Goal: Task Accomplishment & Management: Use online tool/utility

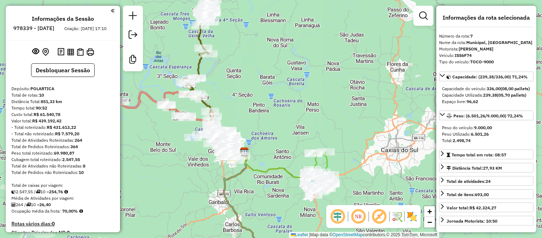
select select "**********"
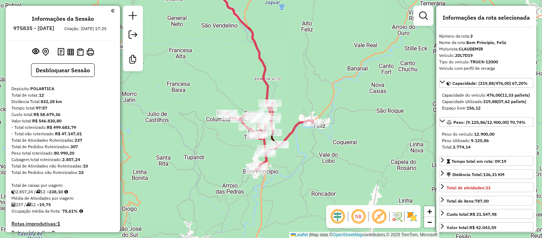
select select "**********"
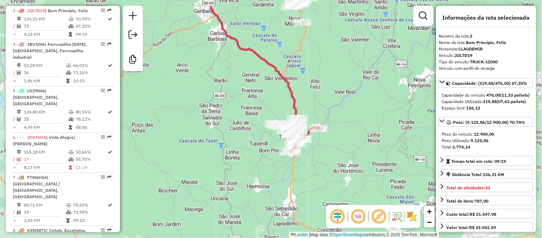
drag, startPoint x: 309, startPoint y: 66, endPoint x: 191, endPoint y: 109, distance: 125.6
click at [321, 95] on div "Janela de atendimento Grade de atendimento Capacidade Transportadoras Veículos …" at bounding box center [271, 119] width 542 height 238
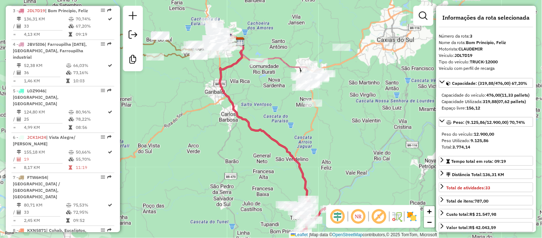
drag, startPoint x: 260, startPoint y: 71, endPoint x: 251, endPoint y: 133, distance: 63.2
click at [251, 133] on div "Janela de atendimento Grade de atendimento Capacidade Transportadoras Veículos …" at bounding box center [271, 119] width 542 height 238
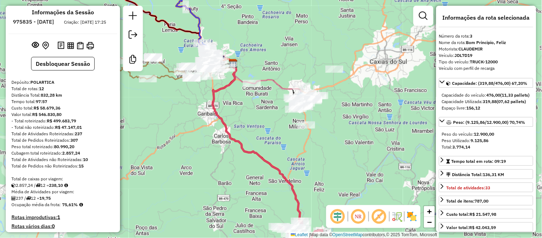
scroll to position [0, 0]
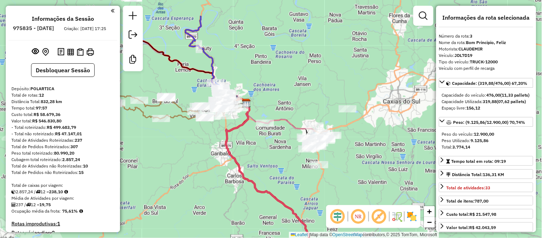
drag, startPoint x: 247, startPoint y: 16, endPoint x: 260, endPoint y: 56, distance: 41.8
click at [260, 56] on div "Janela de atendimento Grade de atendimento Capacidade Transportadoras Veículos …" at bounding box center [271, 119] width 542 height 238
click at [329, 75] on div "Janela de atendimento Grade de atendimento Capacidade Transportadoras Veículos …" at bounding box center [271, 119] width 542 height 238
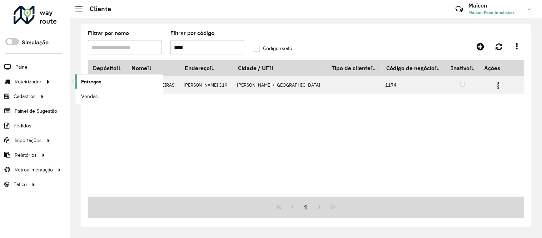
click at [82, 82] on span "Entregas" at bounding box center [91, 82] width 20 height 8
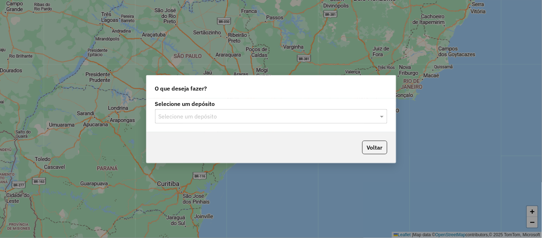
click at [262, 113] on input "text" at bounding box center [264, 116] width 211 height 9
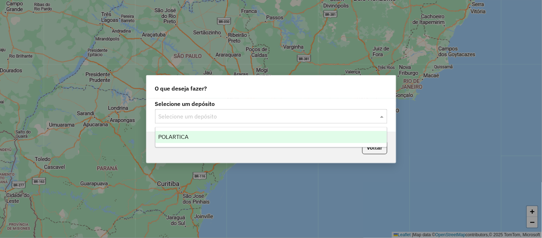
click at [183, 135] on span "POLARTICA" at bounding box center [173, 137] width 30 height 6
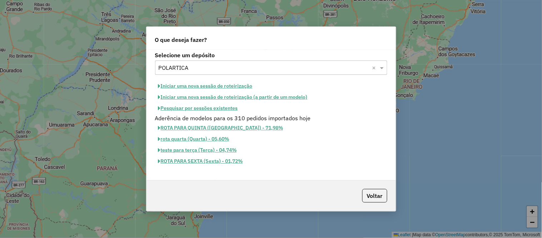
click at [204, 88] on button "Iniciar uma nova sessão de roteirização" at bounding box center [205, 85] width 101 height 11
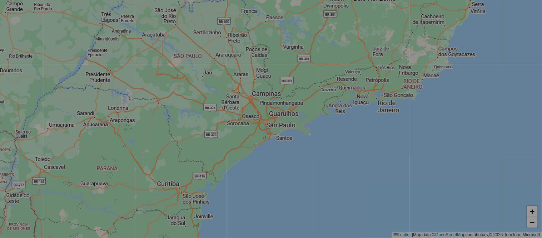
select select "*"
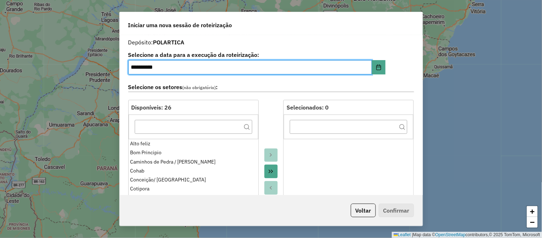
click at [273, 169] on button "Move All to Target" at bounding box center [272, 171] width 14 height 14
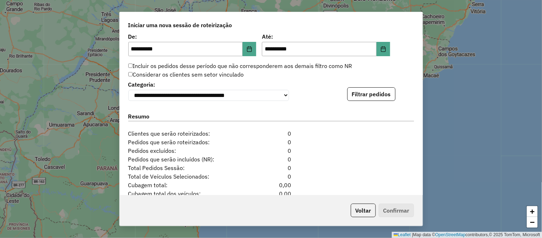
scroll to position [745, 0]
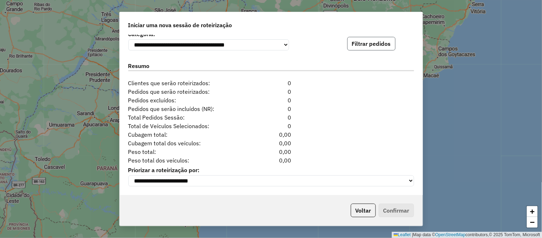
click at [368, 40] on button "Filtrar pedidos" at bounding box center [371, 44] width 48 height 14
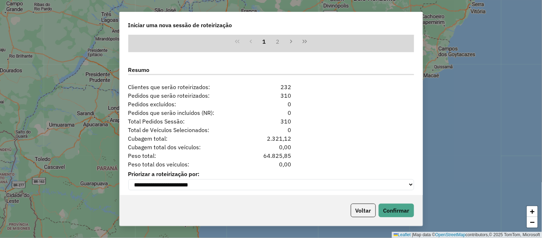
scroll to position [893, 0]
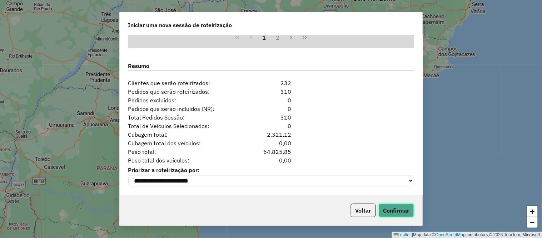
click at [399, 213] on button "Confirmar" at bounding box center [396, 210] width 35 height 14
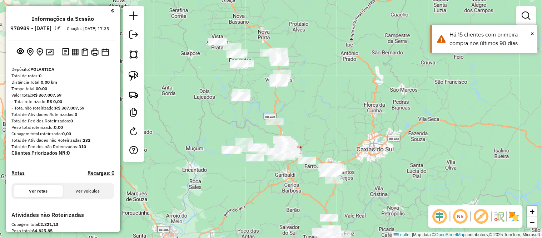
drag, startPoint x: 318, startPoint y: 73, endPoint x: 345, endPoint y: 104, distance: 40.6
click at [345, 104] on div "Janela de atendimento Grade de atendimento Capacidade Transportadoras Veículos …" at bounding box center [271, 119] width 542 height 238
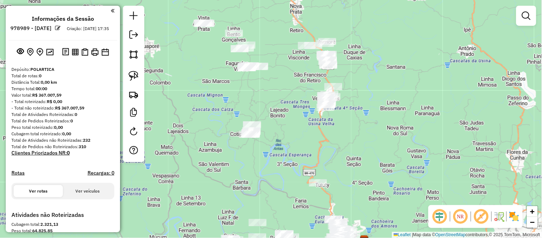
drag, startPoint x: 307, startPoint y: 58, endPoint x: 405, endPoint y: 63, distance: 98.1
click at [405, 63] on div "Janela de atendimento Grade de atendimento Capacidade Transportadoras Veículos …" at bounding box center [271, 119] width 542 height 238
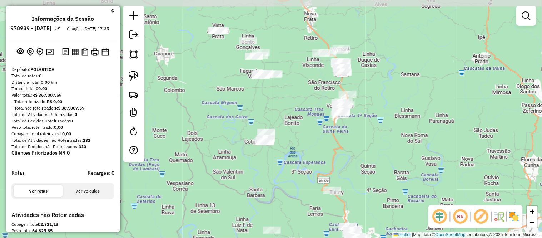
drag, startPoint x: 390, startPoint y: 50, endPoint x: 405, endPoint y: 58, distance: 16.1
click at [405, 58] on div "Janela de atendimento Grade de atendimento Capacidade Transportadoras Veículos …" at bounding box center [271, 119] width 542 height 238
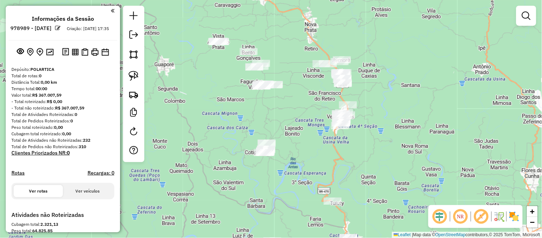
drag, startPoint x: 301, startPoint y: 21, endPoint x: 301, endPoint y: 32, distance: 11.5
click at [301, 32] on div "Janela de atendimento Grade de atendimento Capacidade Transportadoras Veículos …" at bounding box center [271, 119] width 542 height 238
click at [135, 51] on img at bounding box center [134, 54] width 10 height 10
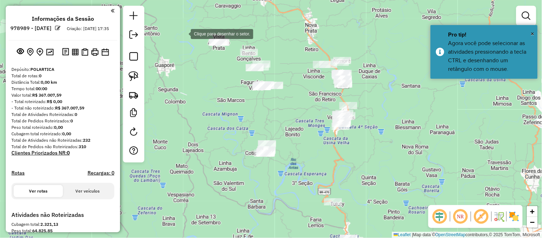
click at [184, 33] on div at bounding box center [184, 33] width 14 height 14
click at [216, 33] on div at bounding box center [209, 33] width 14 height 14
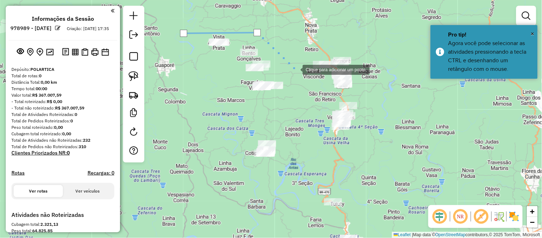
click at [296, 69] on div at bounding box center [295, 69] width 14 height 14
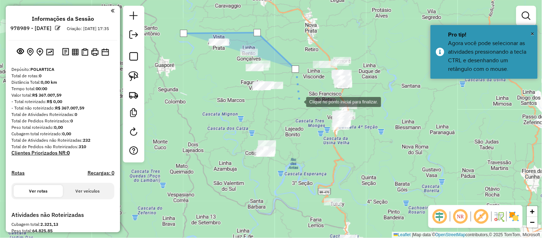
click at [301, 108] on div at bounding box center [299, 101] width 14 height 14
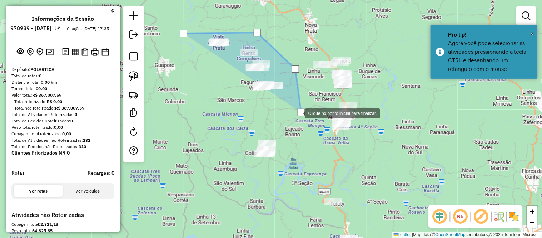
click at [291, 119] on div at bounding box center [298, 112] width 14 height 14
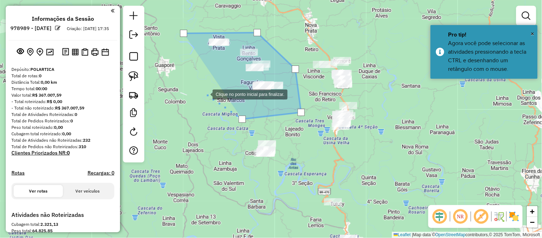
drag, startPoint x: 206, startPoint y: 94, endPoint x: 193, endPoint y: 55, distance: 40.6
click at [205, 91] on div at bounding box center [205, 94] width 14 height 14
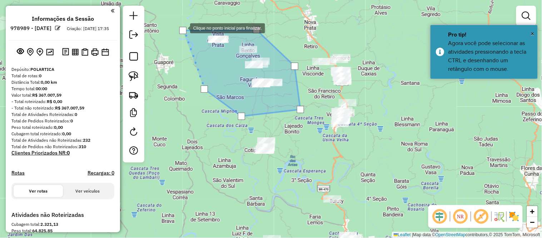
click at [183, 28] on div at bounding box center [182, 30] width 7 height 7
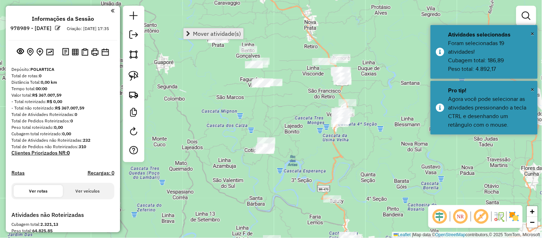
click at [227, 37] on link "Mover atividade(s)" at bounding box center [214, 33] width 60 height 11
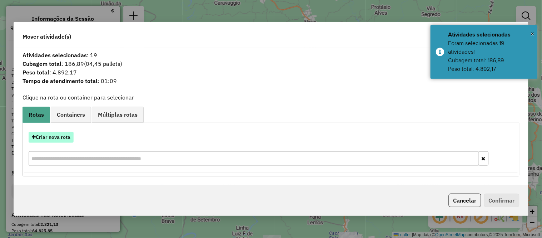
click at [48, 138] on button "Criar nova rota" at bounding box center [51, 137] width 45 height 11
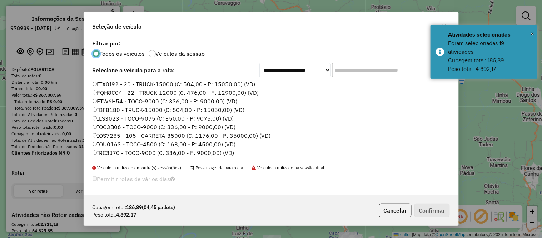
scroll to position [93, 0]
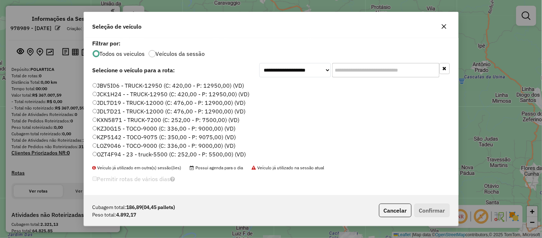
click at [120, 93] on label "JCK1H24 - - TRUCK-12950 (C: 420,00 - P: 12950,00) (VD)" at bounding box center [171, 94] width 157 height 9
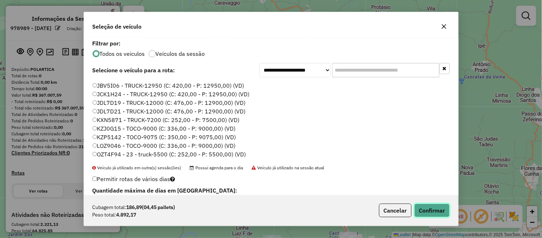
click at [431, 215] on button "Confirmar" at bounding box center [432, 210] width 35 height 14
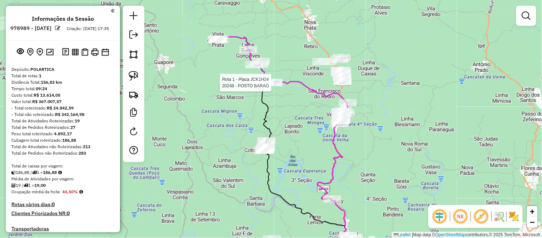
click at [274, 86] on div at bounding box center [274, 82] width 18 height 7
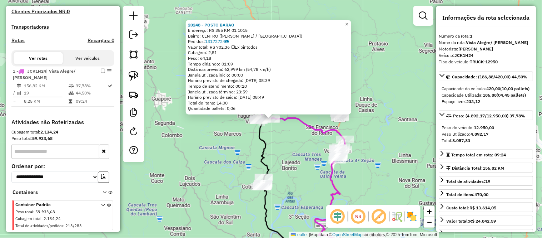
scroll to position [223, 0]
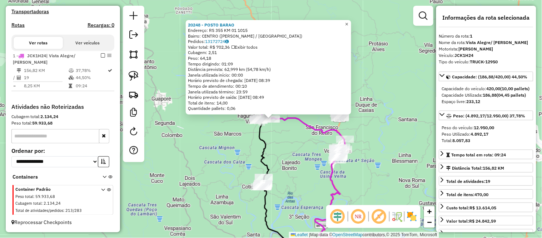
click at [349, 21] on span "×" at bounding box center [346, 24] width 3 height 6
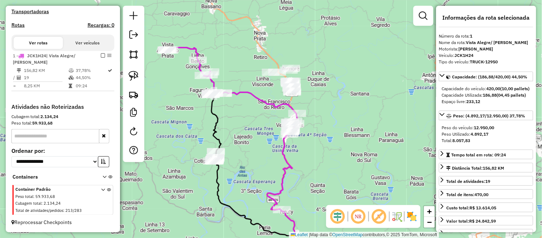
drag, startPoint x: 385, startPoint y: 81, endPoint x: 337, endPoint y: 55, distance: 54.4
click at [337, 55] on div "Janela de atendimento Grade de atendimento Capacidade Transportadoras Veículos …" at bounding box center [271, 119] width 542 height 238
click at [133, 53] on img at bounding box center [134, 54] width 10 height 10
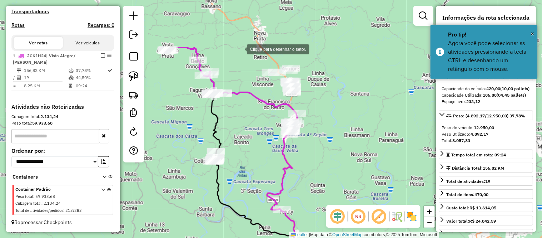
click at [240, 49] on div at bounding box center [240, 48] width 14 height 14
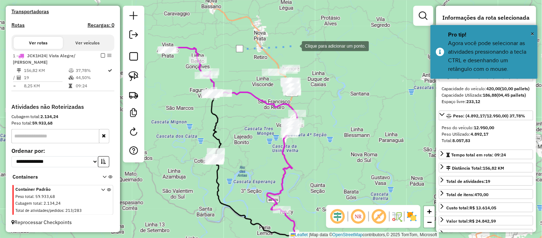
click at [298, 45] on div at bounding box center [295, 45] width 14 height 14
click at [311, 58] on div at bounding box center [304, 51] width 14 height 14
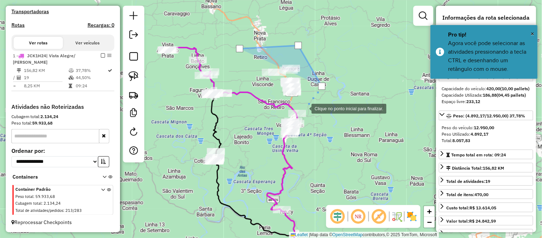
click at [305, 108] on div at bounding box center [304, 108] width 14 height 14
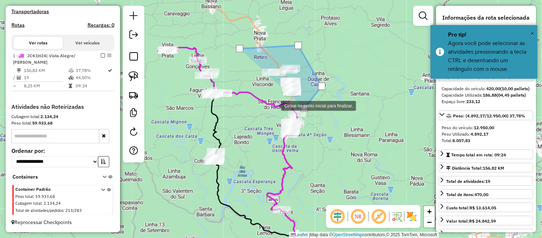
click at [267, 104] on div at bounding box center [274, 105] width 14 height 14
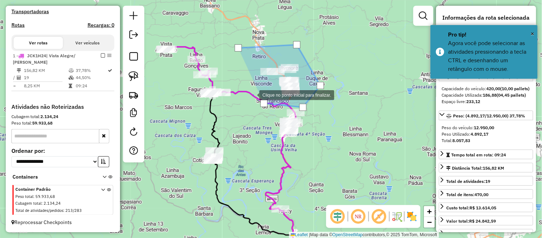
drag, startPoint x: 241, startPoint y: 81, endPoint x: 240, endPoint y: 73, distance: 8.6
click at [245, 87] on div at bounding box center [252, 94] width 14 height 14
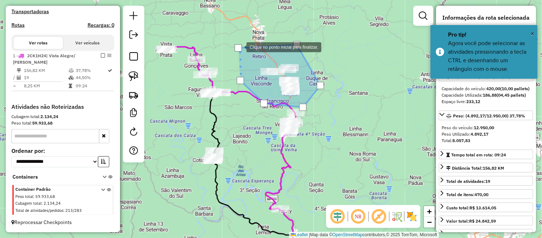
click at [240, 46] on div at bounding box center [238, 47] width 7 height 7
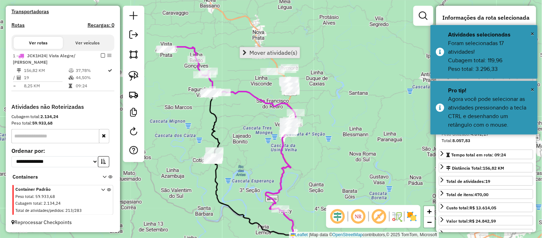
click at [290, 50] on span "Mover atividade(s)" at bounding box center [274, 53] width 48 height 6
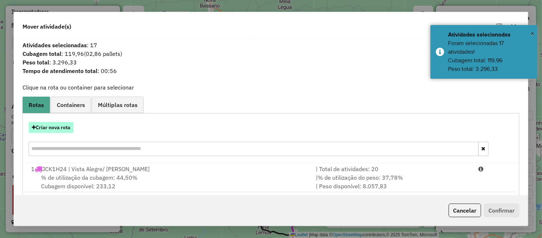
click at [45, 124] on button "Criar nova rota" at bounding box center [51, 127] width 45 height 11
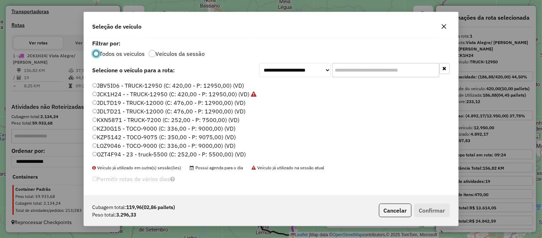
scroll to position [1, 0]
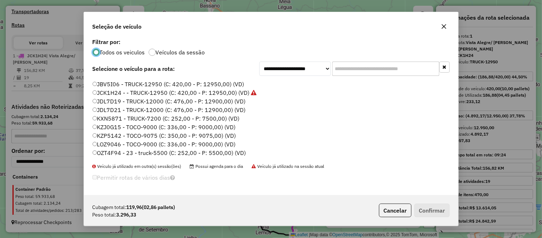
click at [112, 145] on label "LOZ9046 - TOCO-9000 (C: 336,00 - P: 9000,00) (VD)" at bounding box center [164, 144] width 143 height 9
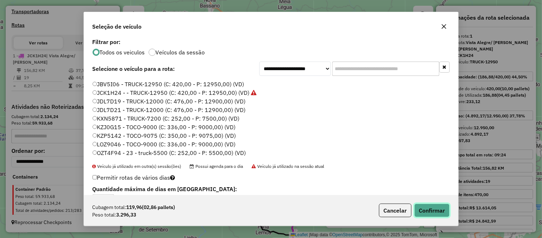
click at [435, 210] on button "Confirmar" at bounding box center [432, 210] width 35 height 14
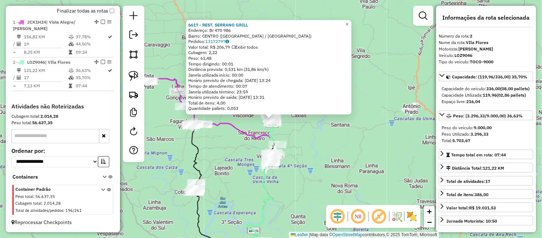
scroll to position [271, 0]
click at [352, 26] on link "×" at bounding box center [347, 24] width 9 height 9
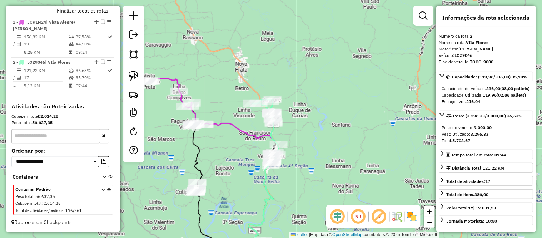
drag, startPoint x: 351, startPoint y: 122, endPoint x: 375, endPoint y: 70, distance: 57.1
click at [375, 70] on div "Janela de atendimento Grade de atendimento Capacidade Transportadoras Veículos …" at bounding box center [271, 119] width 542 height 238
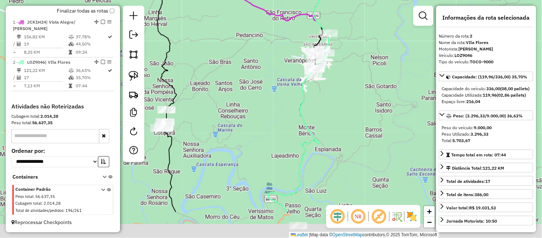
drag, startPoint x: 323, startPoint y: 150, endPoint x: 348, endPoint y: 114, distance: 43.6
click at [348, 114] on div "Janela de atendimento Grade de atendimento Capacidade Transportadoras Veículos …" at bounding box center [271, 119] width 542 height 238
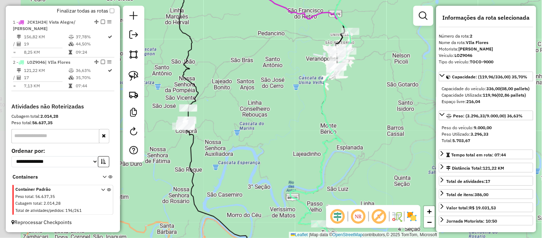
drag, startPoint x: 225, startPoint y: 120, endPoint x: 281, endPoint y: 118, distance: 55.8
click at [281, 118] on div "Janela de atendimento Grade de atendimento Capacidade Transportadoras Veículos …" at bounding box center [271, 119] width 542 height 238
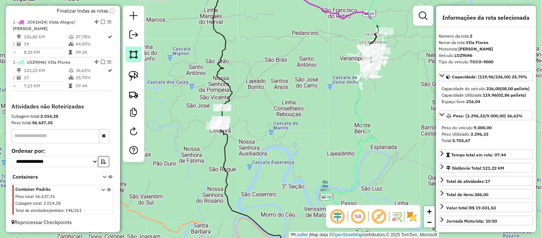
click at [133, 49] on img at bounding box center [134, 54] width 10 height 10
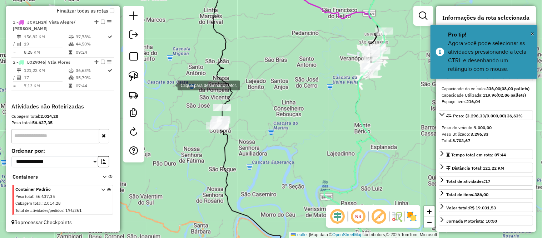
drag, startPoint x: 184, startPoint y: 90, endPoint x: 220, endPoint y: 90, distance: 36.1
click at [178, 90] on div at bounding box center [170, 85] width 14 height 14
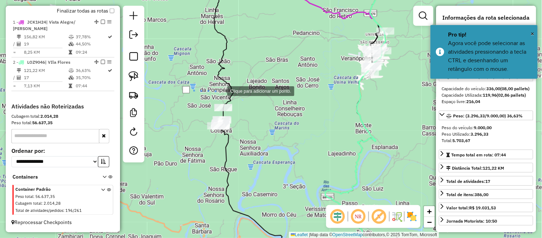
click at [227, 90] on div at bounding box center [220, 90] width 14 height 14
click at [258, 98] on div at bounding box center [251, 91] width 14 height 14
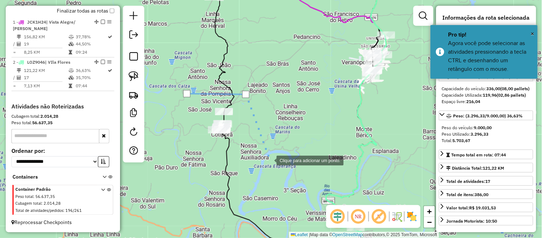
click at [270, 159] on div at bounding box center [269, 160] width 14 height 14
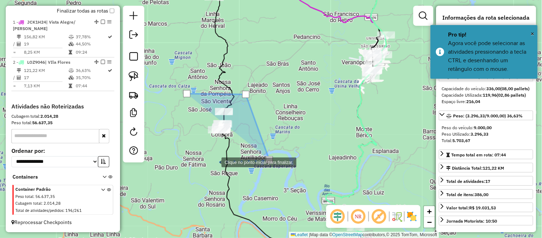
click at [214, 161] on div at bounding box center [214, 161] width 14 height 14
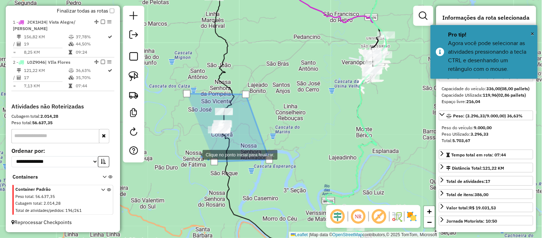
click at [192, 147] on div at bounding box center [195, 154] width 14 height 14
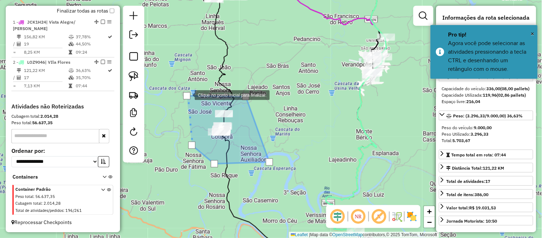
click at [188, 94] on div at bounding box center [186, 95] width 7 height 7
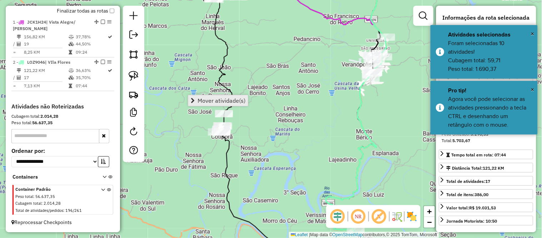
click at [219, 99] on span "Mover atividade(s)" at bounding box center [222, 101] width 48 height 6
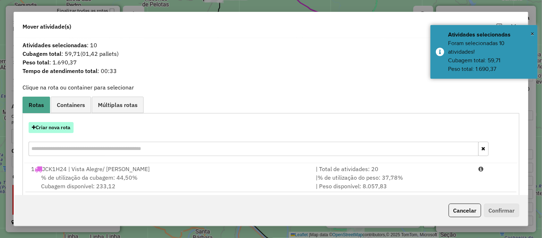
click at [55, 127] on button "Criar nova rota" at bounding box center [51, 127] width 45 height 11
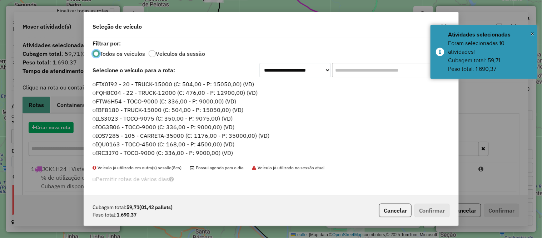
scroll to position [4, 2]
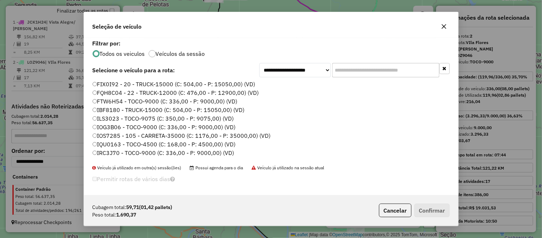
click at [117, 92] on label "FQH8C04 - 22 - TRUCK-12000 (C: 476,00 - P: 12900,00) (VD)" at bounding box center [176, 92] width 167 height 9
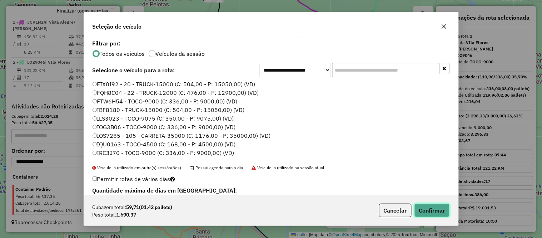
click at [442, 208] on button "Confirmar" at bounding box center [432, 210] width 35 height 14
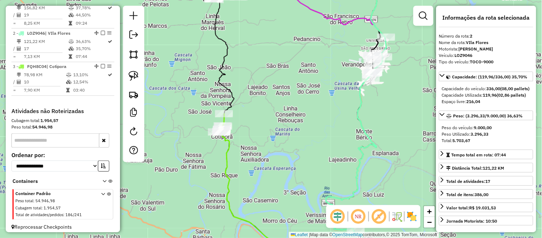
scroll to position [313, 0]
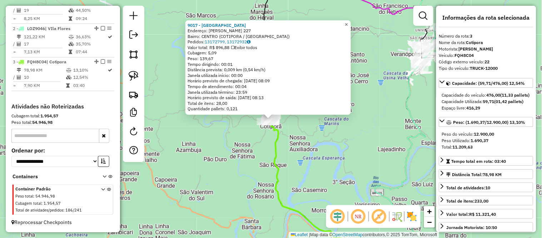
click at [348, 21] on span "×" at bounding box center [346, 24] width 3 height 6
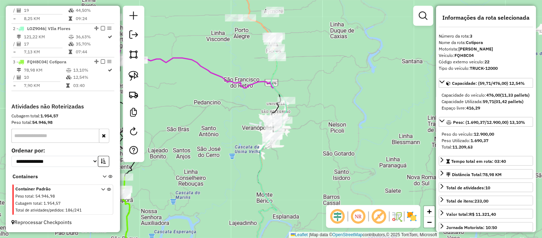
drag, startPoint x: 381, startPoint y: 34, endPoint x: 232, endPoint y: 108, distance: 165.9
click at [232, 108] on div "Janela de atendimento Grade de atendimento Capacidade Transportadoras Veículos …" at bounding box center [271, 119] width 542 height 238
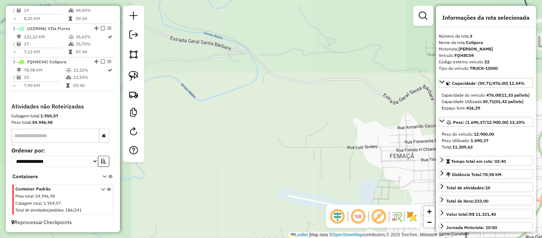
drag, startPoint x: 285, startPoint y: 113, endPoint x: 208, endPoint y: 104, distance: 77.3
click at [210, 105] on div "Janela de atendimento Grade de atendimento Capacidade Transportadoras Veículos …" at bounding box center [271, 119] width 542 height 238
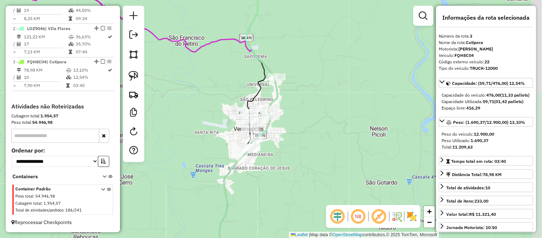
drag, startPoint x: 248, startPoint y: 88, endPoint x: 233, endPoint y: 86, distance: 14.8
click at [233, 86] on div "Janela de atendimento Grade de atendimento Capacidade Transportadoras Veículos …" at bounding box center [271, 119] width 542 height 238
click at [130, 54] on img at bounding box center [134, 54] width 10 height 10
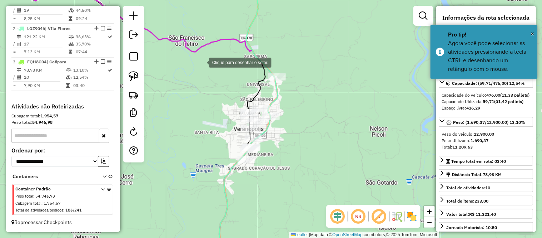
click at [202, 61] on div at bounding box center [202, 62] width 14 height 14
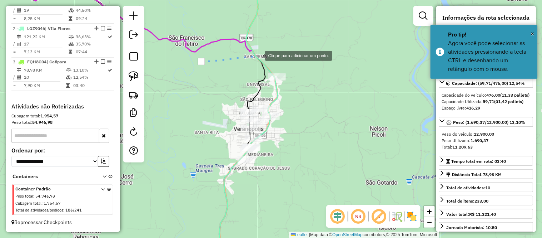
click at [258, 55] on div at bounding box center [258, 55] width 14 height 14
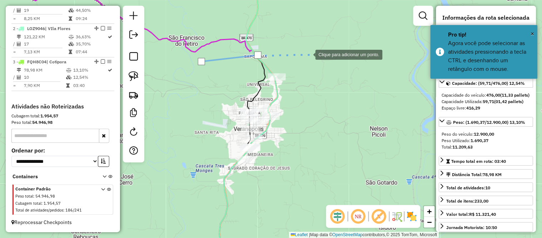
click at [309, 54] on div at bounding box center [308, 54] width 14 height 14
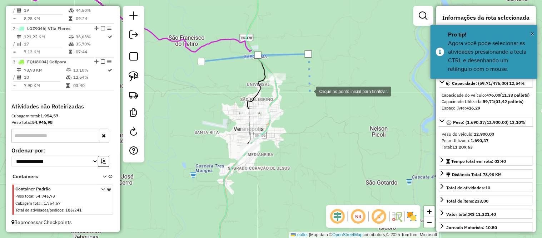
click at [309, 92] on div at bounding box center [309, 91] width 14 height 14
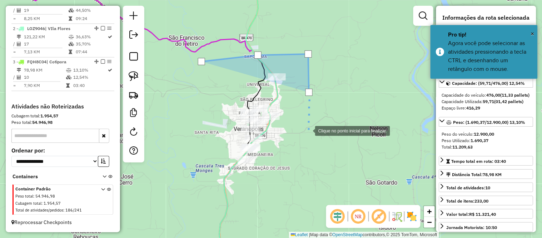
click at [302, 137] on div at bounding box center [308, 130] width 14 height 14
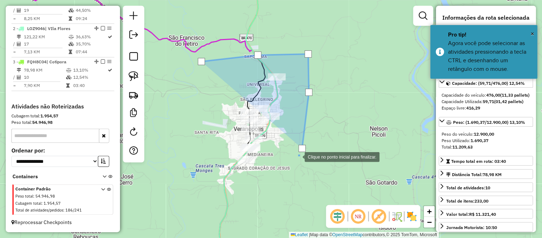
click at [291, 163] on div at bounding box center [298, 156] width 14 height 14
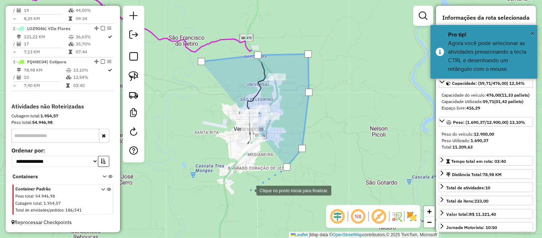
click at [250, 190] on div at bounding box center [249, 190] width 14 height 14
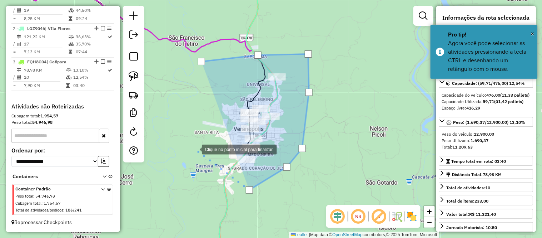
drag, startPoint x: 195, startPoint y: 149, endPoint x: 195, endPoint y: 100, distance: 48.3
click at [195, 147] on div at bounding box center [195, 149] width 14 height 14
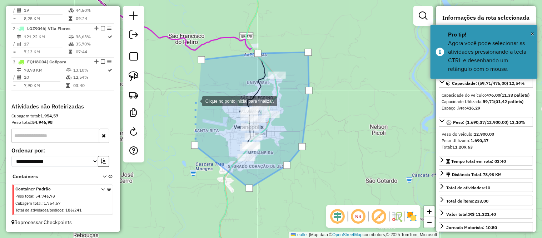
click at [195, 100] on div at bounding box center [195, 100] width 14 height 14
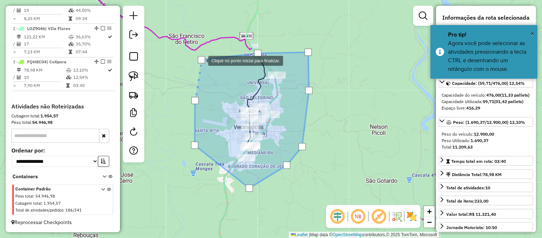
click at [201, 59] on div at bounding box center [201, 59] width 7 height 7
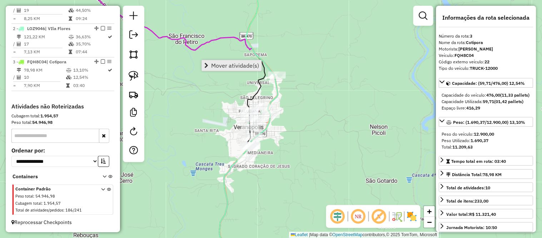
click at [224, 69] on link "Mover atividade(s)" at bounding box center [232, 65] width 60 height 11
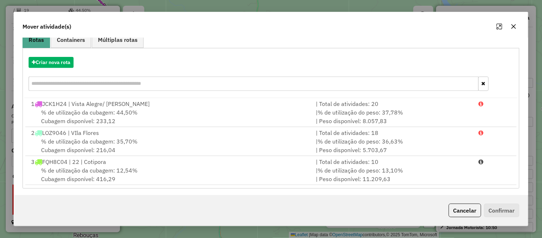
scroll to position [67, 0]
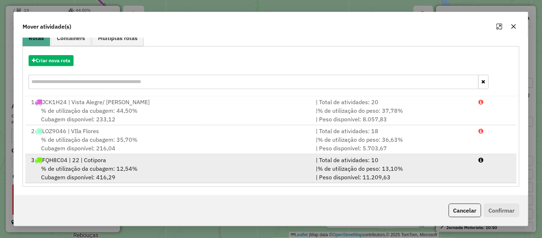
click at [102, 165] on span "% de utilização da cubagem: 12,54%" at bounding box center [89, 168] width 97 height 7
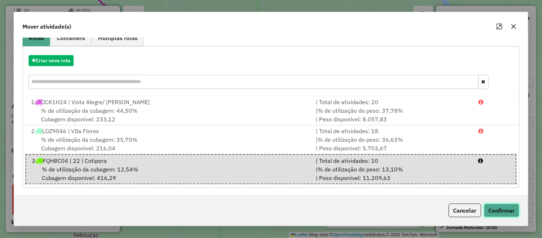
click at [502, 208] on button "Confirmar" at bounding box center [501, 210] width 35 height 14
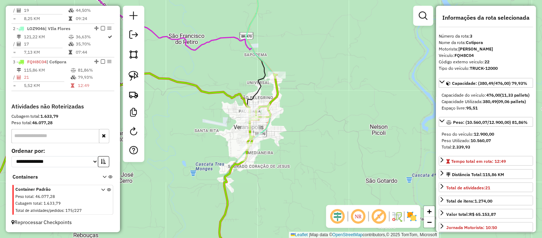
scroll to position [0, 0]
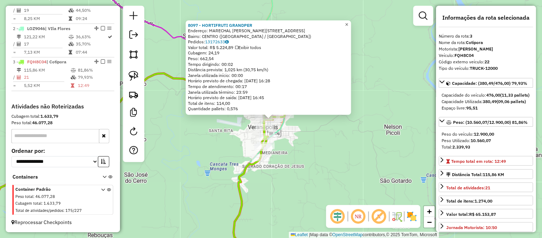
click at [349, 21] on span "×" at bounding box center [346, 24] width 3 height 6
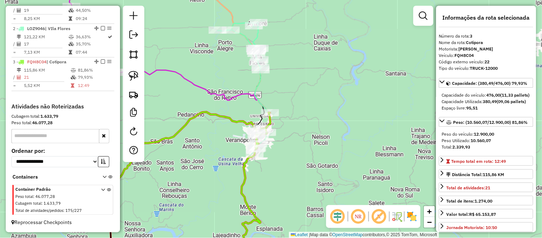
drag, startPoint x: 326, startPoint y: 63, endPoint x: 287, endPoint y: 88, distance: 46.5
click at [287, 88] on div "Janela de atendimento Grade de atendimento Capacidade Transportadoras Veículos …" at bounding box center [271, 119] width 542 height 238
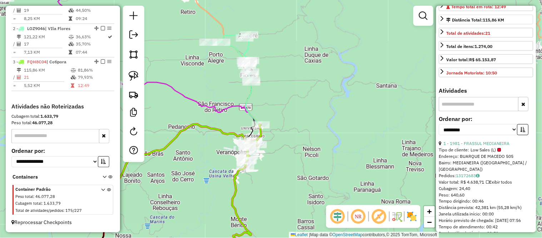
scroll to position [159, 0]
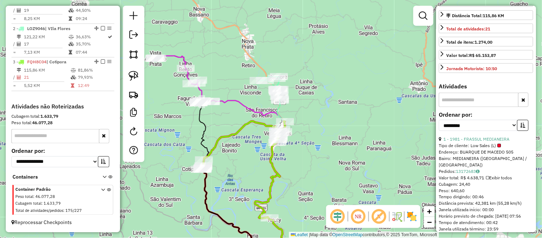
drag, startPoint x: 345, startPoint y: 73, endPoint x: 322, endPoint y: 46, distance: 35.2
click at [322, 47] on div "Janela de atendimento Grade de atendimento Capacidade Transportadoras Veículos …" at bounding box center [271, 119] width 542 height 238
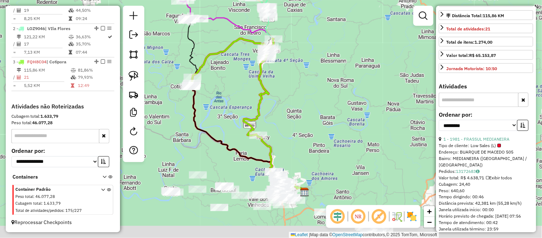
drag, startPoint x: 323, startPoint y: 140, endPoint x: 317, endPoint y: 88, distance: 52.2
click at [317, 88] on div "Janela de atendimento Grade de atendimento Capacidade Transportadoras Veículos …" at bounding box center [271, 119] width 542 height 238
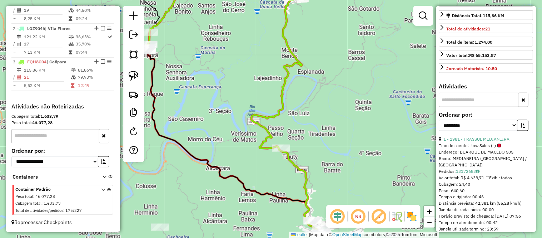
drag, startPoint x: 300, startPoint y: 116, endPoint x: 369, endPoint y: 112, distance: 69.8
click at [369, 112] on div "Janela de atendimento Grade de atendimento Capacidade Transportadoras Veículos …" at bounding box center [271, 119] width 542 height 238
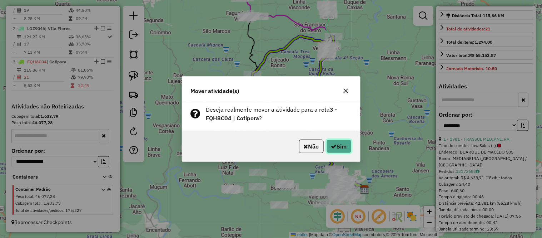
click at [344, 144] on button "Sim" at bounding box center [339, 146] width 25 height 14
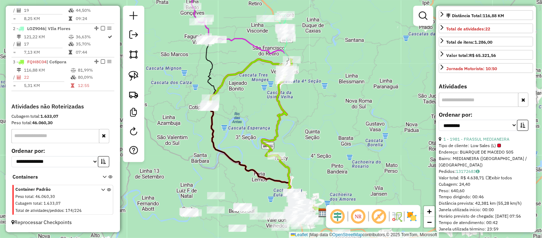
drag, startPoint x: 357, startPoint y: 85, endPoint x: 316, endPoint y: 108, distance: 47.8
click at [316, 108] on div "Janela de atendimento Grade de atendimento Capacidade Transportadoras Veículos …" at bounding box center [271, 119] width 542 height 238
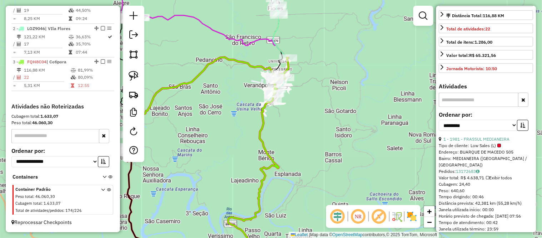
drag, startPoint x: 308, startPoint y: 58, endPoint x: 304, endPoint y: 77, distance: 19.3
click at [304, 77] on div "Janela de atendimento Grade de atendimento Capacidade Transportadoras Veículos …" at bounding box center [271, 119] width 542 height 238
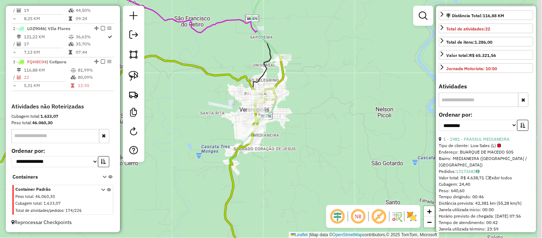
drag, startPoint x: 322, startPoint y: 77, endPoint x: 317, endPoint y: 99, distance: 22.2
click at [317, 99] on div "Janela de atendimento Grade de atendimento Capacidade Transportadoras Veículos …" at bounding box center [271, 119] width 542 height 238
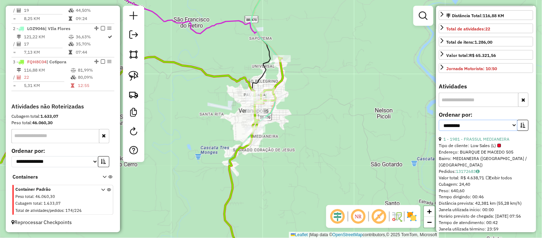
click at [480, 131] on select "**********" at bounding box center [478, 125] width 79 height 11
select select "*********"
click at [439, 131] on select "**********" at bounding box center [478, 125] width 79 height 11
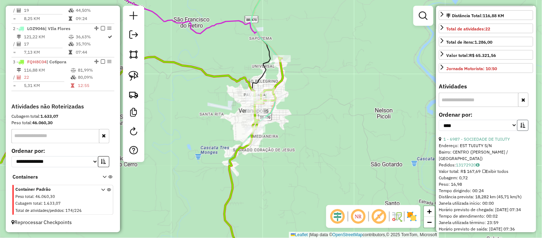
click at [524, 131] on button "button" at bounding box center [523, 125] width 11 height 11
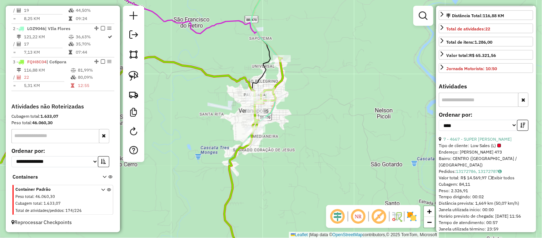
click at [492, 149] on span "Low Sales (L)" at bounding box center [486, 145] width 30 height 6
click at [492, 142] on link "7 - 4667 - SUPER MERCARDO ZECHI" at bounding box center [478, 138] width 68 height 5
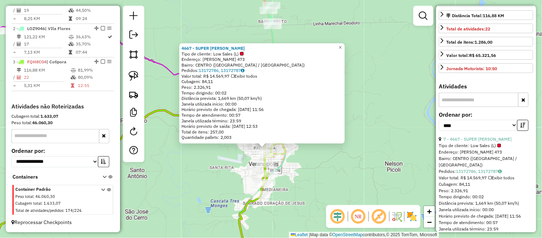
drag, startPoint x: 379, startPoint y: 83, endPoint x: 373, endPoint y: 112, distance: 30.0
click at [373, 112] on div "4667 - SUPER MERCARDO ZECHI Tipo de cliente: Low Sales (L) Endereço: OSWALDO AR…" at bounding box center [271, 119] width 542 height 238
click at [345, 46] on link "×" at bounding box center [340, 47] width 9 height 9
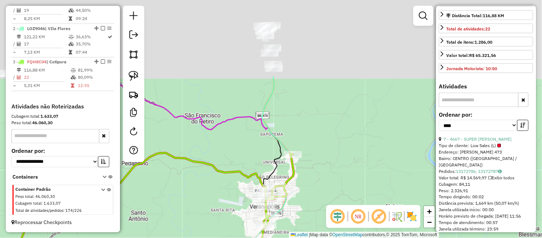
drag, startPoint x: 340, startPoint y: 56, endPoint x: 318, endPoint y: 142, distance: 88.6
click at [318, 142] on div "Janela de atendimento Grade de atendimento Capacidade Transportadoras Veículos …" at bounding box center [271, 119] width 542 height 238
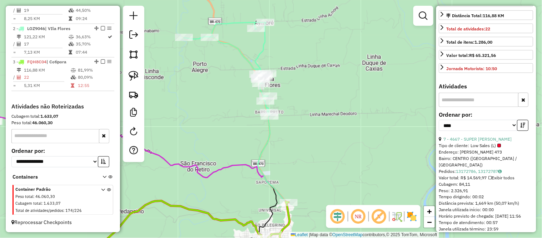
drag, startPoint x: 319, startPoint y: 50, endPoint x: 331, endPoint y: 157, distance: 107.9
click at [331, 157] on div "Janela de atendimento Grade de atendimento Capacidade Transportadoras Veículos …" at bounding box center [271, 119] width 542 height 238
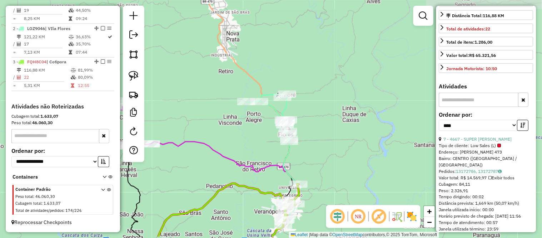
drag, startPoint x: 354, startPoint y: 169, endPoint x: 329, endPoint y: 64, distance: 108.1
click at [329, 64] on div "Janela de atendimento Grade de atendimento Capacidade Transportadoras Veículos …" at bounding box center [271, 119] width 542 height 238
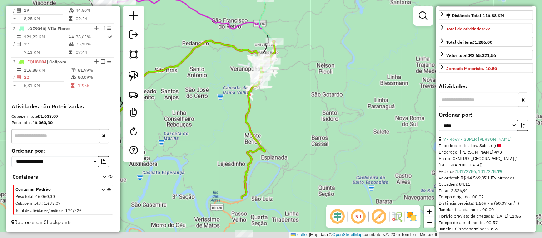
drag, startPoint x: 312, startPoint y: 122, endPoint x: 305, endPoint y: 79, distance: 44.0
click at [305, 79] on div "Janela de atendimento Grade de atendimento Capacidade Transportadoras Veículos …" at bounding box center [271, 119] width 542 height 238
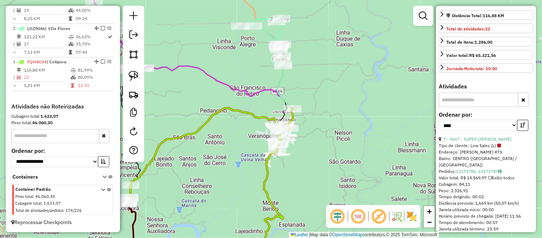
drag, startPoint x: 300, startPoint y: 82, endPoint x: 330, endPoint y: 79, distance: 29.8
click at [330, 79] on div "Janela de atendimento Grade de atendimento Capacidade Transportadoras Veículos …" at bounding box center [271, 119] width 542 height 238
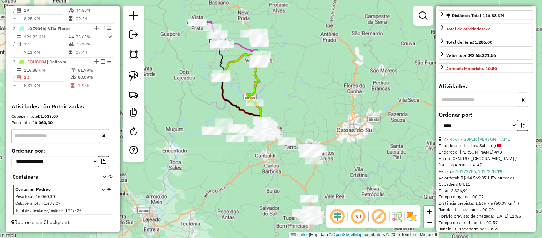
drag, startPoint x: 324, startPoint y: 156, endPoint x: 297, endPoint y: 77, distance: 83.3
click at [297, 77] on div "Janela de atendimento Grade de atendimento Capacidade Transportadoras Veículos …" at bounding box center [271, 119] width 542 height 238
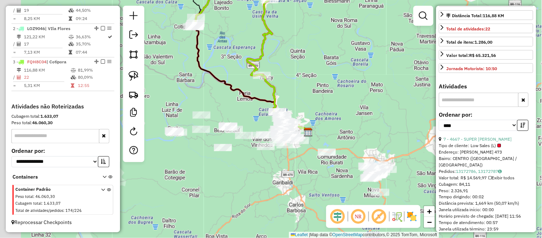
drag, startPoint x: 291, startPoint y: 107, endPoint x: 332, endPoint y: 61, distance: 61.3
click at [332, 61] on div "Janela de atendimento Grade de atendimento Capacidade Transportadoras Veículos …" at bounding box center [271, 119] width 542 height 238
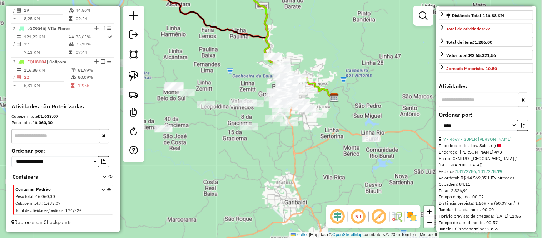
drag, startPoint x: 312, startPoint y: 100, endPoint x: 341, endPoint y: 26, distance: 79.5
click at [341, 27] on div "Janela de atendimento Grade de atendimento Capacidade Transportadoras Veículos …" at bounding box center [271, 119] width 542 height 238
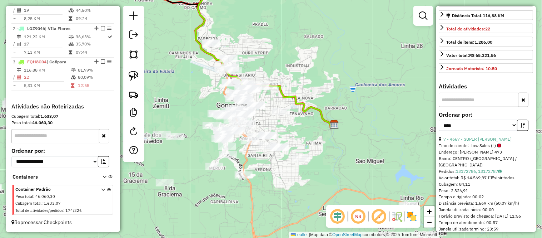
drag, startPoint x: 313, startPoint y: 69, endPoint x: 366, endPoint y: 22, distance: 70.4
click at [366, 22] on div "Janela de atendimento Grade de atendimento Capacidade Transportadoras Veículos …" at bounding box center [271, 119] width 542 height 238
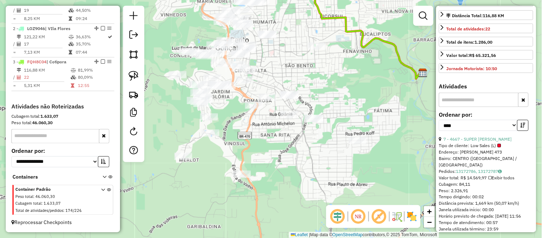
drag, startPoint x: 322, startPoint y: 66, endPoint x: 350, endPoint y: -3, distance: 74.9
click at [350, 0] on html "Aguarde... Pop-up bloqueado! Seu navegador bloqueou automáticamente a abertura …" at bounding box center [271, 119] width 542 height 238
click at [134, 52] on img at bounding box center [134, 54] width 10 height 10
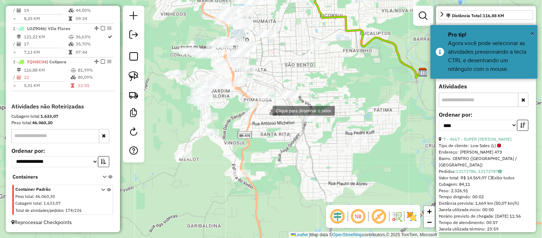
click at [266, 110] on div at bounding box center [265, 110] width 14 height 14
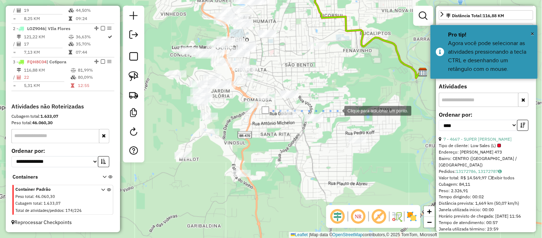
click at [337, 110] on div at bounding box center [337, 110] width 14 height 14
click at [387, 109] on div at bounding box center [387, 109] width 14 height 14
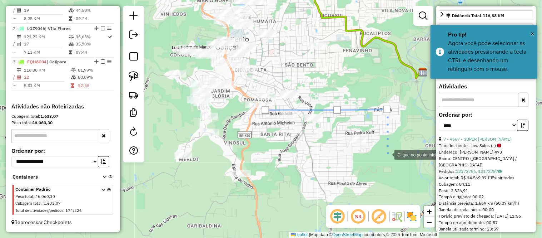
drag, startPoint x: 388, startPoint y: 154, endPoint x: 349, endPoint y: 170, distance: 41.8
click at [387, 154] on div at bounding box center [387, 154] width 14 height 14
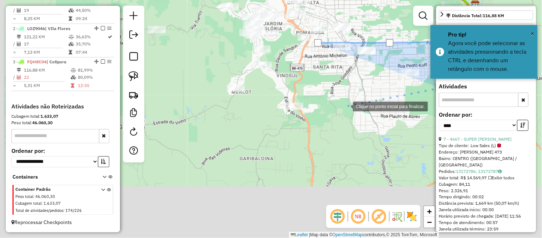
drag, startPoint x: 291, startPoint y: 177, endPoint x: 345, endPoint y: 104, distance: 90.7
click at [345, 104] on div at bounding box center [346, 106] width 14 height 14
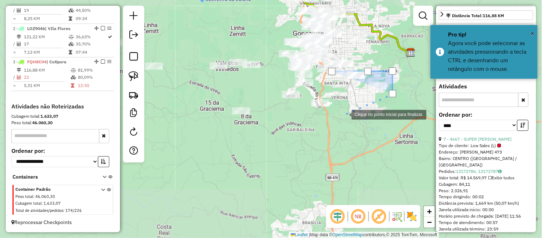
click at [345, 114] on div at bounding box center [344, 114] width 14 height 14
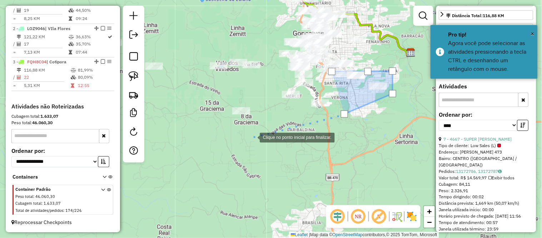
click at [253, 137] on div at bounding box center [253, 137] width 14 height 14
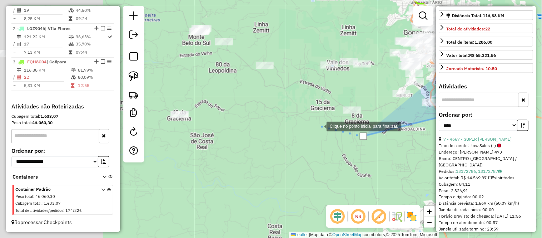
drag, startPoint x: 208, startPoint y: 126, endPoint x: 292, endPoint y: 125, distance: 84.0
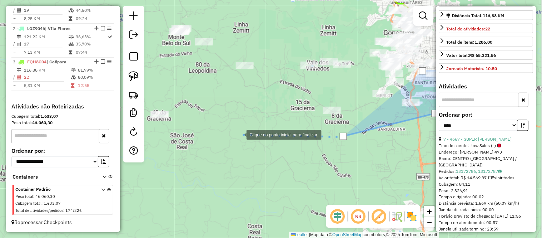
click at [240, 134] on div at bounding box center [239, 134] width 14 height 14
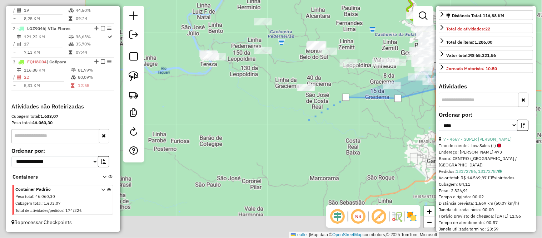
drag, startPoint x: 193, startPoint y: 159, endPoint x: 299, endPoint y: 123, distance: 112.1
click at [301, 123] on div at bounding box center [308, 119] width 14 height 14
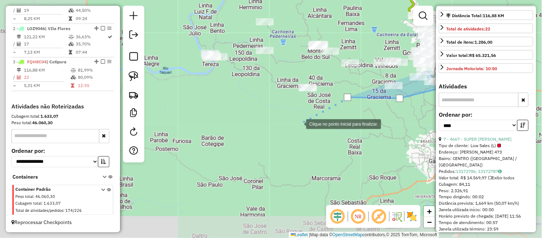
click at [292, 126] on div at bounding box center [299, 123] width 14 height 14
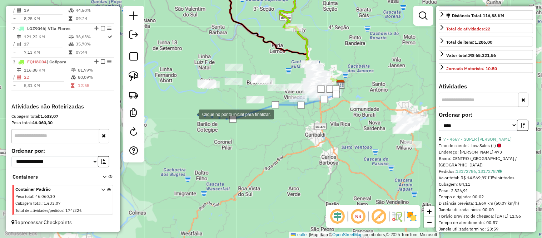
click at [192, 114] on div at bounding box center [192, 114] width 14 height 14
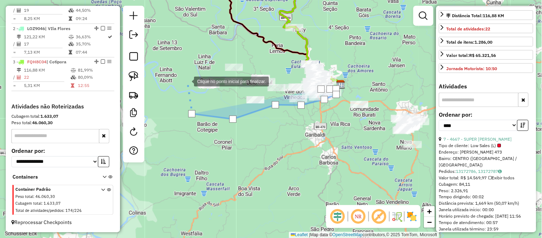
click at [187, 81] on div at bounding box center [187, 81] width 14 height 14
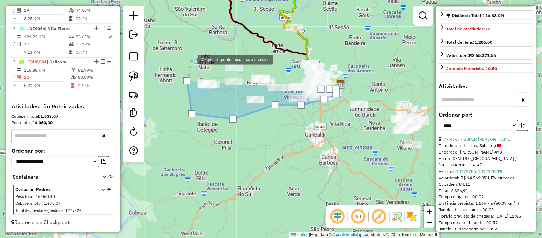
click at [197, 52] on div at bounding box center [191, 59] width 14 height 14
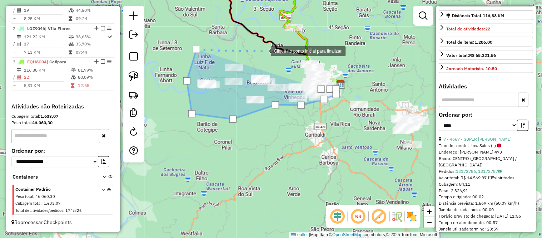
click at [264, 50] on div at bounding box center [264, 50] width 14 height 14
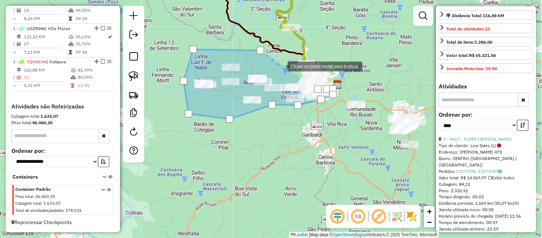
drag, startPoint x: 287, startPoint y: 66, endPoint x: 235, endPoint y: 56, distance: 53.1
click at [273, 59] on div at bounding box center [280, 66] width 14 height 14
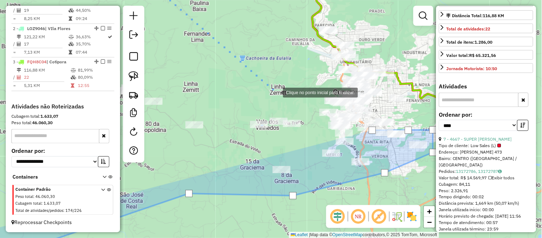
click at [276, 94] on div at bounding box center [276, 92] width 14 height 14
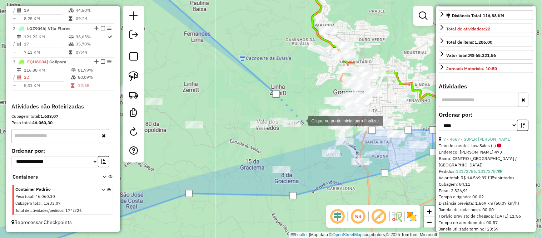
click at [301, 120] on div at bounding box center [301, 120] width 14 height 14
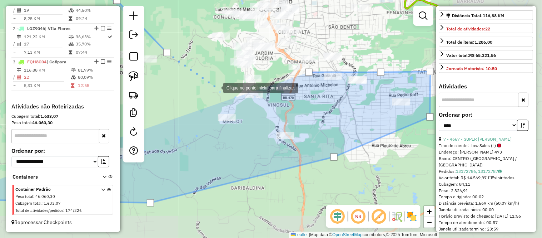
drag, startPoint x: 335, startPoint y: 138, endPoint x: 217, endPoint y: 88, distance: 128.8
click at [217, 88] on div at bounding box center [216, 87] width 14 height 14
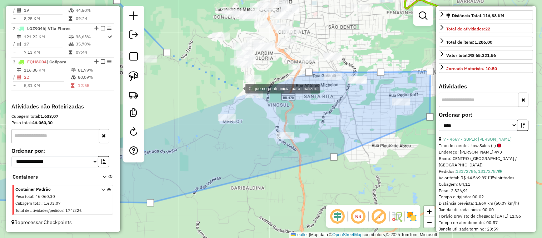
click at [238, 88] on div at bounding box center [238, 88] width 14 height 14
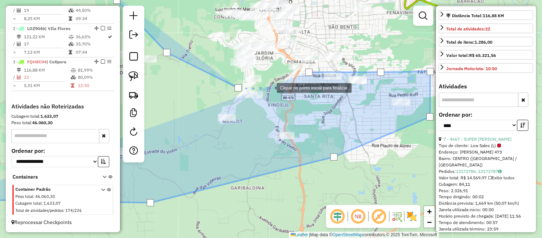
click at [270, 87] on div at bounding box center [270, 87] width 14 height 14
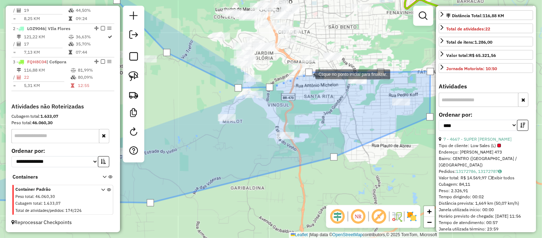
click at [309, 74] on div at bounding box center [309, 72] width 7 height 7
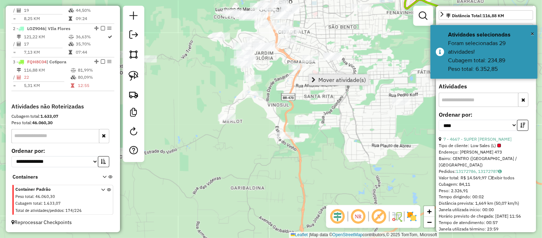
click at [327, 79] on span "Mover atividade(s)" at bounding box center [343, 80] width 48 height 6
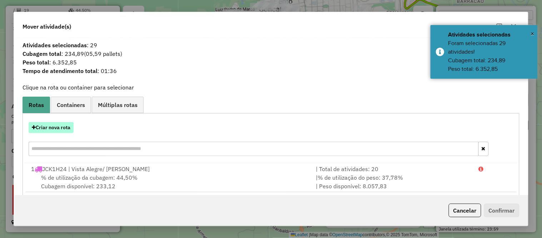
click at [47, 130] on button "Criar nova rota" at bounding box center [51, 127] width 45 height 11
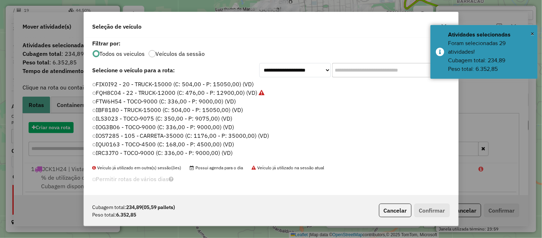
scroll to position [4, 2]
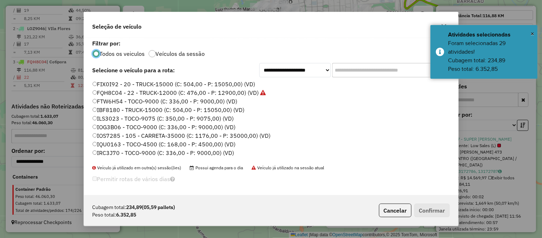
click at [114, 98] on label "FTW6H54 - TOCO-9000 (C: 336,00 - P: 9000,00) (VD)" at bounding box center [165, 101] width 145 height 9
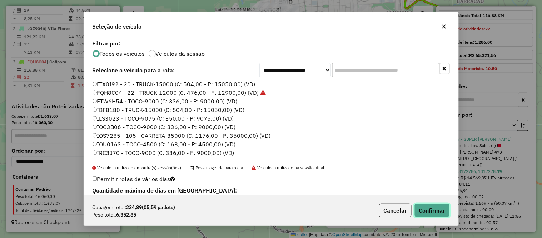
click at [429, 213] on button "Confirmar" at bounding box center [432, 210] width 35 height 14
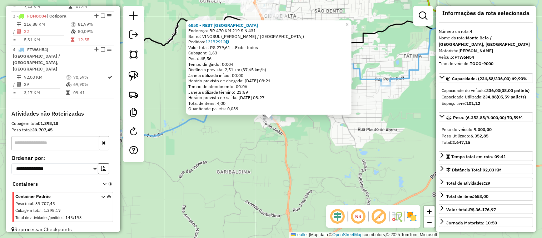
scroll to position [0, 0]
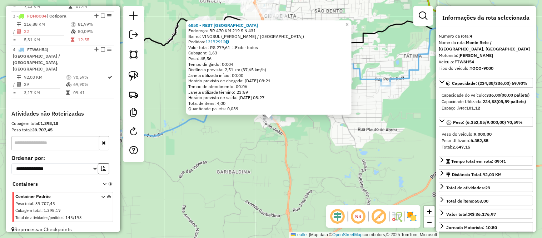
click at [349, 21] on link "×" at bounding box center [347, 24] width 9 height 9
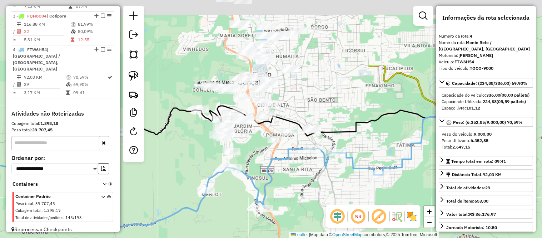
drag, startPoint x: 326, startPoint y: 26, endPoint x: 321, endPoint y: 142, distance: 116.0
click at [321, 142] on div "Janela de atendimento Grade de atendimento Capacidade Transportadoras Veículos …" at bounding box center [271, 119] width 542 height 238
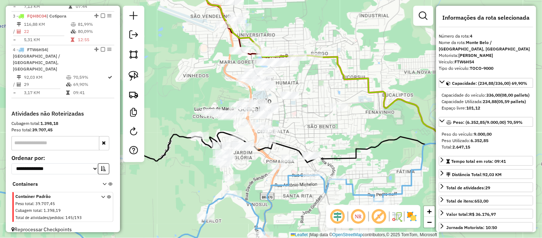
click at [315, 127] on div "Janela de atendimento Grade de atendimento Capacidade Transportadoras Veículos …" at bounding box center [271, 119] width 542 height 238
click at [130, 52] on img at bounding box center [134, 54] width 10 height 10
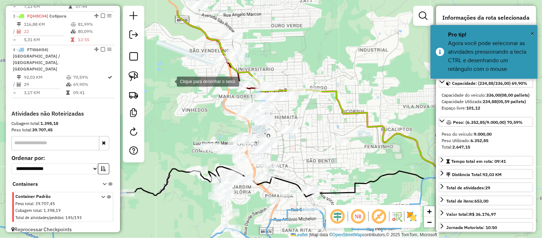
drag, startPoint x: 171, startPoint y: 46, endPoint x: 170, endPoint y: 81, distance: 34.3
click at [170, 81] on div at bounding box center [170, 81] width 14 height 14
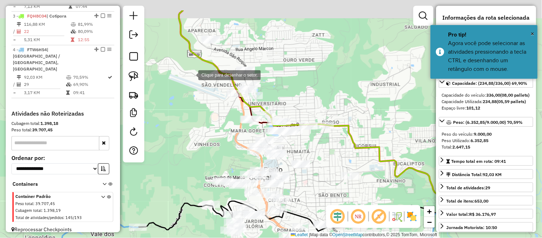
drag, startPoint x: 178, startPoint y: 36, endPoint x: 193, endPoint y: 81, distance: 47.5
click at [193, 81] on div at bounding box center [191, 74] width 14 height 14
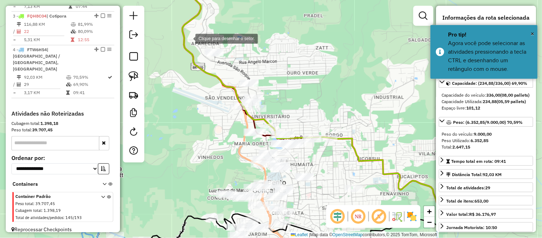
click at [188, 34] on div at bounding box center [188, 38] width 14 height 14
click at [202, 36] on div at bounding box center [195, 34] width 14 height 14
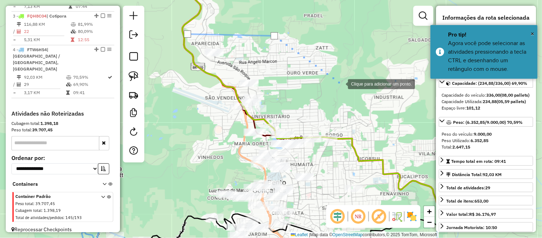
click at [341, 83] on div at bounding box center [341, 83] width 14 height 14
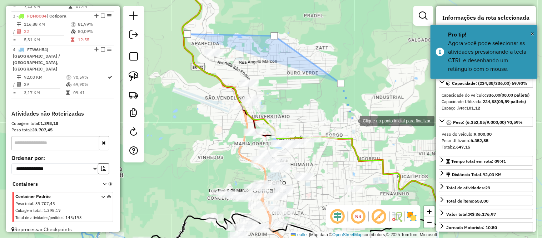
click at [353, 123] on div at bounding box center [353, 120] width 14 height 14
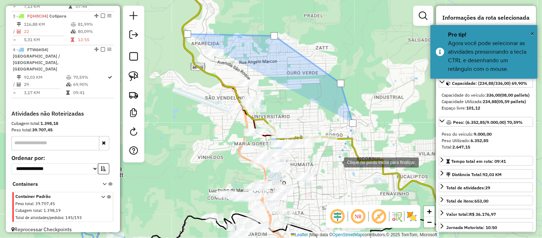
drag, startPoint x: 337, startPoint y: 162, endPoint x: 313, endPoint y: 160, distance: 24.0
click at [333, 162] on div at bounding box center [337, 161] width 14 height 14
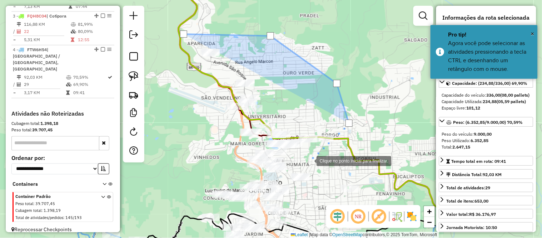
click at [310, 160] on div at bounding box center [309, 160] width 14 height 14
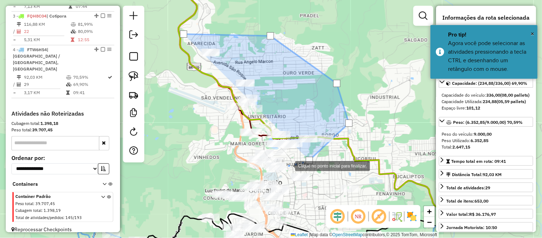
click at [288, 165] on div at bounding box center [288, 165] width 14 height 14
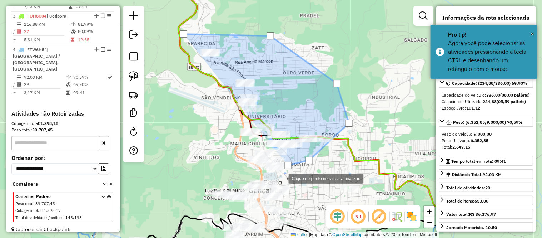
click at [282, 178] on div at bounding box center [282, 178] width 14 height 14
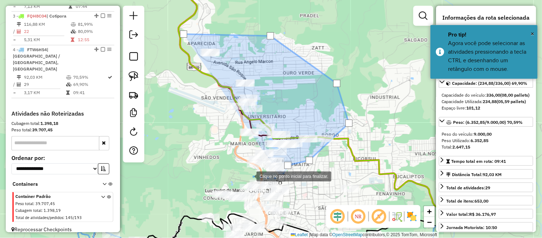
click at [250, 176] on div at bounding box center [249, 175] width 14 height 14
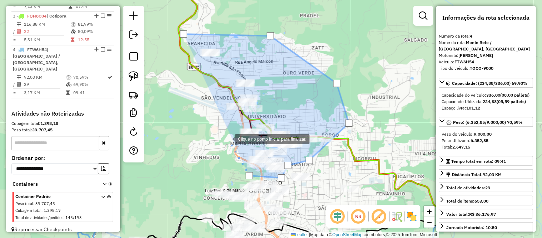
click at [226, 132] on div at bounding box center [228, 138] width 14 height 14
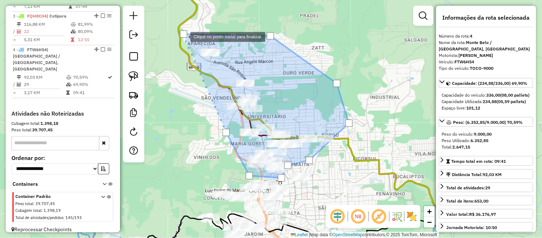
click at [183, 36] on div at bounding box center [183, 33] width 7 height 7
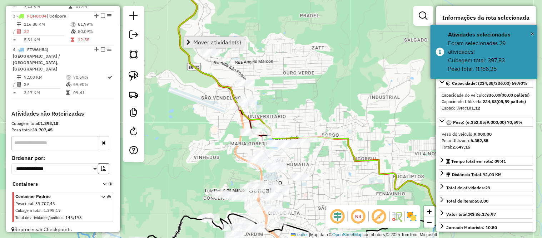
click at [226, 42] on span "Mover atividade(s)" at bounding box center [217, 42] width 48 height 6
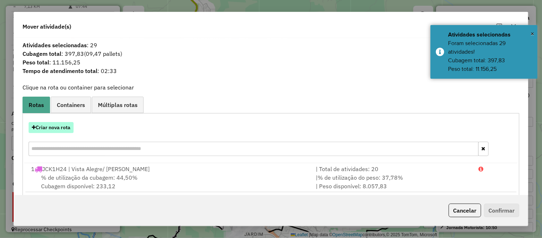
click at [53, 122] on button "Criar nova rota" at bounding box center [51, 127] width 45 height 11
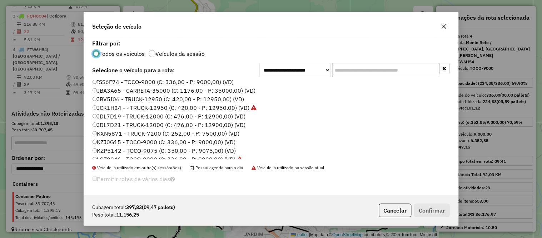
scroll to position [93, 0]
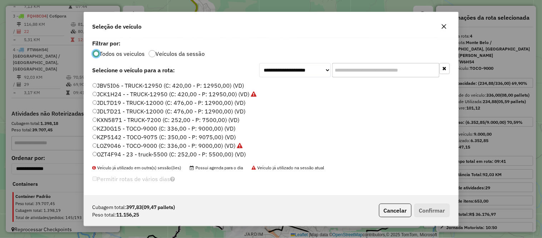
click at [107, 153] on label "OZT4F94 - 23 - truck-5500 (C: 252,00 - P: 5500,00) (VD)" at bounding box center [170, 154] width 154 height 9
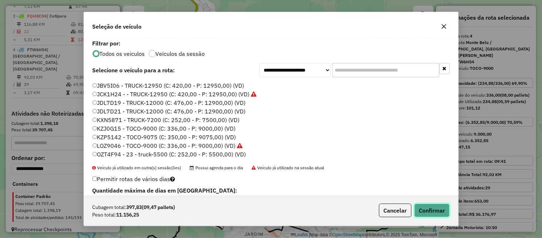
click at [428, 208] on button "Confirmar" at bounding box center [432, 210] width 35 height 14
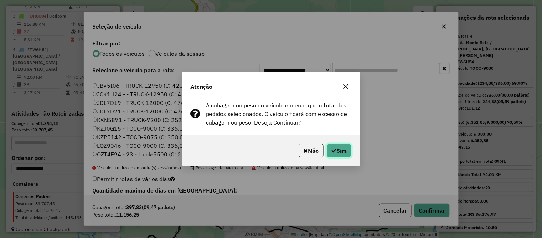
click at [340, 149] on button "Sim" at bounding box center [339, 151] width 25 height 14
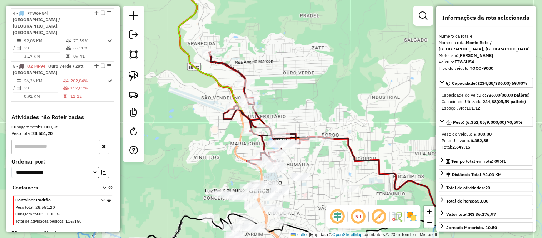
scroll to position [384, 0]
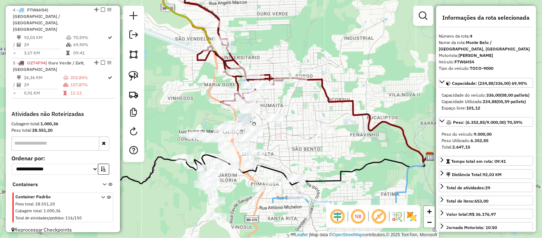
drag, startPoint x: 279, startPoint y: 97, endPoint x: 257, endPoint y: 51, distance: 51.5
click at [257, 51] on div "Janela de atendimento Grade de atendimento Capacidade Transportadoras Veículos …" at bounding box center [271, 119] width 542 height 238
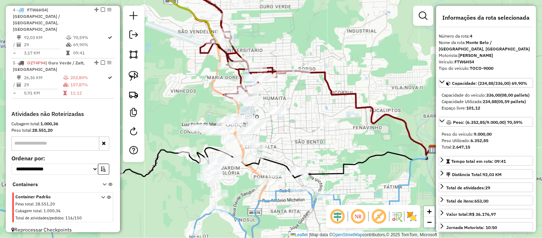
drag, startPoint x: 299, startPoint y: 115, endPoint x: 304, endPoint y: 105, distance: 10.7
click at [304, 105] on div "Janela de atendimento Grade de atendimento Capacidade Transportadoras Veículos …" at bounding box center [271, 119] width 542 height 238
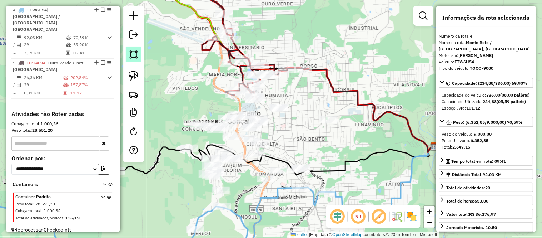
click at [132, 55] on img at bounding box center [134, 54] width 10 height 10
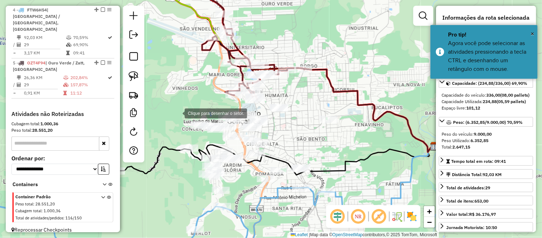
click at [178, 113] on div at bounding box center [178, 112] width 14 height 14
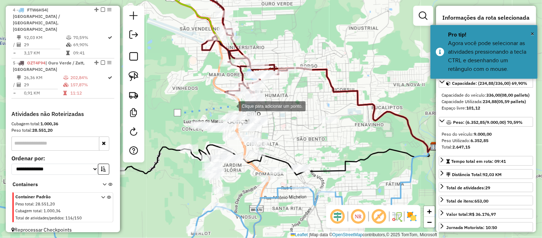
click at [232, 105] on div at bounding box center [231, 105] width 14 height 14
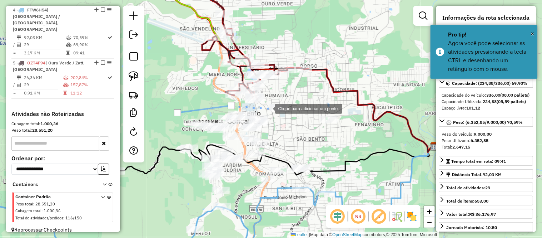
click at [268, 108] on div at bounding box center [268, 108] width 14 height 14
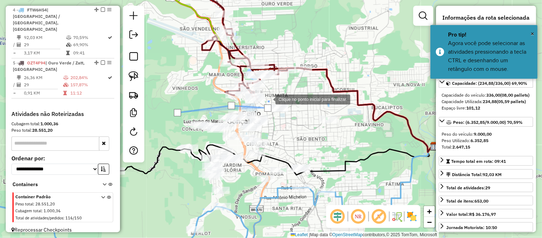
click at [268, 99] on div at bounding box center [268, 99] width 14 height 14
click at [291, 99] on div at bounding box center [290, 99] width 14 height 14
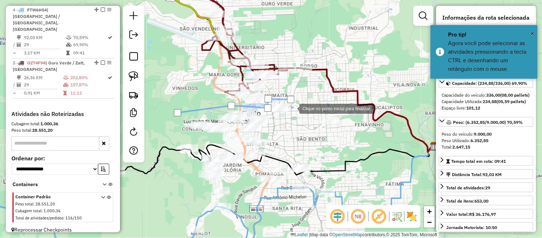
click at [292, 115] on div at bounding box center [292, 108] width 14 height 14
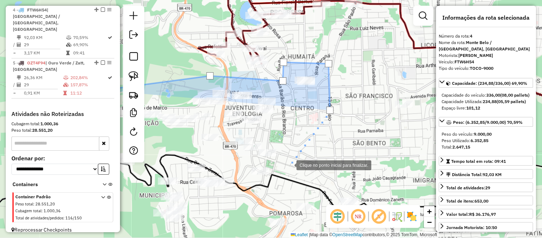
click at [290, 164] on div at bounding box center [289, 164] width 14 height 14
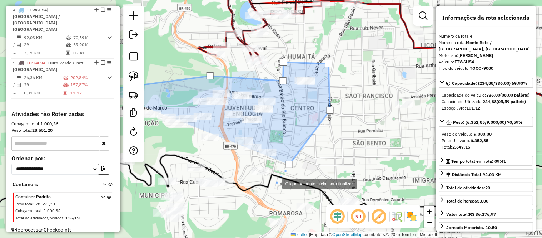
click at [275, 183] on div at bounding box center [275, 183] width 14 height 14
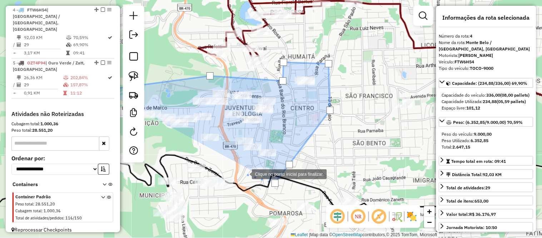
click at [245, 173] on div at bounding box center [245, 173] width 14 height 14
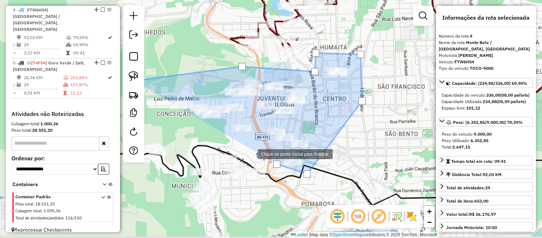
drag, startPoint x: 223, startPoint y: 160, endPoint x: 272, endPoint y: 152, distance: 49.4
click at [258, 152] on div at bounding box center [251, 153] width 14 height 14
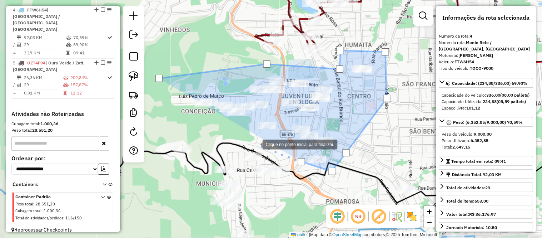
click at [256, 144] on div at bounding box center [255, 144] width 14 height 14
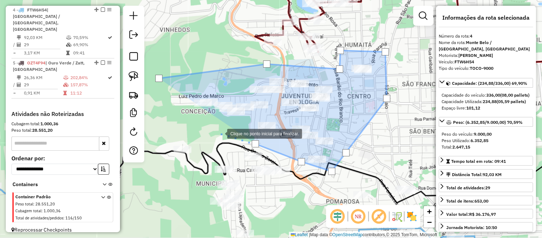
click at [216, 133] on div at bounding box center [220, 133] width 14 height 14
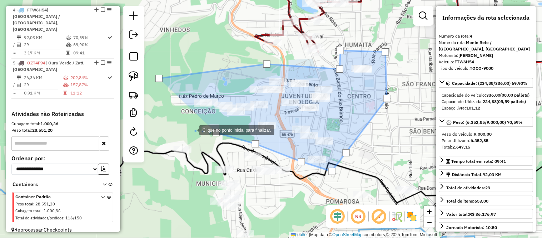
click at [192, 129] on div at bounding box center [192, 129] width 14 height 14
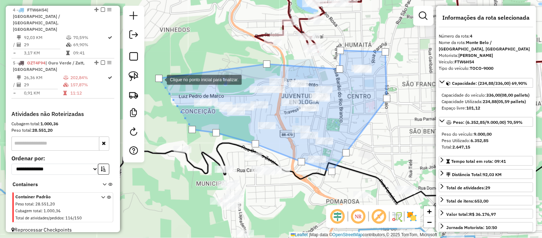
click at [160, 79] on div at bounding box center [159, 78] width 7 height 7
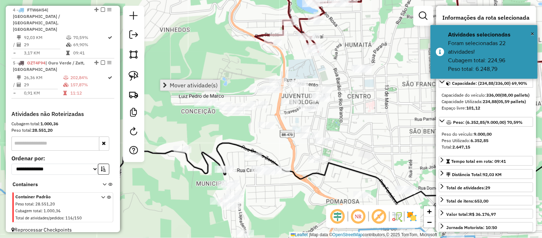
click at [178, 82] on span "Mover atividade(s)" at bounding box center [194, 85] width 48 height 6
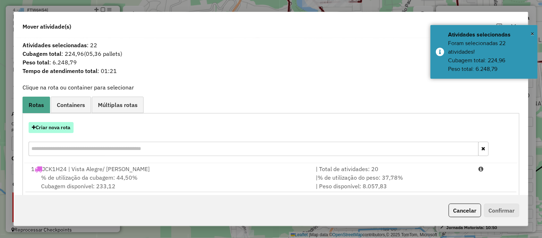
click at [60, 123] on button "Criar nova rota" at bounding box center [51, 127] width 45 height 11
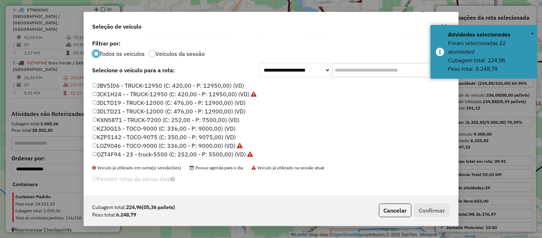
scroll to position [1, 0]
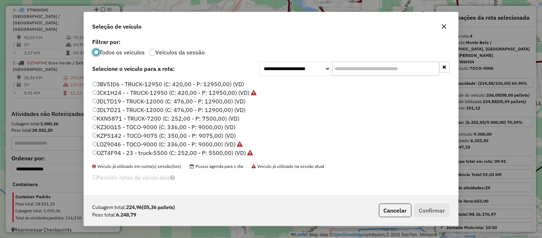
click at [113, 153] on label "OZT4F94 - 23 - truck-5500 (C: 252,00 - P: 5500,00) (VD)" at bounding box center [173, 152] width 161 height 9
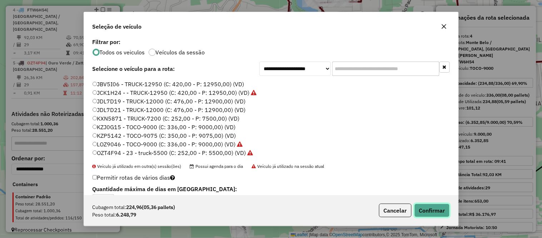
click at [431, 205] on button "Confirmar" at bounding box center [432, 210] width 35 height 14
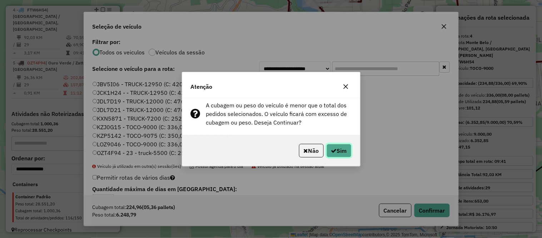
click at [340, 152] on button "Sim" at bounding box center [339, 151] width 25 height 14
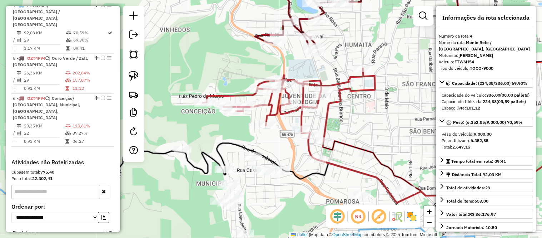
scroll to position [390, 0]
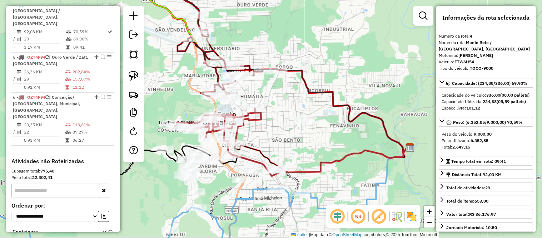
drag, startPoint x: 328, startPoint y: 94, endPoint x: 281, endPoint y: 103, distance: 48.2
click at [281, 103] on div "Janela de atendimento Grade de atendimento Capacidade Transportadoras Veículos …" at bounding box center [271, 119] width 542 height 238
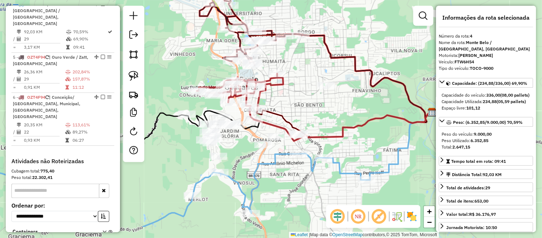
drag, startPoint x: 292, startPoint y: 104, endPoint x: 314, endPoint y: 69, distance: 41.5
click at [314, 69] on div "Janela de atendimento Grade de atendimento Capacidade Transportadoras Veículos …" at bounding box center [271, 119] width 542 height 238
click at [138, 58] on img at bounding box center [134, 54] width 10 height 10
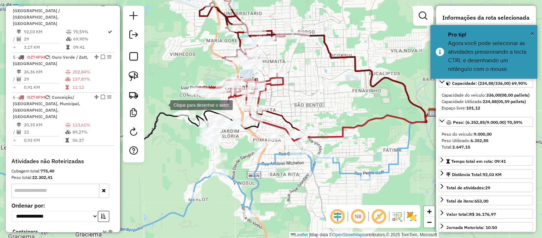
drag, startPoint x: 163, startPoint y: 104, endPoint x: 211, endPoint y: 108, distance: 48.1
click at [164, 105] on div at bounding box center [163, 104] width 14 height 14
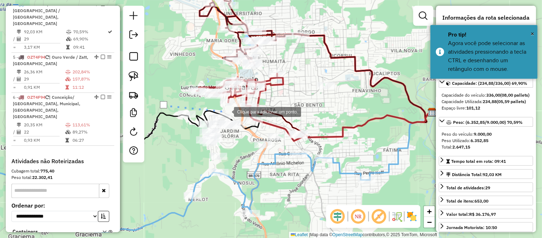
click at [228, 110] on div at bounding box center [227, 111] width 14 height 14
click at [240, 117] on div at bounding box center [239, 117] width 14 height 14
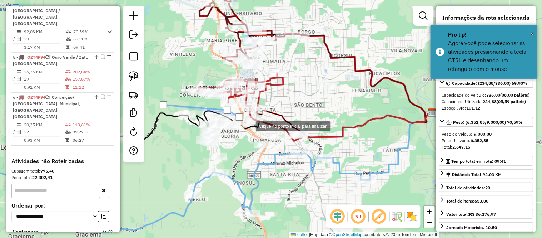
click at [250, 126] on div at bounding box center [249, 125] width 14 height 14
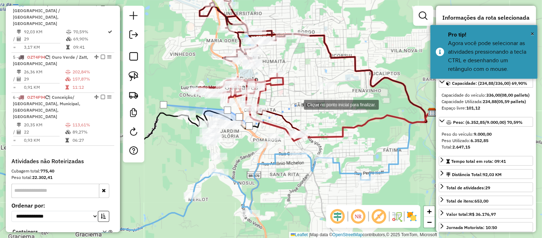
click at [297, 104] on div at bounding box center [297, 104] width 14 height 14
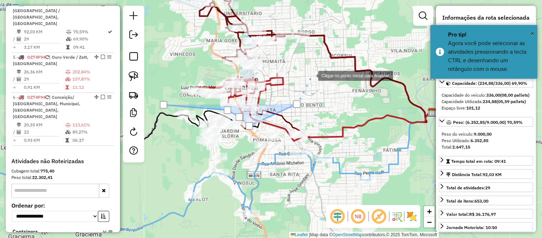
click at [312, 74] on div at bounding box center [311, 75] width 14 height 14
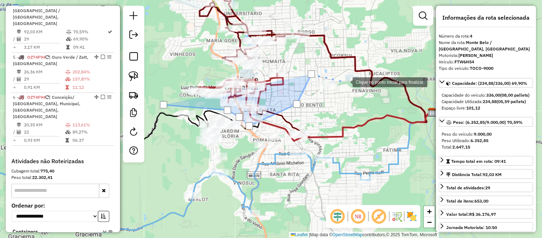
click at [346, 82] on div at bounding box center [346, 81] width 14 height 14
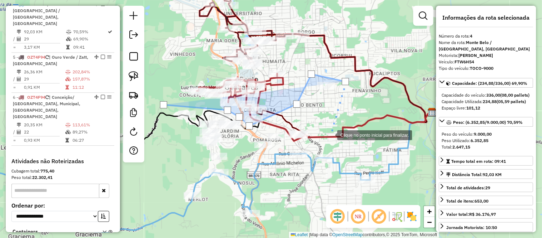
drag, startPoint x: 330, startPoint y: 134, endPoint x: 319, endPoint y: 144, distance: 14.7
click at [328, 137] on div at bounding box center [330, 134] width 14 height 14
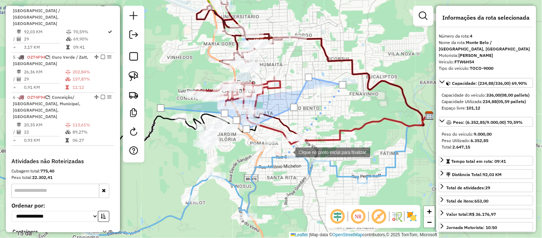
click at [288, 152] on div at bounding box center [288, 151] width 14 height 14
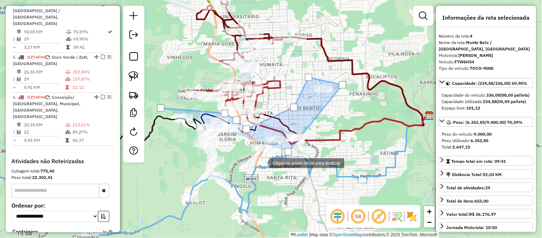
click at [261, 163] on div at bounding box center [262, 162] width 14 height 14
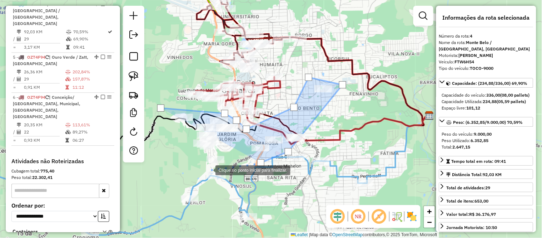
click at [208, 169] on div at bounding box center [208, 169] width 14 height 14
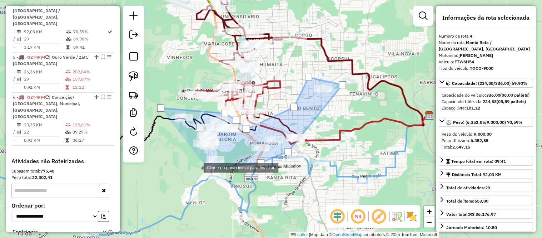
click at [189, 164] on div at bounding box center [196, 167] width 14 height 14
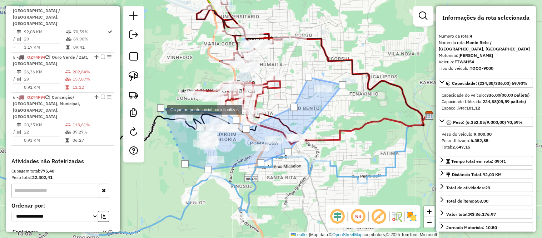
click at [160, 109] on div at bounding box center [160, 107] width 7 height 7
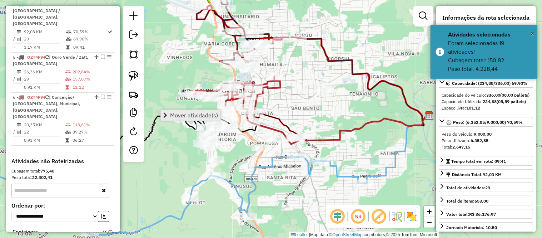
click at [186, 115] on span "Mover atividade(s)" at bounding box center [194, 115] width 48 height 6
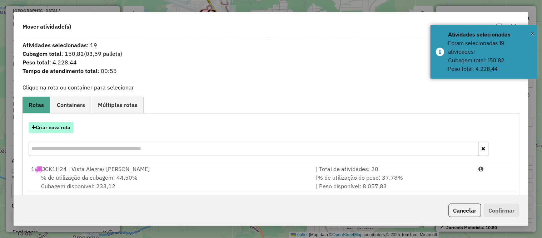
click at [65, 130] on button "Criar nova rota" at bounding box center [51, 127] width 45 height 11
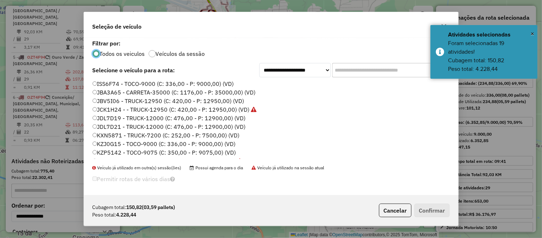
scroll to position [79, 0]
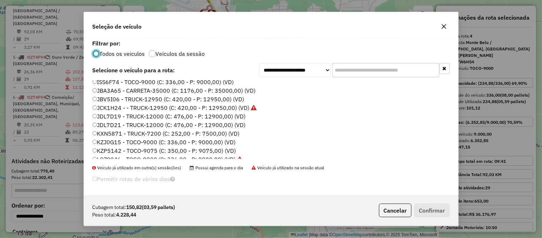
click at [112, 136] on label "KXN5871 - TRUCK-7200 (C: 252,00 - P: 7500,00) (VD)" at bounding box center [166, 133] width 147 height 9
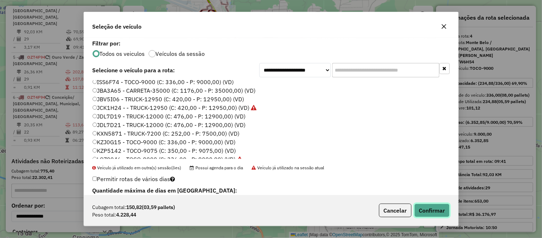
click at [440, 207] on button "Confirmar" at bounding box center [432, 210] width 35 height 14
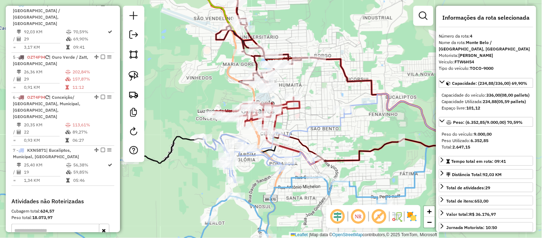
drag, startPoint x: 301, startPoint y: 110, endPoint x: 320, endPoint y: 130, distance: 28.1
click at [320, 130] on div "Janela de atendimento Grade de atendimento Capacidade Transportadoras Veículos …" at bounding box center [271, 119] width 542 height 238
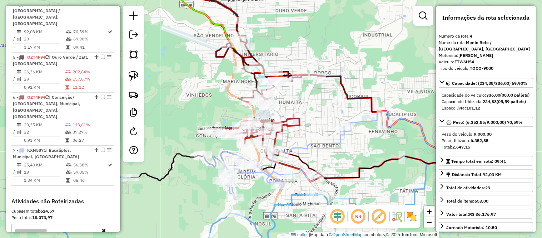
drag, startPoint x: 309, startPoint y: 89, endPoint x: 309, endPoint y: 106, distance: 17.5
click at [309, 106] on div "Janela de atendimento Grade de atendimento Capacidade Transportadoras Veículos …" at bounding box center [271, 119] width 542 height 238
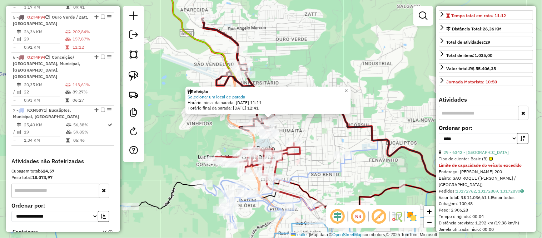
scroll to position [159, 0]
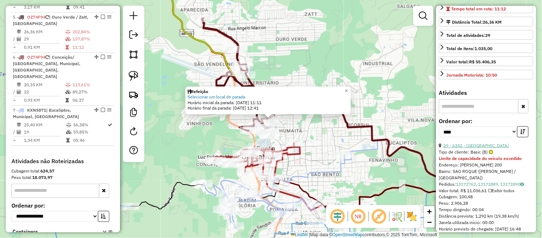
click at [487, 148] on link "29 - 6342 - GREPAR SAO ROQUE" at bounding box center [476, 145] width 65 height 5
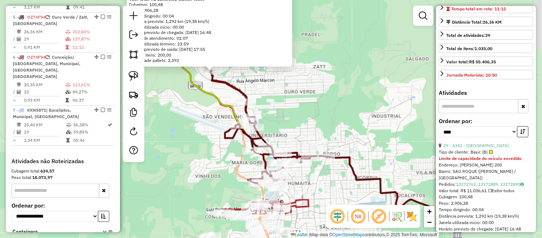
drag, startPoint x: 365, startPoint y: 145, endPoint x: 306, endPoint y: 98, distance: 75.5
click at [306, 98] on div "6342 - GREPAR SAO ROQUE Tipo de cliente: Basic (B) Limite de capacidade do veíc…" at bounding box center [271, 119] width 542 height 238
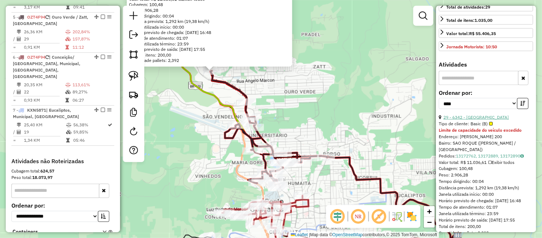
scroll to position [198, 0]
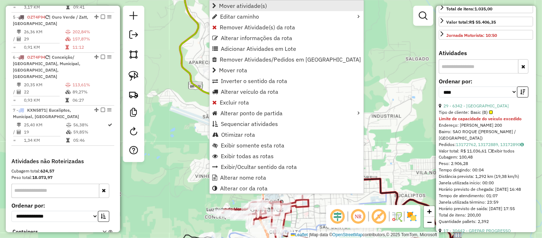
click at [251, 5] on span "Mover atividade(s)" at bounding box center [243, 6] width 48 height 6
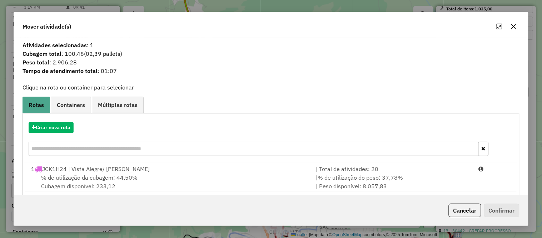
click at [519, 25] on button "button" at bounding box center [513, 26] width 11 height 11
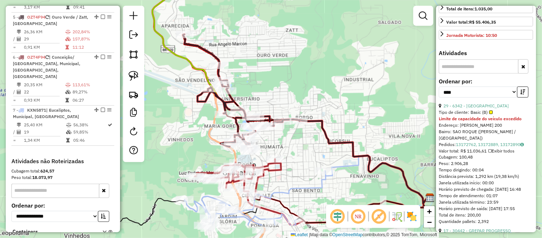
drag, startPoint x: 292, startPoint y: 98, endPoint x: 263, endPoint y: 58, distance: 50.2
click at [263, 58] on div "Janela de atendimento Grade de atendimento Capacidade Transportadoras Veículos …" at bounding box center [271, 119] width 542 height 238
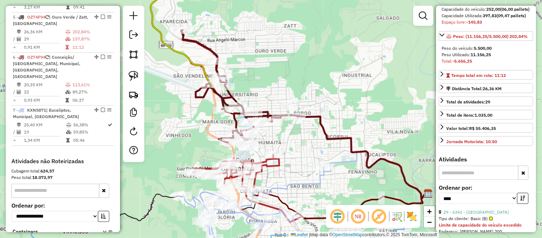
scroll to position [79, 0]
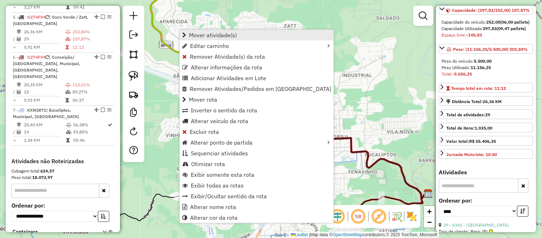
click at [240, 35] on link "Mover atividade(s)" at bounding box center [257, 35] width 154 height 11
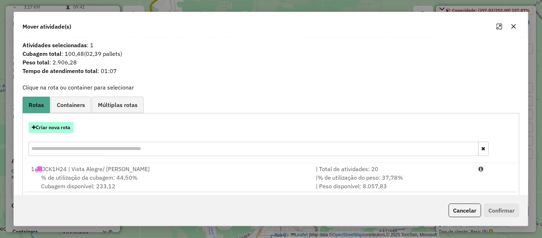
click at [72, 132] on button "Criar nova rota" at bounding box center [51, 127] width 45 height 11
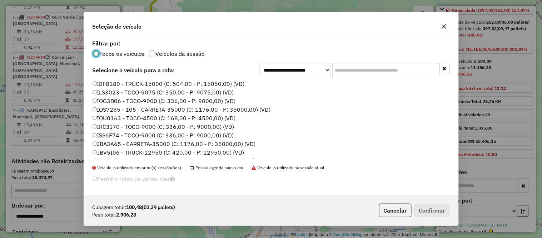
scroll to position [40, 0]
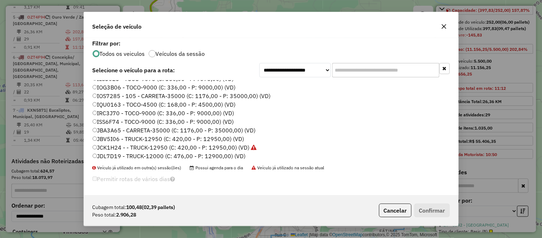
click at [138, 120] on label "ISS6F74 - TOCO-9000 (C: 336,00 - P: 9000,00) (VD)" at bounding box center [164, 121] width 142 height 9
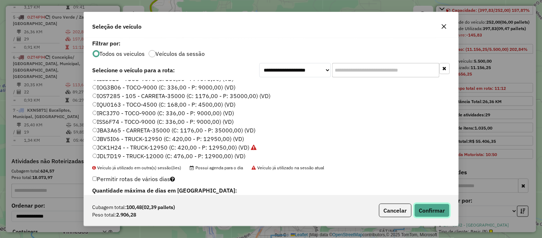
click at [430, 207] on button "Confirmar" at bounding box center [432, 210] width 35 height 14
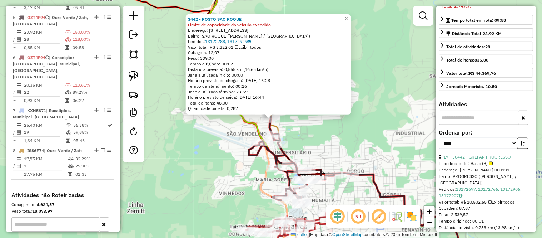
scroll to position [159, 0]
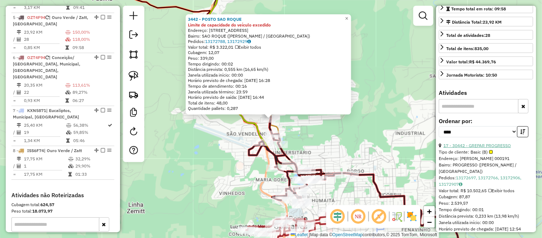
click at [487, 148] on link "17 - 30442 - GREPAR PROGRESSO" at bounding box center [478, 145] width 68 height 5
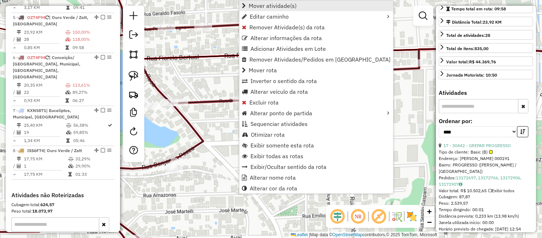
click at [262, 6] on span "Mover atividade(s)" at bounding box center [273, 6] width 48 height 6
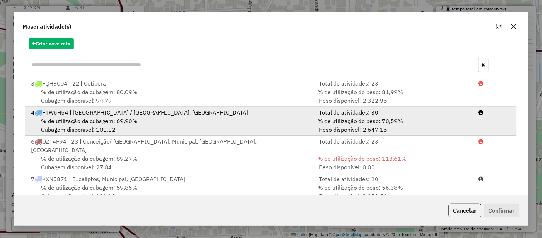
scroll to position [123, 0]
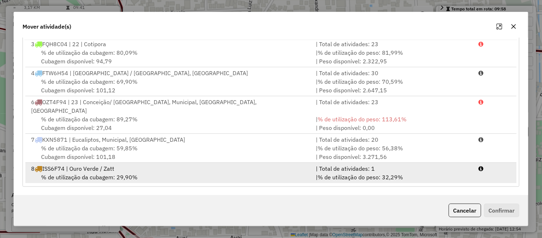
click at [106, 173] on span "% de utilização da cubagem: 29,90%" at bounding box center [89, 176] width 97 height 7
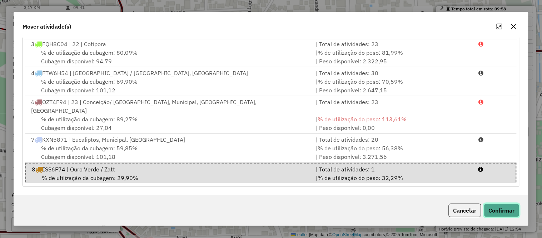
click at [499, 211] on button "Confirmar" at bounding box center [501, 210] width 35 height 14
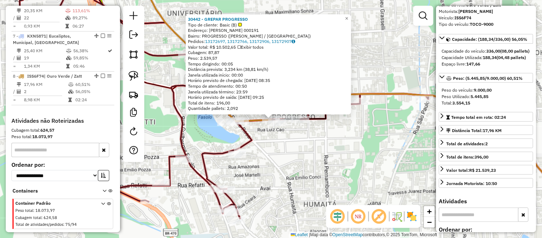
scroll to position [26, 0]
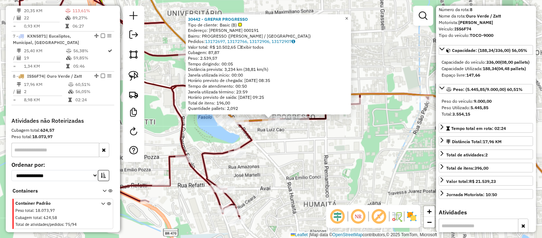
click at [349, 16] on span "×" at bounding box center [346, 18] width 3 height 6
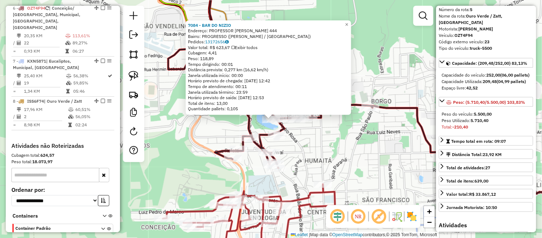
scroll to position [439, 0]
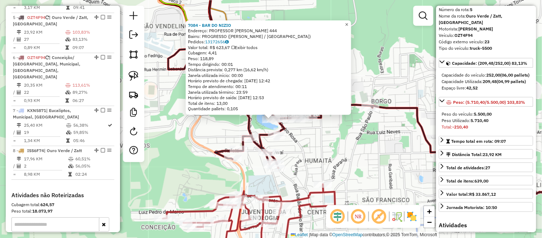
click at [351, 21] on link "×" at bounding box center [347, 24] width 9 height 9
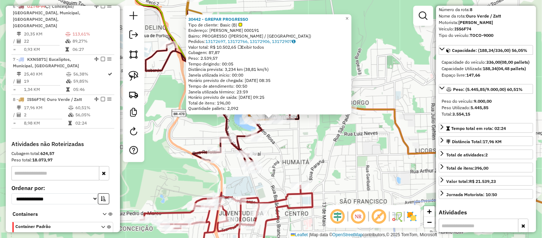
scroll to position [513, 0]
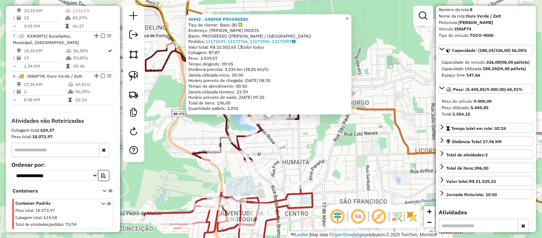
click at [349, 18] on span "×" at bounding box center [347, 18] width 3 height 6
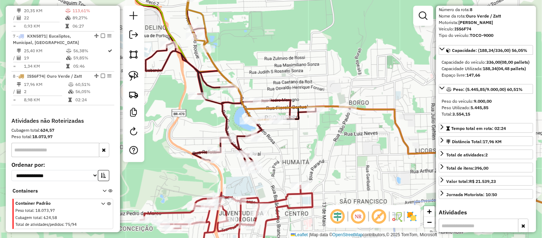
click at [289, 124] on div "Janela de atendimento Grade de atendimento Capacidade Transportadoras Veículos …" at bounding box center [271, 119] width 542 height 238
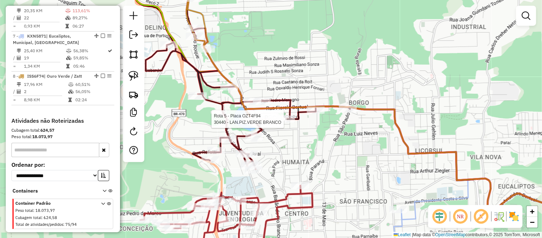
click at [289, 123] on div at bounding box center [286, 118] width 18 height 7
select select "*********"
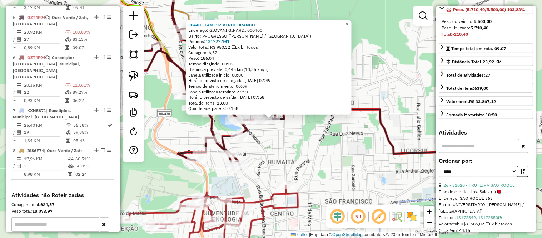
scroll to position [159, 0]
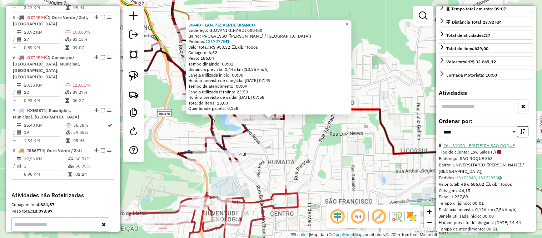
click at [484, 148] on link "26 - 31020 - FRUTEIRA SAO ROQUE" at bounding box center [479, 145] width 71 height 5
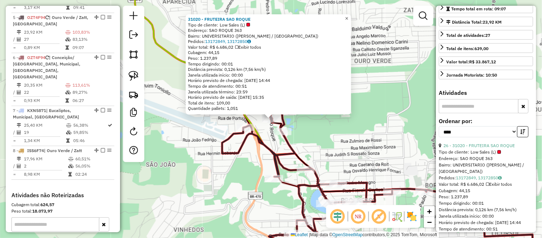
click at [349, 15] on span "×" at bounding box center [346, 18] width 3 height 6
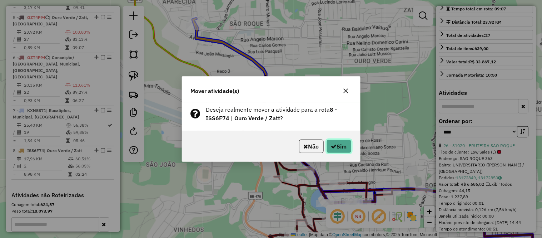
click at [335, 144] on button "Sim" at bounding box center [339, 146] width 25 height 14
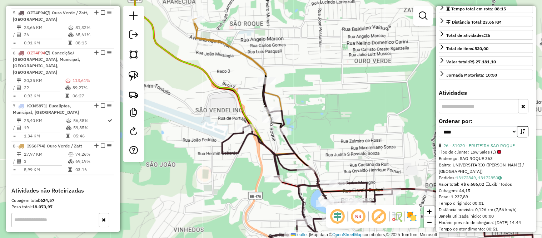
scroll to position [439, 0]
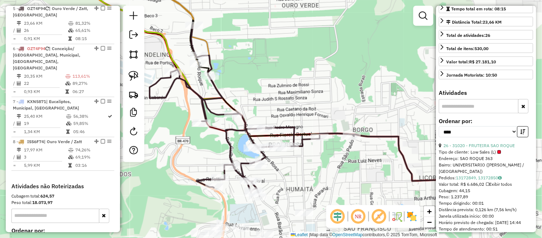
drag, startPoint x: 338, startPoint y: 132, endPoint x: 266, endPoint y: 78, distance: 89.7
click at [266, 78] on div "Janela de atendimento Grade de atendimento Capacidade Transportadoras Veículos …" at bounding box center [271, 119] width 542 height 238
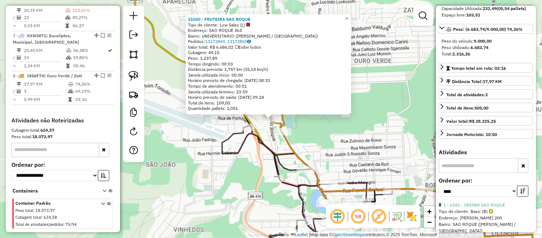
scroll to position [73, 0]
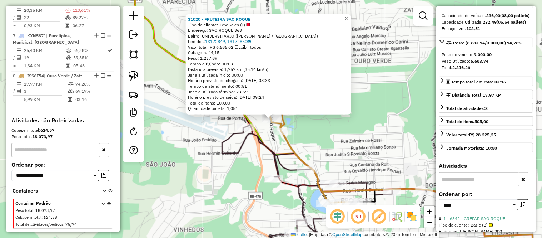
click at [349, 16] on span "×" at bounding box center [346, 18] width 3 height 6
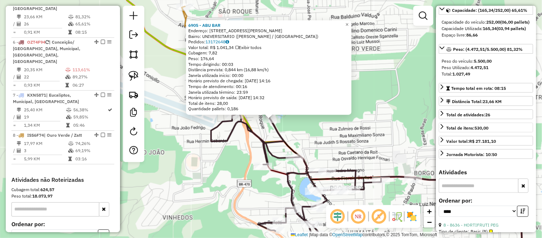
scroll to position [430, 0]
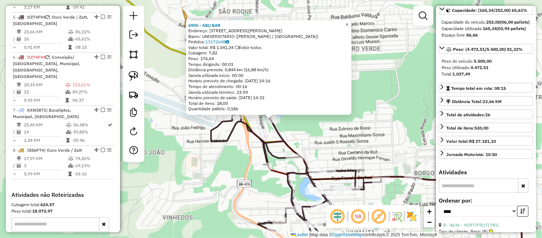
click at [349, 23] on span "×" at bounding box center [347, 24] width 3 height 6
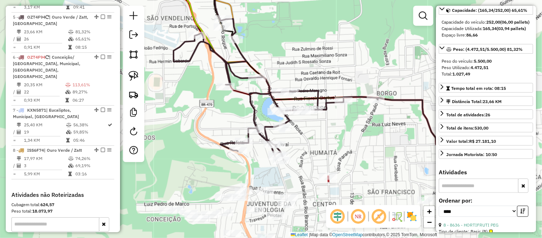
drag, startPoint x: 360, startPoint y: 109, endPoint x: 320, endPoint y: 27, distance: 91.3
click at [321, 27] on div "Janela de atendimento Grade de atendimento Capacidade Transportadoras Veículos …" at bounding box center [271, 119] width 542 height 238
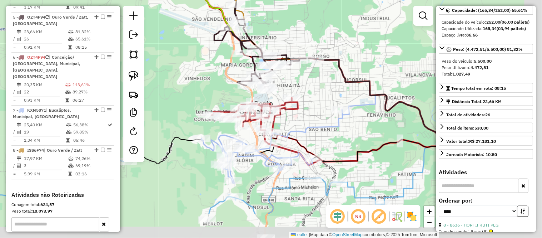
drag, startPoint x: 344, startPoint y: 150, endPoint x: 313, endPoint y: 102, distance: 57.6
click at [313, 102] on div "Janela de atendimento Grade de atendimento Capacidade Transportadoras Veículos …" at bounding box center [271, 119] width 542 height 238
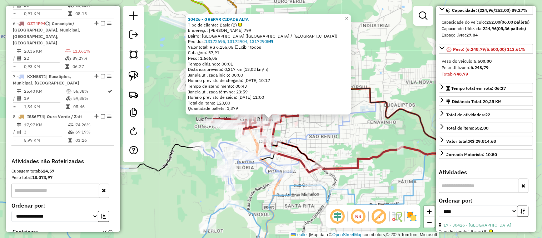
scroll to position [470, 0]
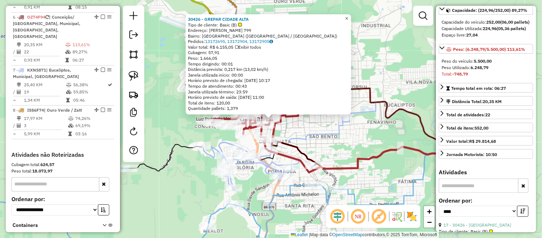
click at [349, 18] on span "×" at bounding box center [346, 18] width 3 height 6
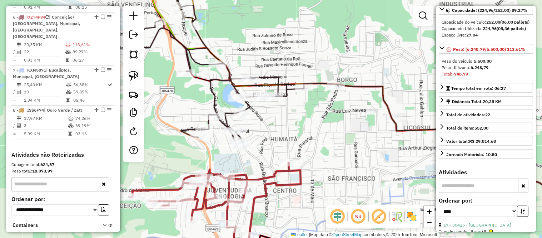
drag, startPoint x: 263, startPoint y: 32, endPoint x: 283, endPoint y: 45, distance: 24.6
click at [283, 45] on div "Janela de atendimento Grade de atendimento Capacidade Transportadoras Veículos …" at bounding box center [271, 119] width 542 height 238
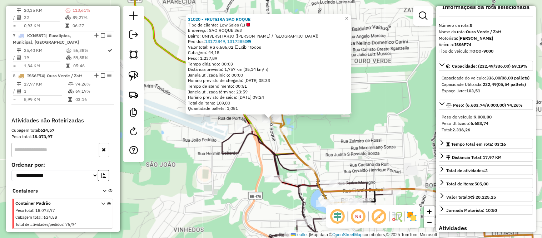
scroll to position [0, 0]
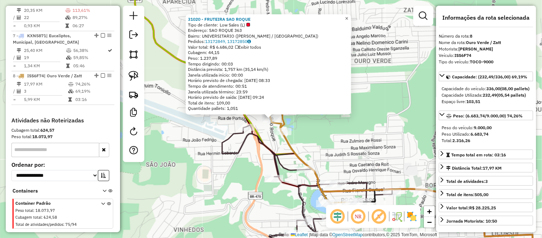
click at [349, 17] on span "×" at bounding box center [346, 18] width 3 height 6
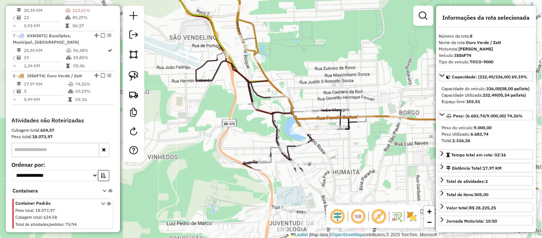
drag, startPoint x: 356, startPoint y: 102, endPoint x: 327, endPoint y: 23, distance: 84.5
click at [327, 23] on div "Janela de atendimento Grade de atendimento Capacidade Transportadoras Veículos …" at bounding box center [271, 119] width 542 height 238
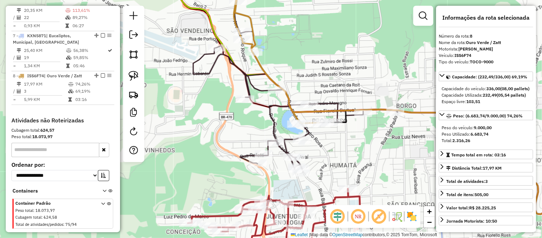
drag, startPoint x: 329, startPoint y: 58, endPoint x: 304, endPoint y: 12, distance: 53.0
click at [304, 12] on div "Janela de atendimento Grade de atendimento Capacidade Transportadoras Veículos …" at bounding box center [271, 119] width 542 height 238
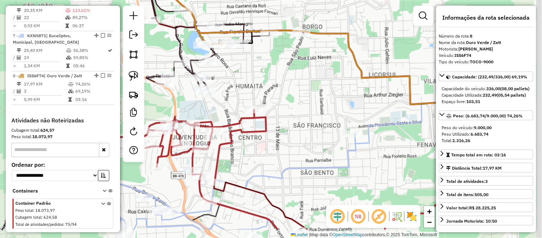
drag, startPoint x: 349, startPoint y: 127, endPoint x: 278, endPoint y: 91, distance: 79.5
click at [278, 91] on div "Janela de atendimento Grade de atendimento Capacidade Transportadoras Veículos …" at bounding box center [271, 119] width 542 height 238
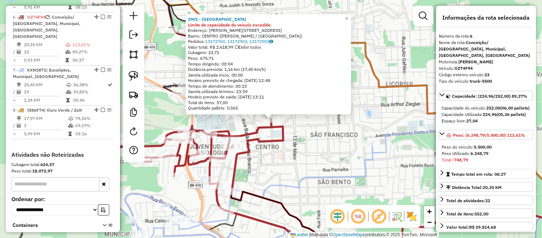
scroll to position [119, 0]
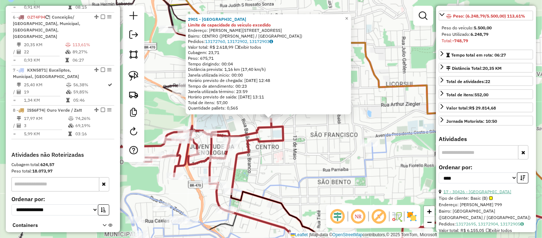
click at [485, 194] on link "17 - 30426 - GREPAR CIDADE ALTA" at bounding box center [478, 191] width 68 height 5
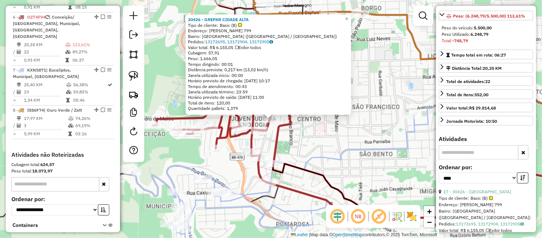
drag, startPoint x: 337, startPoint y: 129, endPoint x: 317, endPoint y: 130, distance: 19.3
click at [317, 130] on div "30426 - GREPAR CIDADE ALTA Tipo de cliente: Basic (B) Endereço: OSVALDO ARANHA …" at bounding box center [271, 119] width 542 height 238
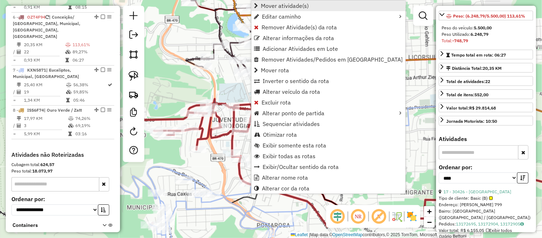
click at [258, 6] on span "Mover atividade(s)" at bounding box center [256, 6] width 4 height 6
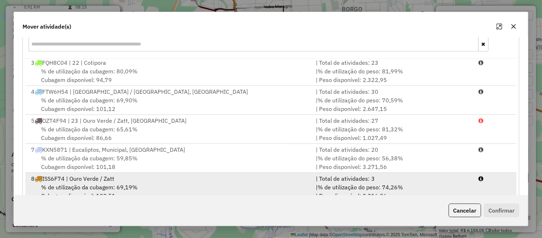
scroll to position [123, 0]
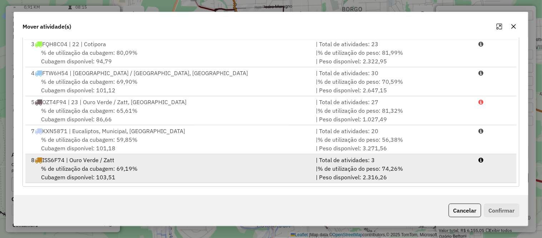
click at [87, 172] on span "% de utilização da cubagem: 69,19%" at bounding box center [89, 168] width 97 height 7
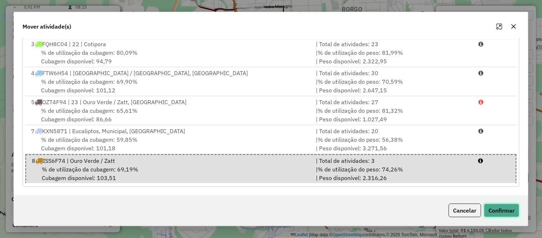
click at [504, 210] on button "Confirmar" at bounding box center [501, 210] width 35 height 14
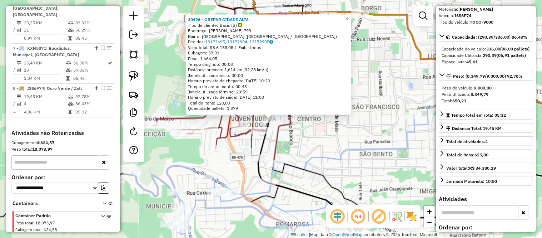
scroll to position [504, 0]
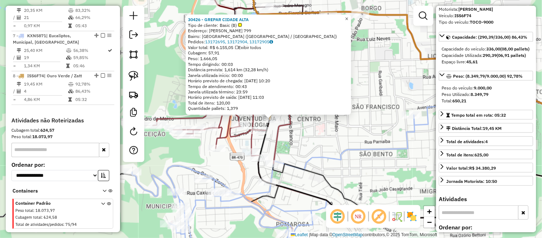
click at [349, 16] on span "×" at bounding box center [346, 19] width 3 height 6
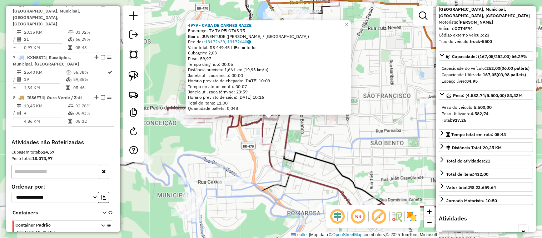
scroll to position [470, 0]
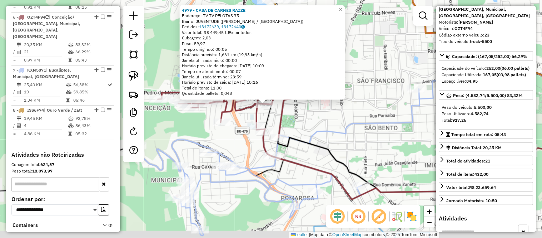
drag, startPoint x: 339, startPoint y: 140, endPoint x: 322, endPoint y: 103, distance: 41.1
click at [323, 102] on div "4979 - CASA DE CARNES RAZZE Endereço: TV TV PELOTAS 75 Bairro: JUVENTUDE (BENTO…" at bounding box center [271, 119] width 542 height 238
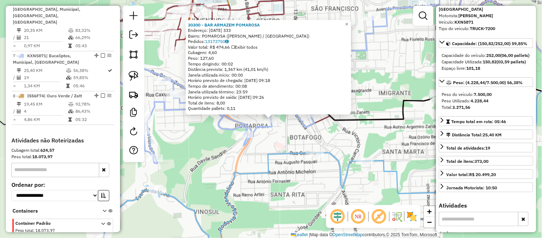
scroll to position [504, 0]
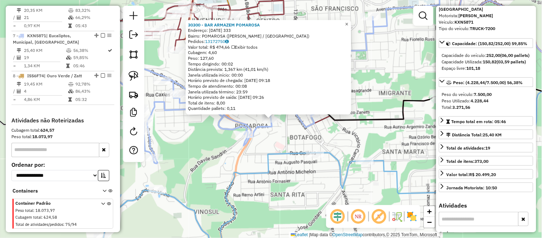
click at [349, 21] on span "×" at bounding box center [346, 24] width 3 height 6
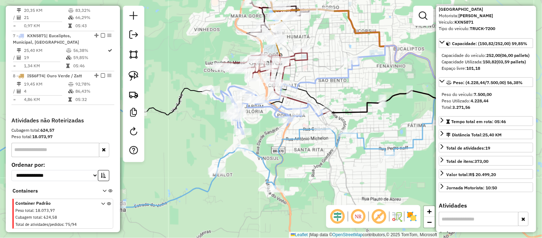
drag, startPoint x: 340, startPoint y: 55, endPoint x: 334, endPoint y: 81, distance: 26.3
click at [334, 81] on icon at bounding box center [281, 97] width 141 height 73
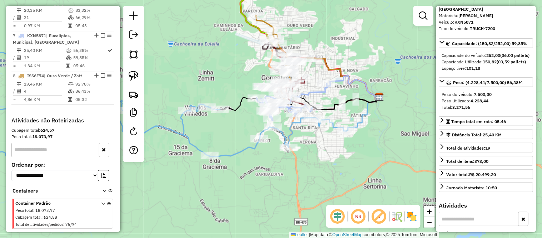
drag, startPoint x: 376, startPoint y: 53, endPoint x: 360, endPoint y: 65, distance: 20.1
click at [360, 65] on div "Janela de atendimento Grade de atendimento Capacidade Transportadoras Veículos …" at bounding box center [271, 119] width 542 height 238
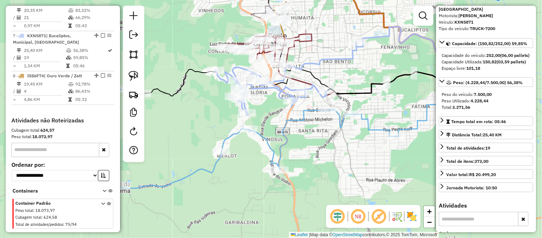
drag, startPoint x: 291, startPoint y: 54, endPoint x: 362, endPoint y: 73, distance: 73.2
click at [362, 73] on div "Janela de atendimento Grade de atendimento Capacidade Transportadoras Veículos …" at bounding box center [271, 119] width 542 height 238
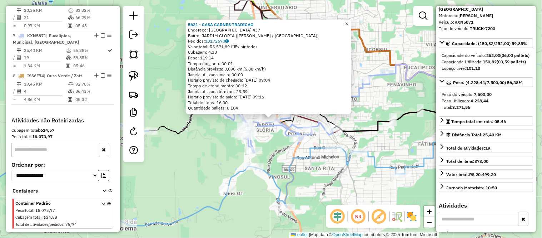
click at [348, 21] on link "×" at bounding box center [347, 24] width 9 height 9
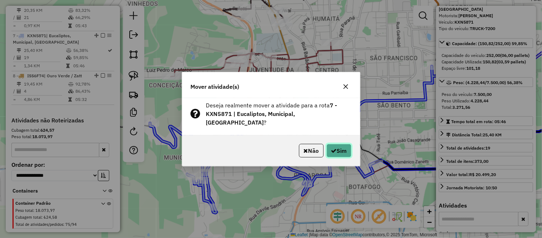
click at [344, 144] on button "Sim" at bounding box center [339, 151] width 25 height 14
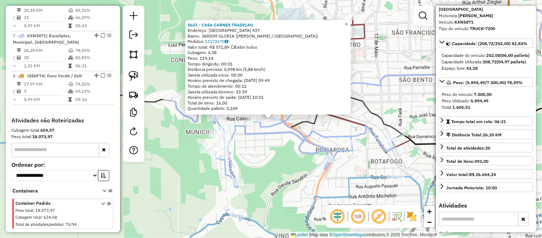
click at [348, 24] on span "×" at bounding box center [346, 24] width 3 height 6
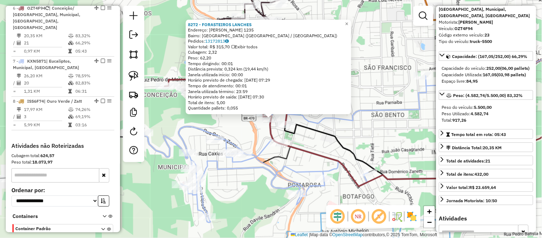
scroll to position [470, 0]
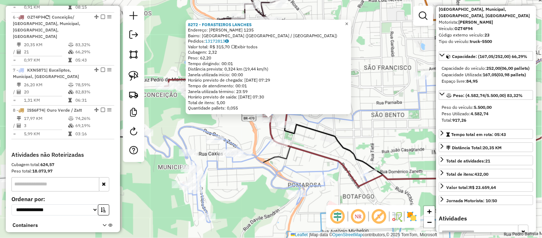
click at [349, 21] on span "×" at bounding box center [346, 24] width 3 height 6
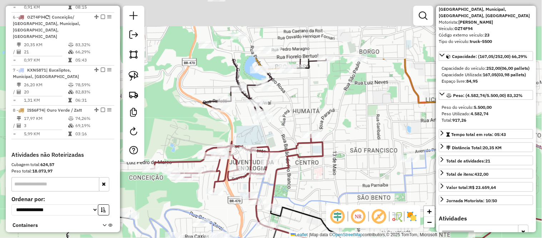
drag, startPoint x: 358, startPoint y: 16, endPoint x: 344, endPoint y: 99, distance: 83.7
click at [344, 99] on div "Janela de atendimento Grade de atendimento Capacidade Transportadoras Veículos …" at bounding box center [271, 119] width 542 height 238
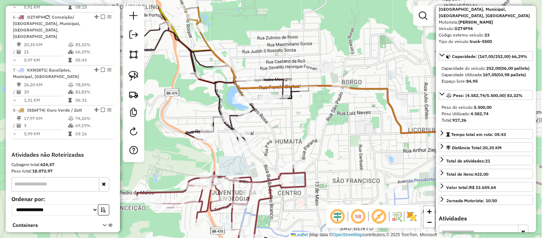
drag, startPoint x: 373, startPoint y: 80, endPoint x: 355, endPoint y: 111, distance: 35.1
click at [355, 111] on div "Janela de atendimento Grade de atendimento Capacidade Transportadoras Veículos …" at bounding box center [271, 119] width 542 height 238
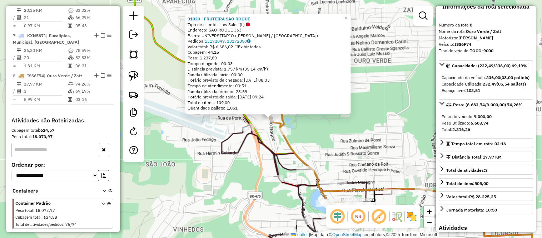
scroll to position [0, 0]
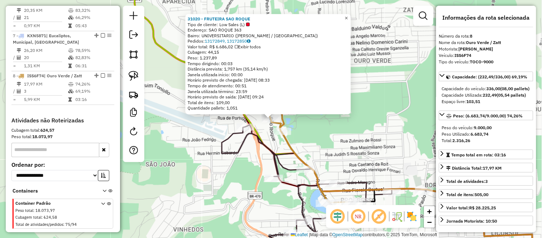
click at [348, 15] on span "×" at bounding box center [346, 18] width 3 height 6
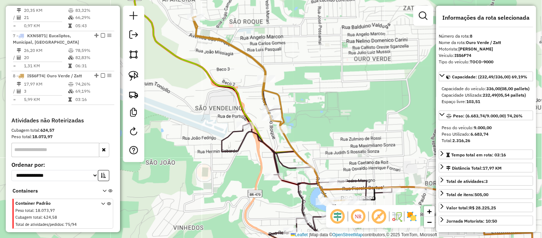
drag, startPoint x: 354, startPoint y: 115, endPoint x: 328, endPoint y: 65, distance: 56.0
click at [332, 58] on div "Janela de atendimento Grade de atendimento Capacidade Transportadoras Veículos …" at bounding box center [271, 119] width 542 height 238
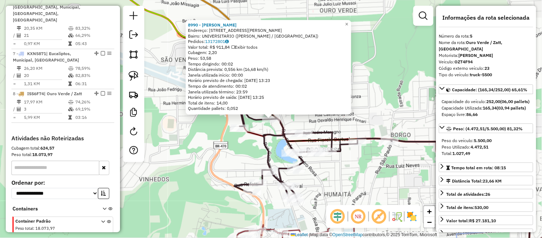
scroll to position [430, 0]
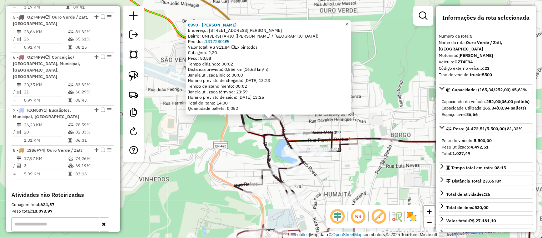
click at [349, 23] on span "×" at bounding box center [346, 24] width 3 height 6
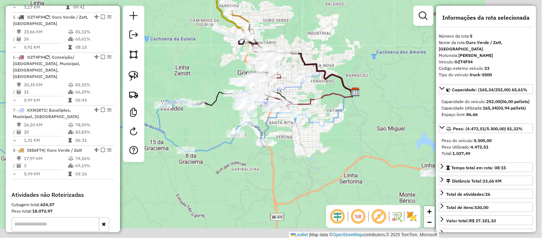
drag, startPoint x: 382, startPoint y: 66, endPoint x: 306, endPoint y: 36, distance: 81.8
click at [306, 36] on div "Janela de atendimento Grade de atendimento Capacidade Transportadoras Veículos …" at bounding box center [271, 119] width 542 height 238
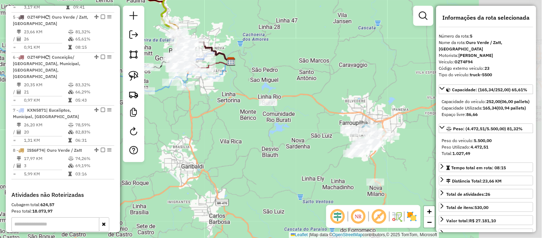
drag, startPoint x: 370, startPoint y: 65, endPoint x: 256, endPoint y: 52, distance: 114.0
click at [256, 52] on div "Janela de atendimento Grade de atendimento Capacidade Transportadoras Veículos …" at bounding box center [271, 119] width 542 height 238
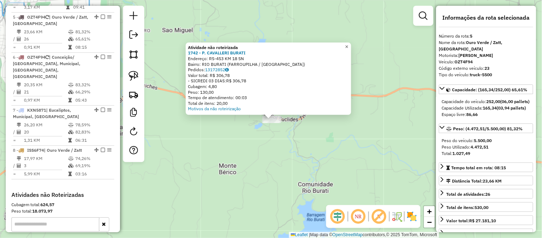
click at [349, 44] on span "×" at bounding box center [346, 47] width 3 height 6
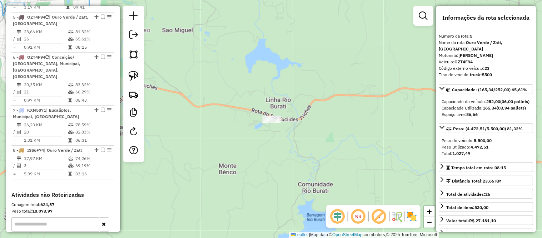
drag, startPoint x: 326, startPoint y: 78, endPoint x: 275, endPoint y: 63, distance: 53.3
click at [281, 65] on div "Janela de atendimento Grade de atendimento Capacidade Transportadoras Veículos …" at bounding box center [271, 119] width 542 height 238
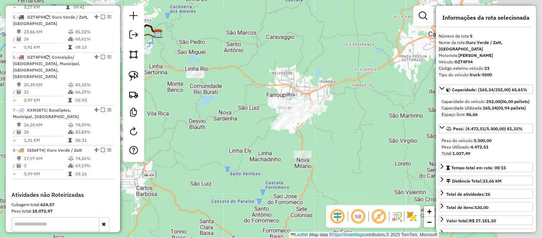
drag, startPoint x: 312, startPoint y: 106, endPoint x: 251, endPoint y: 107, distance: 61.8
click at [251, 107] on div "Janela de atendimento Grade de atendimento Capacidade Transportadoras Veículos …" at bounding box center [271, 119] width 542 height 238
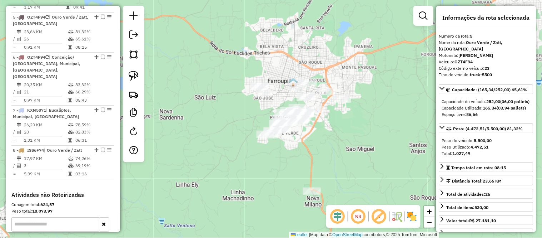
drag, startPoint x: 342, startPoint y: 121, endPoint x: 334, endPoint y: 123, distance: 8.6
click at [334, 123] on div "Janela de atendimento Grade de atendimento Capacidade Transportadoras Veículos …" at bounding box center [271, 119] width 542 height 238
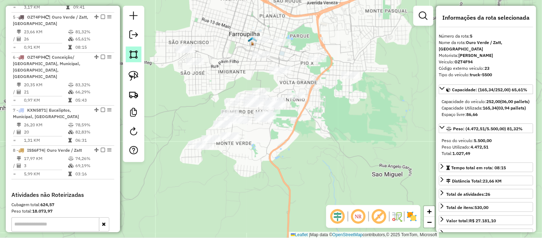
click at [134, 49] on link at bounding box center [134, 54] width 16 height 16
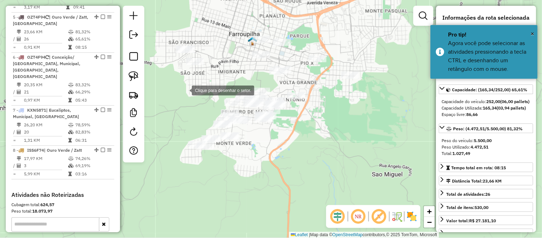
click at [184, 90] on div at bounding box center [185, 90] width 14 height 14
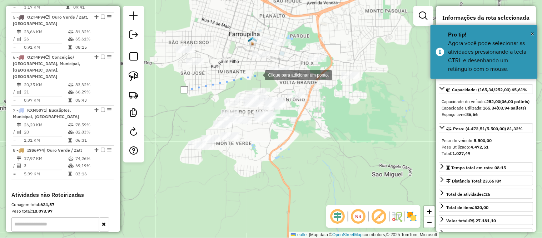
drag, startPoint x: 258, startPoint y: 74, endPoint x: 298, endPoint y: 77, distance: 40.1
click at [258, 74] on div at bounding box center [258, 74] width 14 height 14
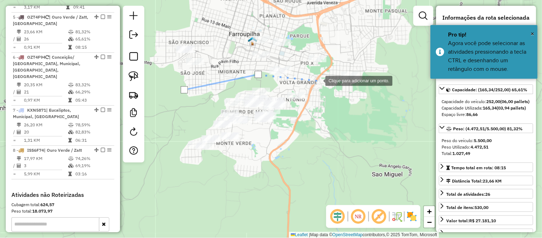
click at [319, 80] on div at bounding box center [318, 80] width 14 height 14
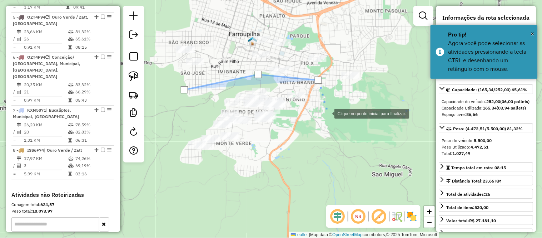
click at [327, 116] on div at bounding box center [327, 113] width 14 height 14
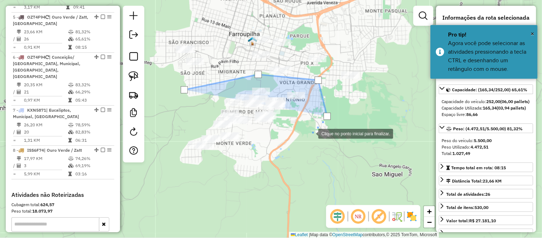
click at [304, 140] on div at bounding box center [311, 133] width 14 height 14
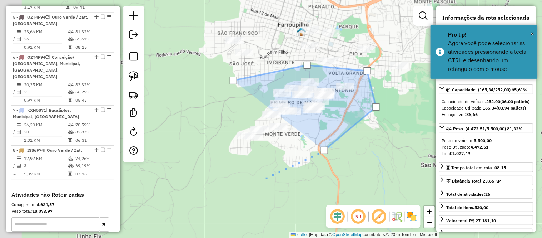
drag, startPoint x: 202, startPoint y: 190, endPoint x: 284, endPoint y: 171, distance: 84.0
click at [270, 172] on div at bounding box center [263, 179] width 14 height 14
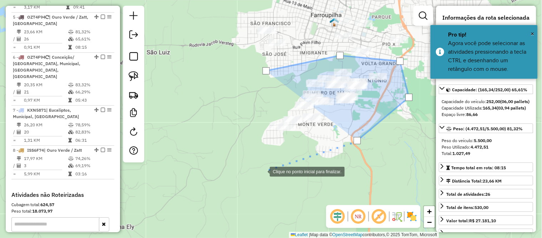
click at [263, 171] on div at bounding box center [263, 171] width 14 height 14
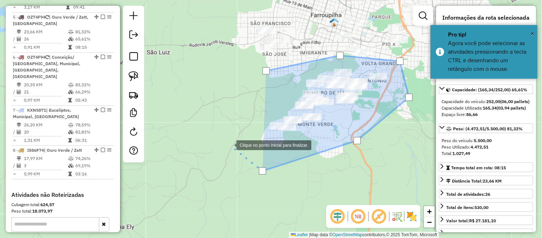
click at [229, 144] on div at bounding box center [229, 144] width 14 height 14
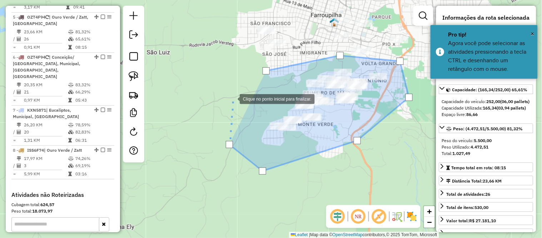
click at [233, 98] on div at bounding box center [233, 98] width 14 height 14
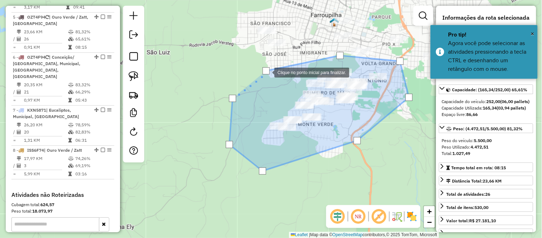
click at [268, 72] on div at bounding box center [266, 70] width 7 height 7
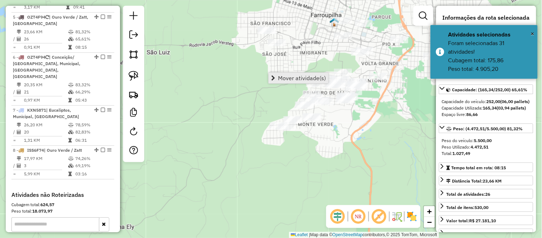
click at [284, 78] on span "Mover atividade(s)" at bounding box center [302, 78] width 48 height 6
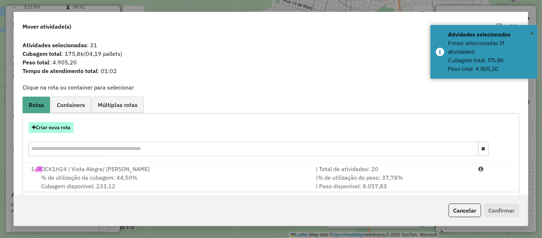
click at [60, 123] on button "Criar nova rota" at bounding box center [51, 127] width 45 height 11
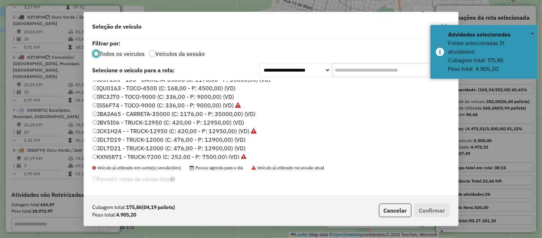
scroll to position [93, 0]
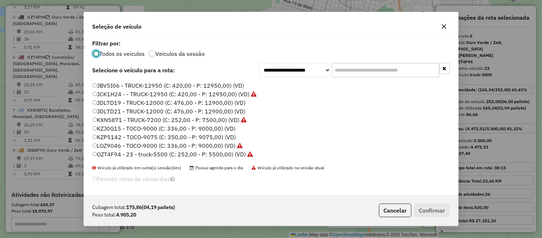
click at [117, 86] on label "JBV5I06 - TRUCK-12950 (C: 420,00 - P: 12950,00) (VD)" at bounding box center [169, 85] width 152 height 9
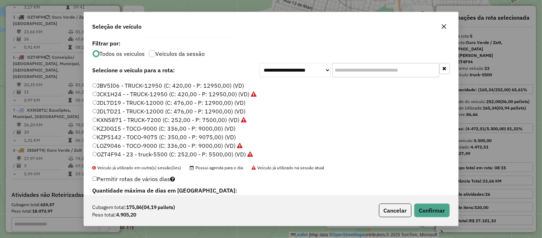
click at [431, 202] on div "Cubagem total: 175,86 (04,19 pallets) Peso total: 4.905,20 Cancelar Confirmar" at bounding box center [271, 210] width 375 height 31
click at [431, 208] on button "Confirmar" at bounding box center [432, 210] width 35 height 14
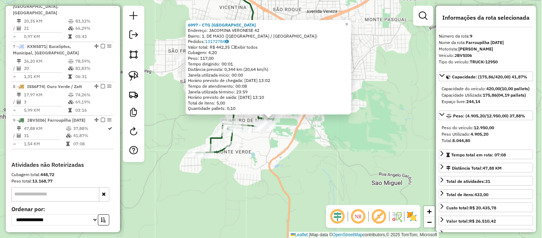
scroll to position [544, 0]
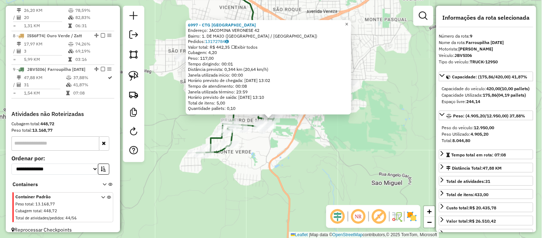
click at [349, 21] on span "×" at bounding box center [346, 24] width 3 height 6
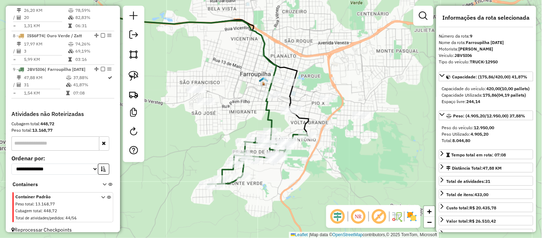
drag, startPoint x: 335, startPoint y: 102, endPoint x: 347, endPoint y: 134, distance: 33.5
click at [347, 134] on div "Janela de atendimento Grade de atendimento Capacidade Transportadoras Veículos …" at bounding box center [271, 119] width 542 height 238
click at [136, 54] on img at bounding box center [134, 54] width 10 height 10
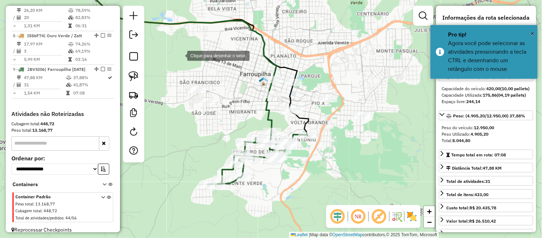
click at [180, 55] on div at bounding box center [180, 55] width 14 height 14
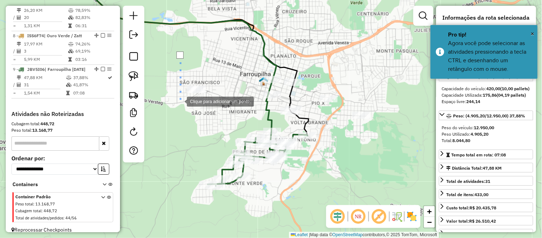
click at [180, 101] on div at bounding box center [180, 101] width 14 height 14
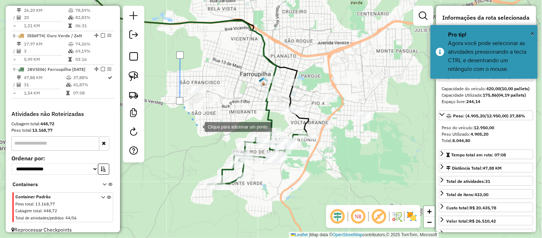
click at [198, 126] on div at bounding box center [198, 126] width 14 height 14
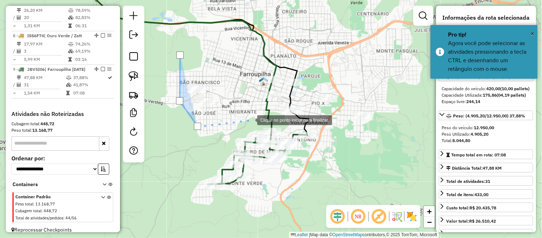
click at [250, 119] on div at bounding box center [250, 119] width 14 height 14
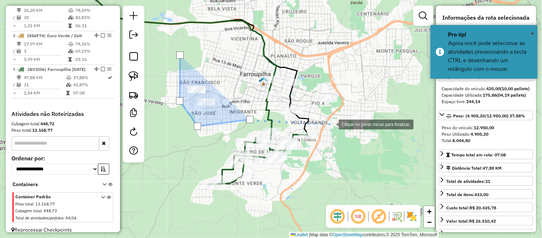
click at [332, 124] on div at bounding box center [332, 124] width 14 height 14
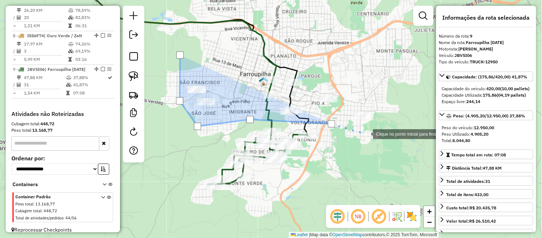
click at [366, 133] on div at bounding box center [366, 133] width 14 height 14
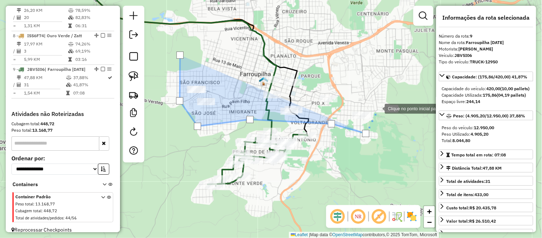
click at [378, 108] on div at bounding box center [378, 108] width 14 height 14
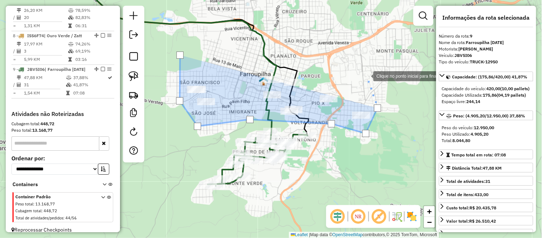
click at [360, 68] on div at bounding box center [366, 75] width 14 height 14
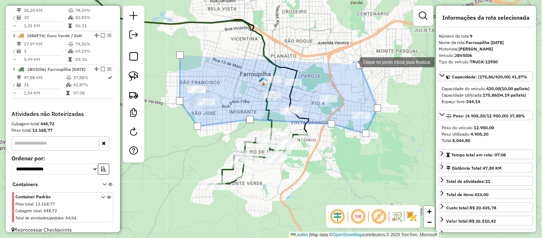
click at [346, 54] on div at bounding box center [353, 61] width 14 height 14
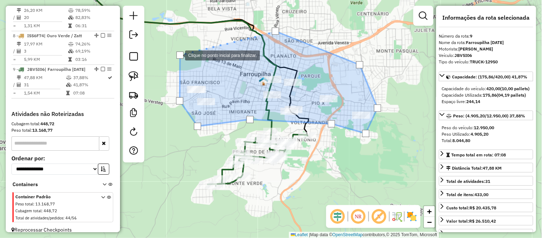
click at [178, 55] on div at bounding box center [180, 54] width 7 height 7
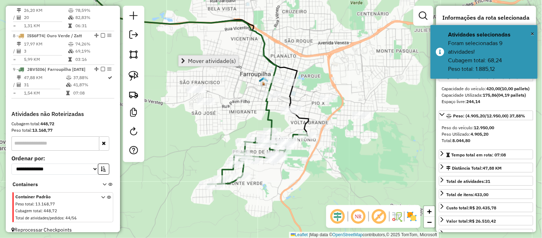
click at [213, 58] on span "Mover atividade(s)" at bounding box center [212, 61] width 48 height 6
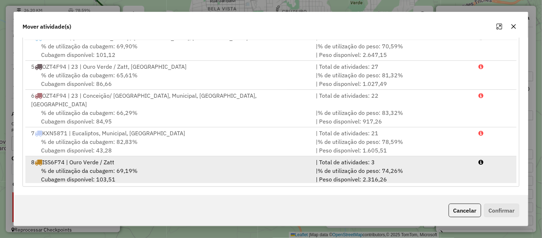
scroll to position [78, 0]
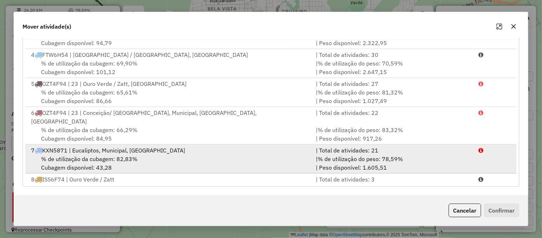
click at [141, 154] on div "% de utilização da cubagem: 82,83% Cubagem disponível: 43,28" at bounding box center [169, 162] width 285 height 17
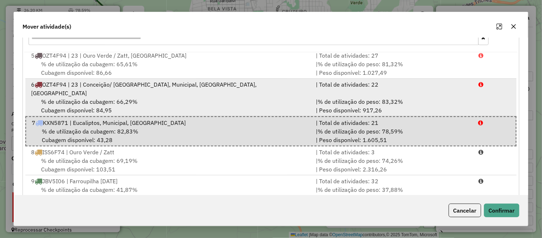
scroll to position [123, 0]
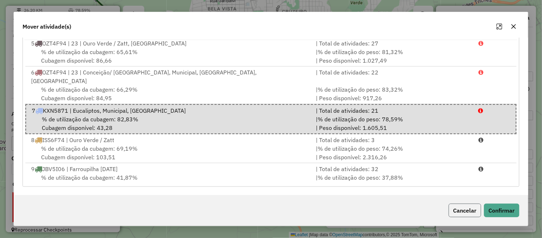
click at [470, 211] on button "Cancelar" at bounding box center [465, 210] width 33 height 14
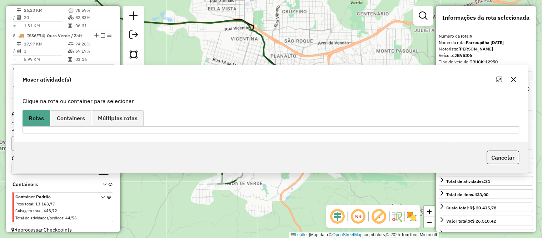
scroll to position [0, 0]
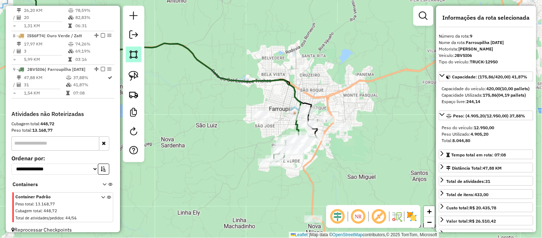
click at [137, 54] on img at bounding box center [134, 54] width 10 height 10
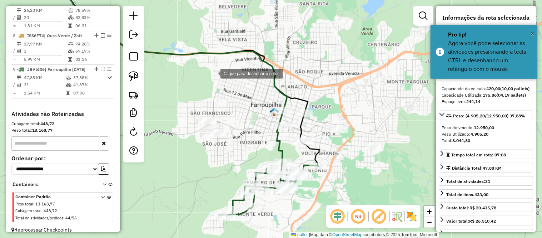
drag, startPoint x: 295, startPoint y: 99, endPoint x: 213, endPoint y: 74, distance: 85.5
click at [213, 74] on div at bounding box center [213, 73] width 14 height 14
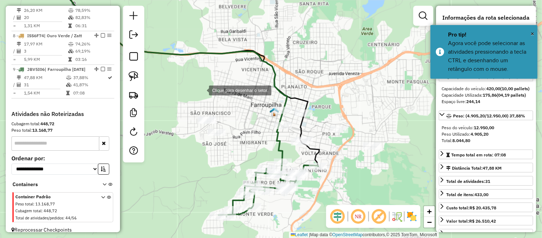
click at [201, 90] on div at bounding box center [202, 90] width 14 height 14
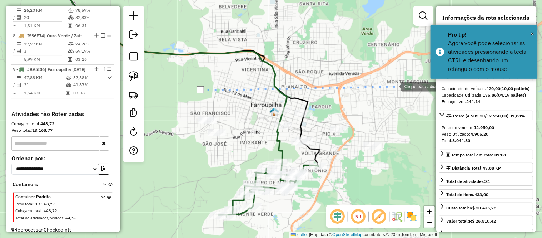
click at [394, 86] on div at bounding box center [394, 86] width 14 height 14
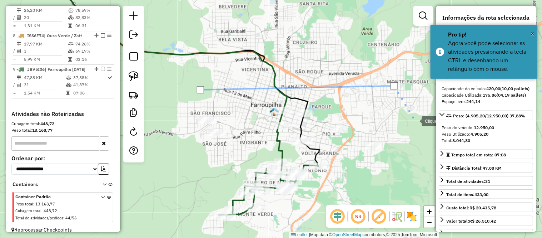
click at [415, 127] on div at bounding box center [415, 120] width 14 height 14
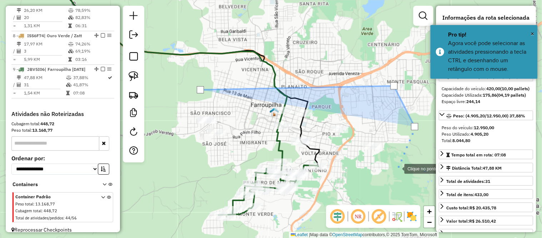
drag, startPoint x: 398, startPoint y: 168, endPoint x: 346, endPoint y: 162, distance: 52.1
click at [397, 168] on div at bounding box center [397, 168] width 14 height 14
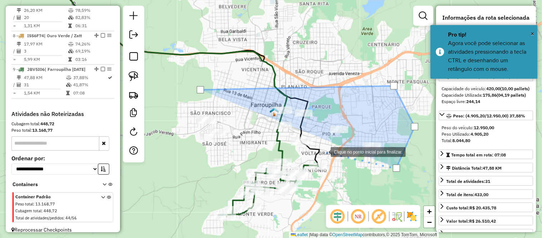
click at [324, 151] on div at bounding box center [324, 151] width 14 height 14
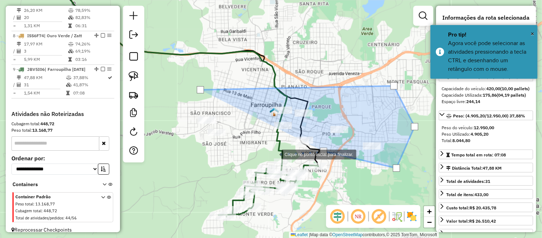
click at [275, 154] on div at bounding box center [274, 154] width 14 height 14
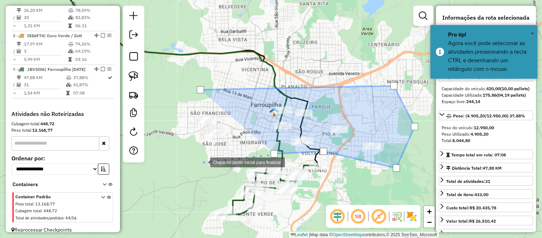
click at [203, 162] on div at bounding box center [203, 161] width 14 height 14
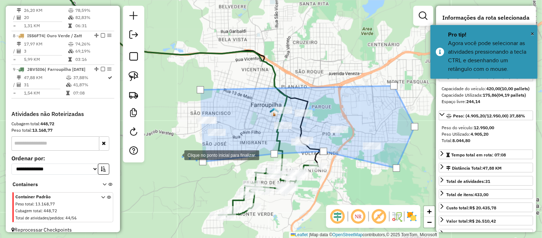
drag, startPoint x: 177, startPoint y: 154, endPoint x: 177, endPoint y: 119, distance: 35.0
click at [177, 153] on div at bounding box center [177, 154] width 14 height 14
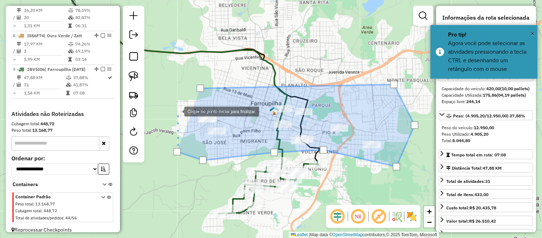
click at [177, 111] on div at bounding box center [177, 111] width 14 height 14
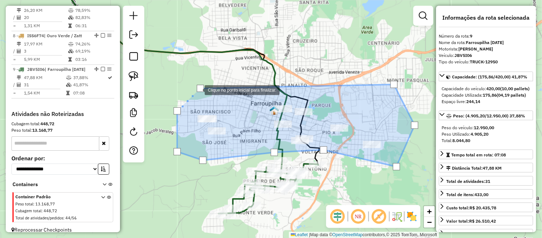
click at [198, 89] on div at bounding box center [200, 88] width 7 height 7
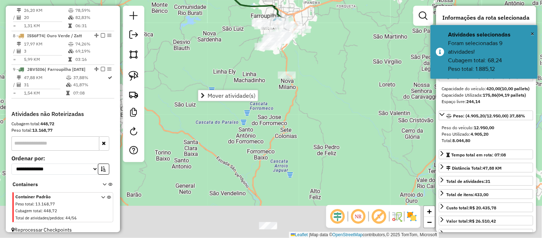
drag, startPoint x: 338, startPoint y: 119, endPoint x: 315, endPoint y: 52, distance: 70.9
click at [316, 54] on div "Janela de atendimento Grade de atendimento Capacidade Transportadoras Veículos …" at bounding box center [271, 119] width 542 height 238
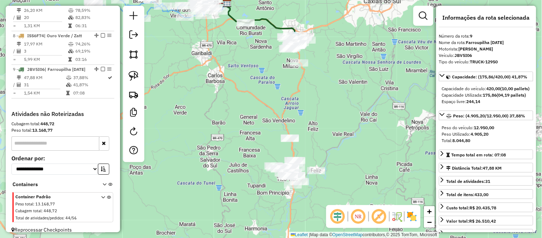
click at [320, 102] on div "Janela de atendimento Grade de atendimento Capacidade Transportadoras Veículos …" at bounding box center [271, 119] width 542 height 238
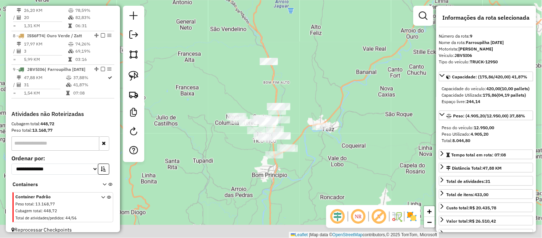
drag, startPoint x: 301, startPoint y: 154, endPoint x: 305, endPoint y: 101, distance: 53.4
click at [305, 101] on div "Janela de atendimento Grade de atendimento Capacidade Transportadoras Veículos …" at bounding box center [271, 119] width 542 height 238
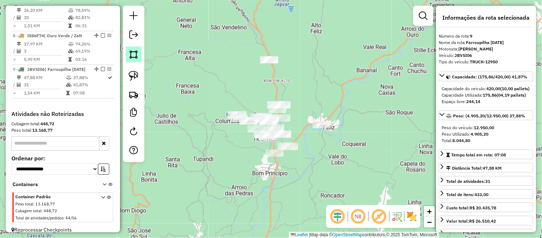
click at [134, 55] on img at bounding box center [134, 54] width 10 height 10
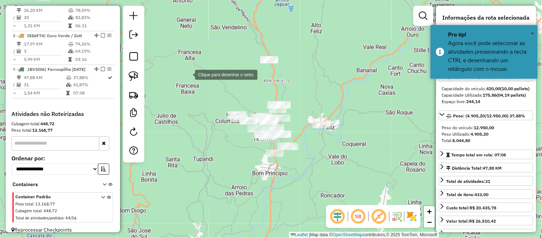
drag, startPoint x: 188, startPoint y: 74, endPoint x: 278, endPoint y: 76, distance: 89.8
click at [189, 74] on div at bounding box center [188, 74] width 14 height 14
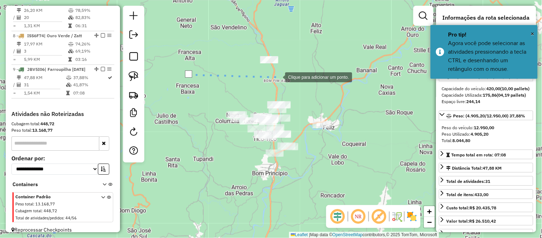
drag, startPoint x: 302, startPoint y: 76, endPoint x: 344, endPoint y: 85, distance: 43.5
click at [285, 77] on div at bounding box center [278, 76] width 14 height 14
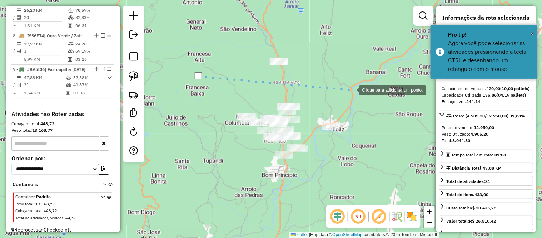
click at [352, 89] on div at bounding box center [352, 89] width 14 height 14
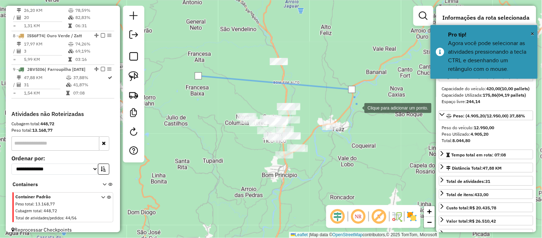
click at [361, 114] on div at bounding box center [357, 107] width 14 height 14
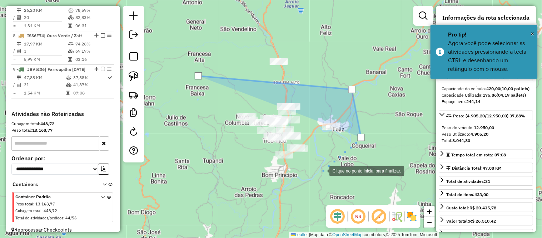
click at [322, 170] on div at bounding box center [322, 170] width 14 height 14
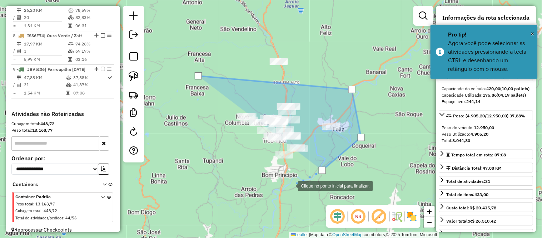
click at [287, 185] on div at bounding box center [291, 185] width 14 height 14
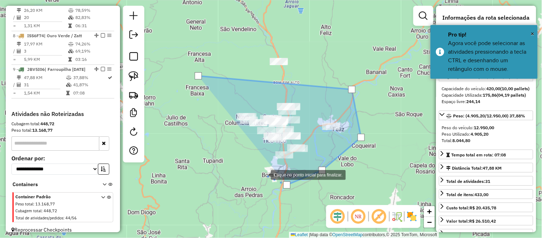
drag, startPoint x: 251, startPoint y: 166, endPoint x: 235, endPoint y: 155, distance: 19.5
click at [257, 167] on div at bounding box center [264, 174] width 14 height 14
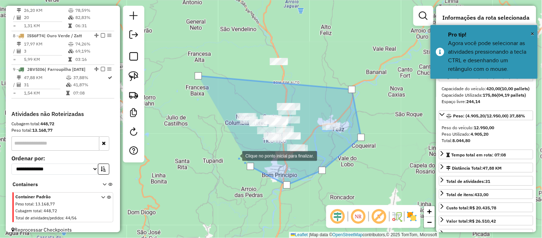
drag, startPoint x: 215, startPoint y: 138, endPoint x: 208, endPoint y: 124, distance: 15.4
click at [228, 148] on div at bounding box center [235, 155] width 14 height 14
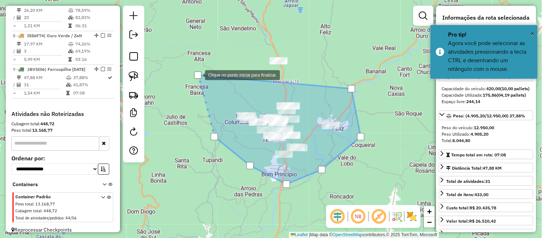
click at [198, 74] on div at bounding box center [197, 74] width 7 height 7
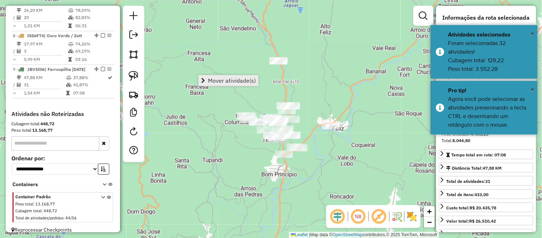
click at [206, 78] on link "Mover atividade(s)" at bounding box center [229, 80] width 60 height 11
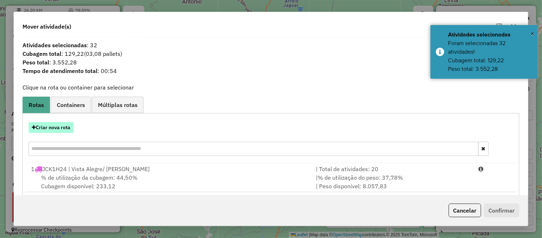
click at [46, 127] on button "Criar nova rota" at bounding box center [51, 127] width 45 height 11
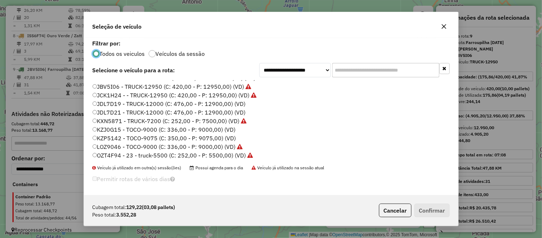
scroll to position [93, 0]
click at [121, 103] on label "JDL7D19 - TRUCK-12000 (C: 476,00 - P: 12900,00) (VD)" at bounding box center [169, 102] width 153 height 9
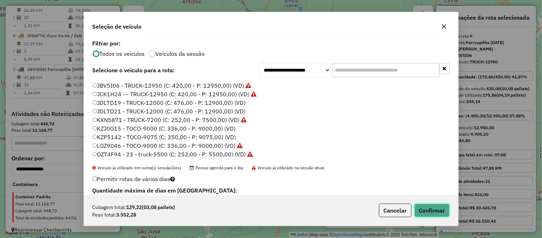
click at [435, 205] on button "Confirmar" at bounding box center [432, 210] width 35 height 14
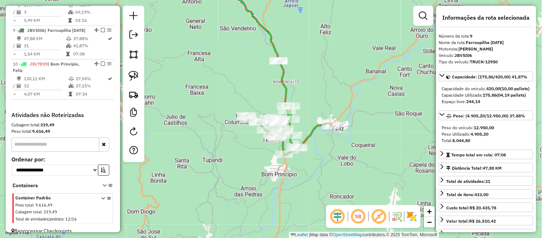
scroll to position [584, 0]
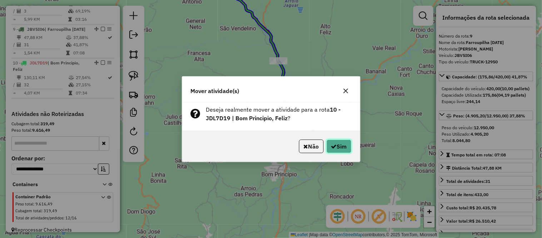
click at [335, 146] on icon "button" at bounding box center [334, 146] width 6 height 6
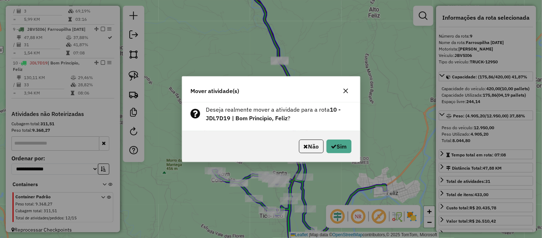
click at [342, 92] on button "button" at bounding box center [345, 90] width 11 height 11
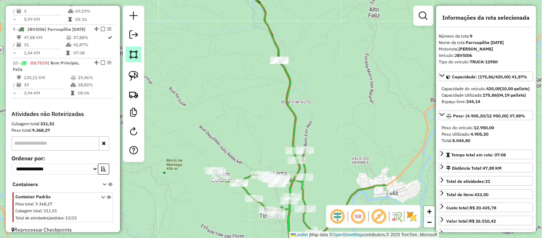
click at [133, 53] on img at bounding box center [134, 54] width 10 height 10
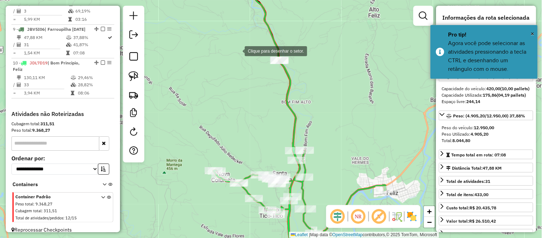
drag, startPoint x: 238, startPoint y: 50, endPoint x: 298, endPoint y: 47, distance: 60.2
click at [238, 50] on div at bounding box center [238, 50] width 14 height 14
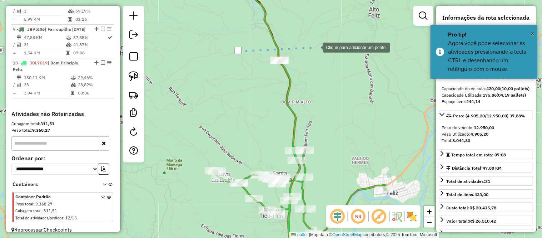
click at [317, 47] on div at bounding box center [316, 47] width 14 height 14
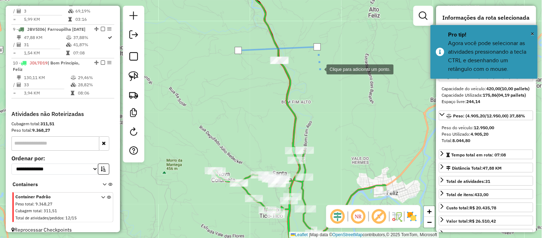
click at [321, 76] on div at bounding box center [319, 68] width 14 height 14
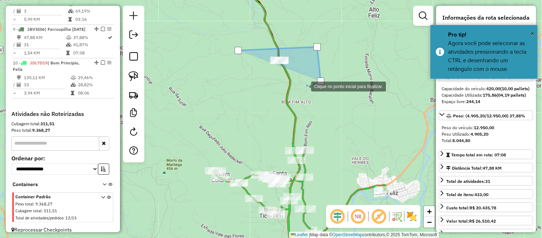
click at [297, 86] on div at bounding box center [304, 86] width 14 height 14
click at [267, 83] on div at bounding box center [274, 86] width 14 height 14
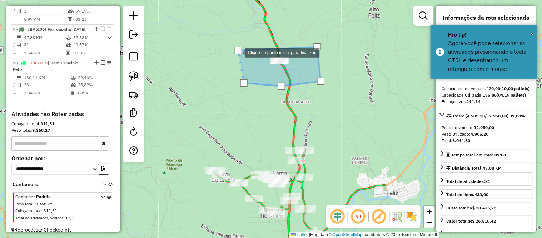
click at [238, 52] on div at bounding box center [238, 50] width 7 height 7
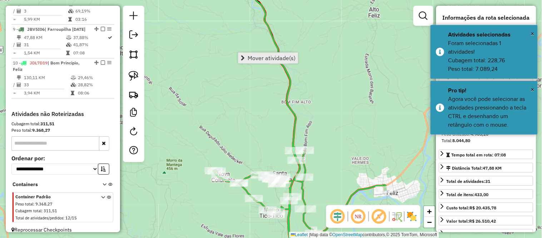
click at [281, 57] on span "Mover atividade(s)" at bounding box center [272, 58] width 48 height 6
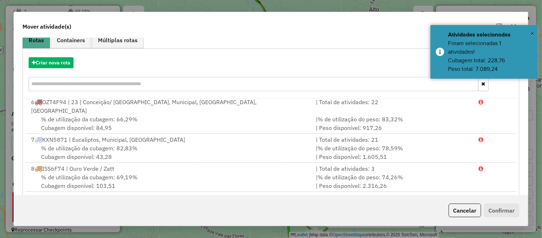
scroll to position [123, 0]
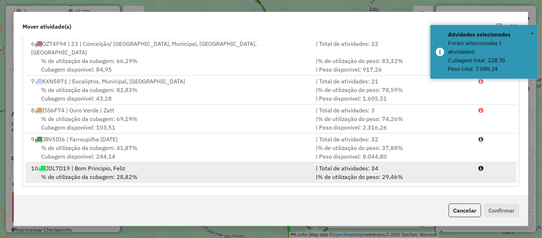
click at [119, 173] on span "% de utilização da cubagem: 28,82%" at bounding box center [89, 176] width 97 height 7
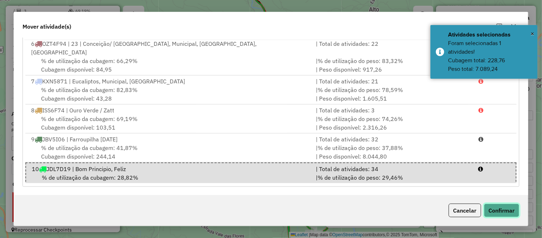
click at [508, 210] on button "Confirmar" at bounding box center [501, 210] width 35 height 14
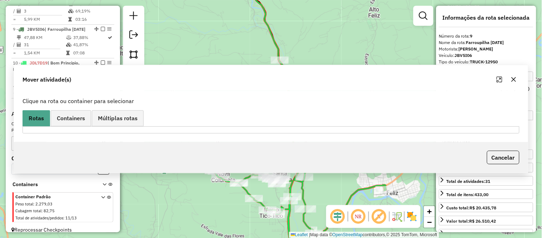
scroll to position [0, 0]
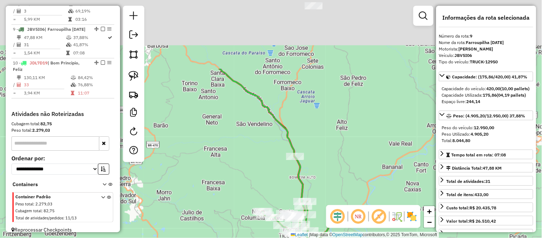
drag, startPoint x: 319, startPoint y: 39, endPoint x: 320, endPoint y: 137, distance: 98.3
click at [320, 138] on div "Janela de atendimento Grade de atendimento Capacidade Transportadoras Veículos …" at bounding box center [271, 119] width 542 height 238
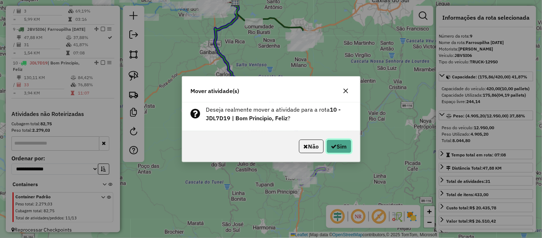
click at [335, 145] on button "Sim" at bounding box center [339, 146] width 25 height 14
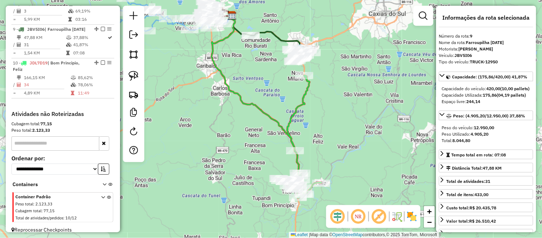
drag, startPoint x: 340, startPoint y: 84, endPoint x: 334, endPoint y: 105, distance: 21.9
click at [334, 105] on div "Janela de atendimento Grade de atendimento Capacidade Transportadoras Veículos …" at bounding box center [271, 119] width 542 height 238
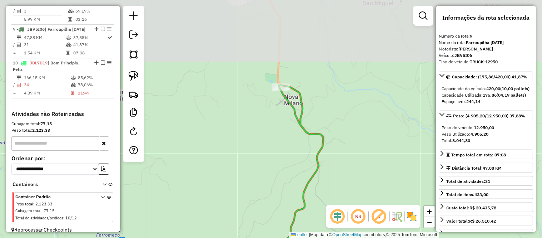
drag, startPoint x: 314, startPoint y: 41, endPoint x: 328, endPoint y: 115, distance: 75.7
click at [328, 115] on div "Janela de atendimento Grade de atendimento Capacidade Transportadoras Veículos …" at bounding box center [271, 119] width 542 height 238
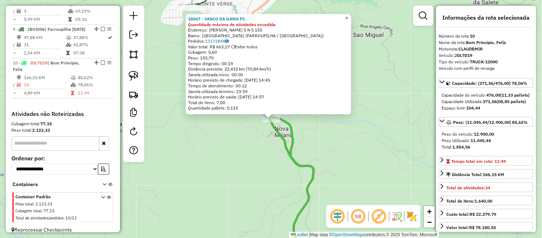
click at [347, 15] on link "×" at bounding box center [347, 18] width 9 height 9
click at [349, 15] on span "×" at bounding box center [346, 18] width 3 height 6
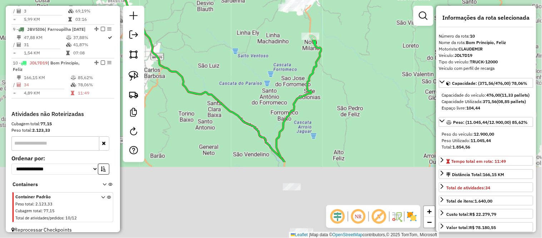
drag, startPoint x: 346, startPoint y: 137, endPoint x: 347, endPoint y: 68, distance: 69.4
click at [347, 68] on div "Janela de atendimento Grade de atendimento Capacidade Transportadoras Veículos …" at bounding box center [271, 119] width 542 height 238
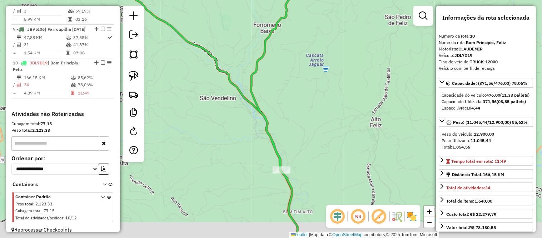
drag, startPoint x: 305, startPoint y: 188, endPoint x: 305, endPoint y: 128, distance: 60.1
click at [305, 128] on div "Janela de atendimento Grade de atendimento Capacidade Transportadoras Veículos …" at bounding box center [271, 119] width 542 height 238
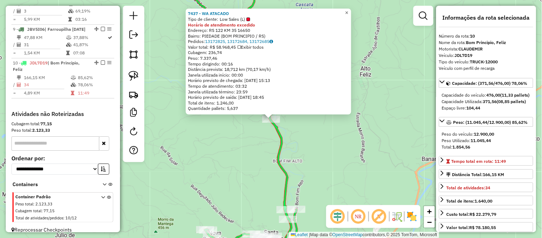
click at [349, 11] on span "×" at bounding box center [346, 13] width 3 height 6
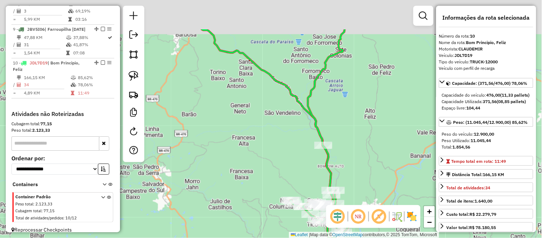
drag, startPoint x: 303, startPoint y: 69, endPoint x: 342, endPoint y: 137, distance: 78.6
click at [355, 148] on div "Janela de atendimento Grade de atendimento Capacidade Transportadoras Veículos …" at bounding box center [271, 119] width 542 height 238
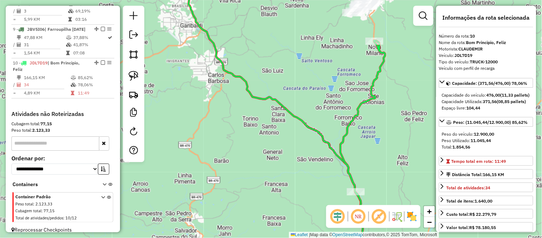
drag, startPoint x: 305, startPoint y: 79, endPoint x: 364, endPoint y: 173, distance: 111.0
click at [363, 173] on div "Janela de atendimento Grade de atendimento Capacidade Transportadoras Veículos …" at bounding box center [271, 119] width 542 height 238
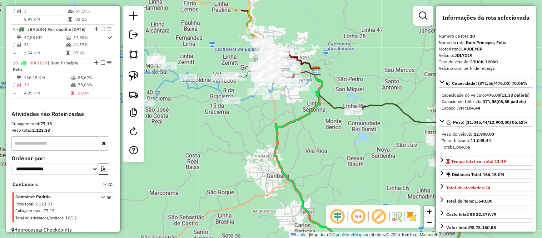
drag, startPoint x: 322, startPoint y: 109, endPoint x: 325, endPoint y: 147, distance: 38.7
click at [325, 147] on div "Janela de atendimento Grade de atendimento Capacidade Transportadoras Veículos …" at bounding box center [271, 119] width 542 height 238
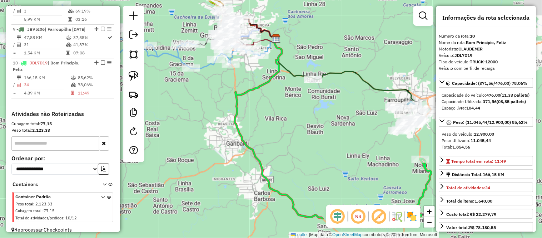
drag, startPoint x: 325, startPoint y: 147, endPoint x: 240, endPoint y: 66, distance: 117.1
click at [241, 65] on div "Janela de atendimento Grade de atendimento Capacidade Transportadoras Veículos …" at bounding box center [271, 119] width 542 height 238
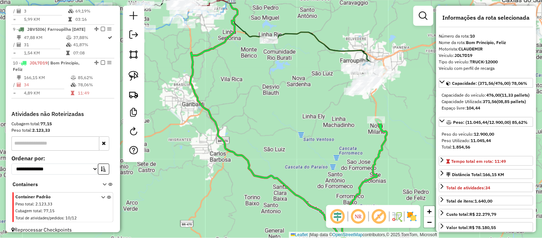
drag, startPoint x: 326, startPoint y: 112, endPoint x: 291, endPoint y: 110, distance: 35.1
click at [291, 110] on div "Janela de atendimento Grade de atendimento Capacidade Transportadoras Veículos …" at bounding box center [271, 119] width 542 height 238
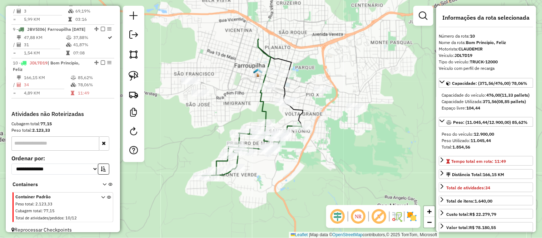
drag, startPoint x: 355, startPoint y: 82, endPoint x: 310, endPoint y: 144, distance: 77.3
click at [310, 144] on div "Janela de atendimento Grade de atendimento Capacidade Transportadoras Veículos …" at bounding box center [271, 119] width 542 height 238
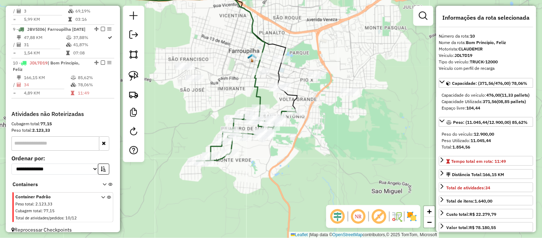
drag, startPoint x: 342, startPoint y: 120, endPoint x: 337, endPoint y: 105, distance: 15.7
click at [337, 105] on div "Janela de atendimento Grade de atendimento Capacidade Transportadoras Veículos …" at bounding box center [271, 119] width 542 height 238
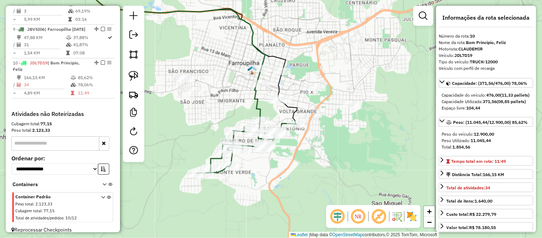
drag, startPoint x: 325, startPoint y: 124, endPoint x: 325, endPoint y: 137, distance: 12.2
click at [325, 137] on div "Janela de atendimento Grade de atendimento Capacidade Transportadoras Veículos …" at bounding box center [271, 119] width 542 height 238
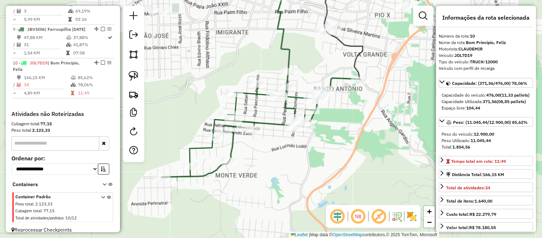
drag, startPoint x: 281, startPoint y: 157, endPoint x: 267, endPoint y: 169, distance: 18.5
click at [267, 169] on div "Janela de atendimento Grade de atendimento Capacidade Transportadoras Veículos …" at bounding box center [271, 119] width 542 height 238
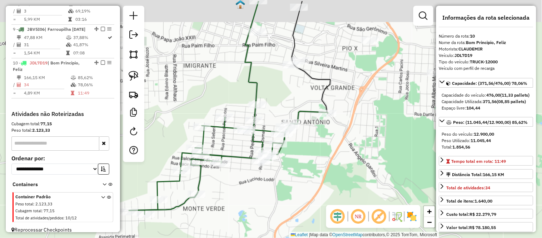
drag, startPoint x: 288, startPoint y: 158, endPoint x: 263, endPoint y: 183, distance: 35.6
click at [263, 183] on div "Janela de atendimento Grade de atendimento Capacidade Transportadoras Veículos …" at bounding box center [271, 119] width 542 height 238
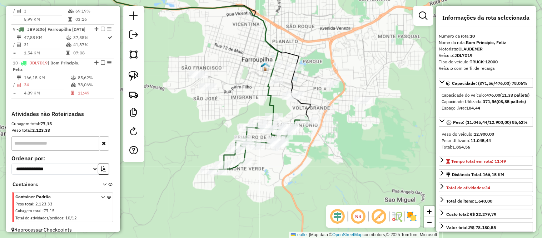
drag, startPoint x: 301, startPoint y: 49, endPoint x: 337, endPoint y: 51, distance: 35.4
click at [337, 51] on div "Janela de atendimento Grade de atendimento Capacidade Transportadoras Veículos …" at bounding box center [271, 119] width 542 height 238
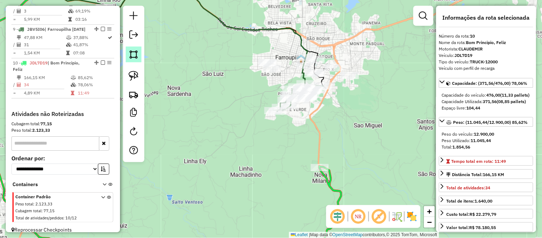
click at [138, 56] on img at bounding box center [134, 54] width 10 height 10
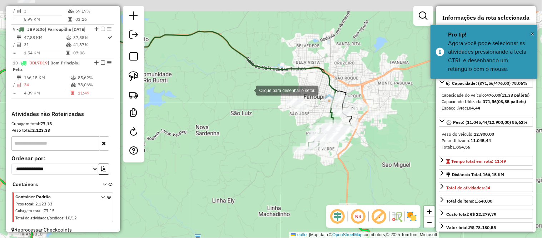
drag, startPoint x: 220, startPoint y: 49, endPoint x: 276, endPoint y: 87, distance: 67.9
click at [256, 90] on div at bounding box center [249, 90] width 14 height 14
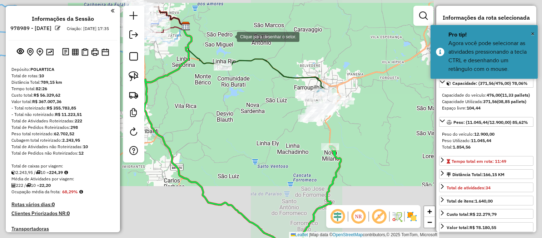
select select "*********"
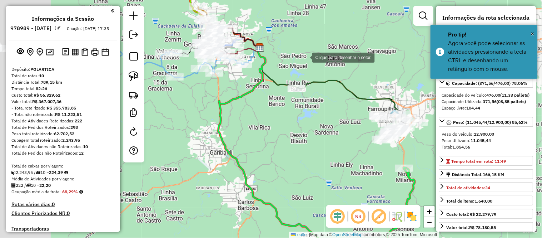
scroll to position [584, 0]
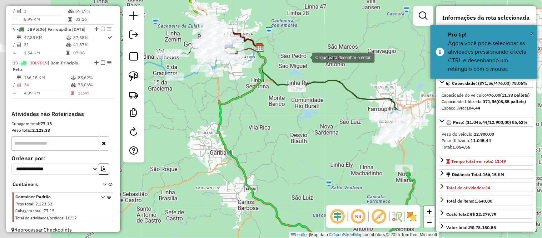
click at [301, 56] on div at bounding box center [305, 57] width 14 height 14
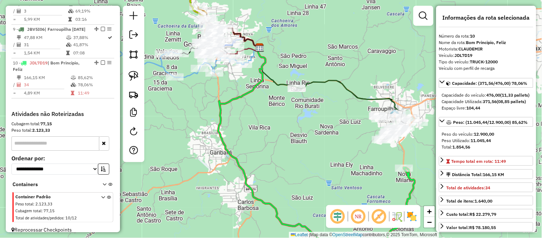
drag, startPoint x: 261, startPoint y: 27, endPoint x: 306, endPoint y: 41, distance: 47.4
click at [306, 41] on div "Janela de atendimento Grade de atendimento Capacidade Transportadoras Veículos …" at bounding box center [271, 119] width 542 height 238
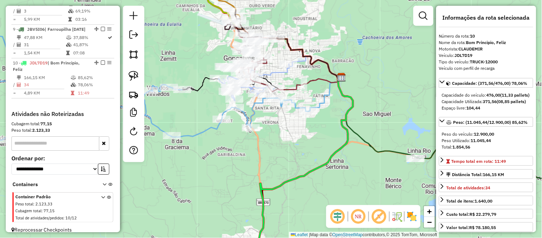
drag, startPoint x: 296, startPoint y: 58, endPoint x: 297, endPoint y: 79, distance: 20.8
click at [309, 77] on div "Janela de atendimento Grade de atendimento Capacidade Transportadoras Veículos …" at bounding box center [271, 119] width 542 height 238
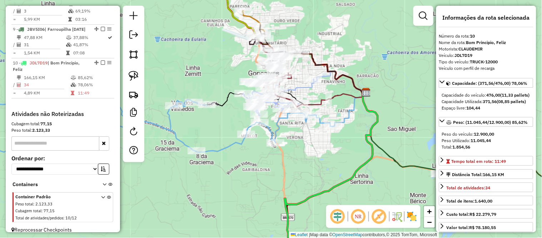
drag, startPoint x: 369, startPoint y: 59, endPoint x: 222, endPoint y: 31, distance: 149.8
click at [226, 32] on div "Janela de atendimento Grade de atendimento Capacidade Transportadoras Veículos …" at bounding box center [271, 119] width 542 height 238
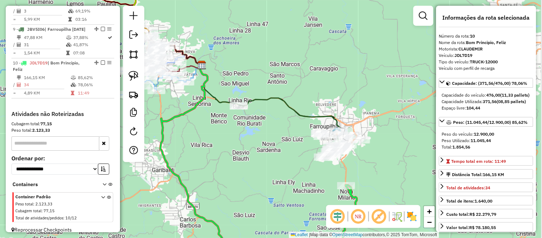
drag, startPoint x: 342, startPoint y: 68, endPoint x: 277, endPoint y: 66, distance: 64.7
click at [277, 66] on div "Janela de atendimento Grade de atendimento Capacidade Transportadoras Veículos …" at bounding box center [271, 119] width 542 height 238
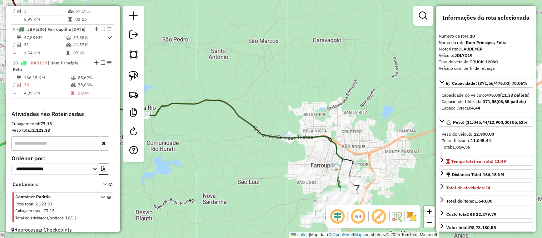
drag, startPoint x: 347, startPoint y: 91, endPoint x: 268, endPoint y: 45, distance: 91.5
click at [268, 45] on div "Janela de atendimento Grade de atendimento Capacidade Transportadoras Veículos …" at bounding box center [271, 119] width 542 height 238
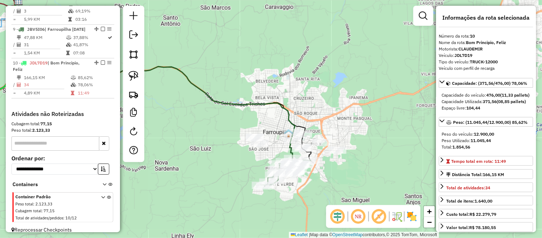
drag, startPoint x: 278, startPoint y: 92, endPoint x: 252, endPoint y: 58, distance: 42.6
click at [252, 58] on div "Janela de atendimento Grade de atendimento Capacidade Transportadoras Veículos …" at bounding box center [271, 119] width 542 height 238
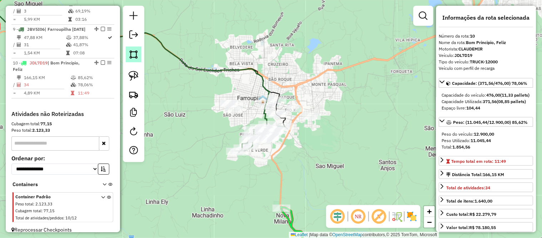
click at [140, 52] on link at bounding box center [134, 54] width 16 height 16
click at [202, 82] on div at bounding box center [202, 81] width 14 height 14
click at [330, 81] on div at bounding box center [329, 81] width 14 height 14
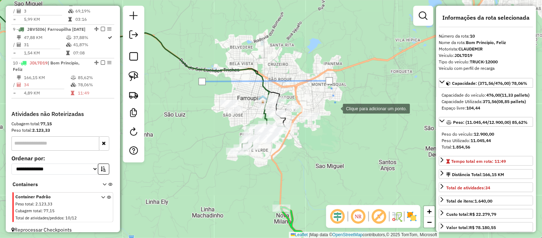
drag, startPoint x: 336, startPoint y: 109, endPoint x: 334, endPoint y: 115, distance: 6.2
click at [336, 110] on div at bounding box center [336, 108] width 14 height 14
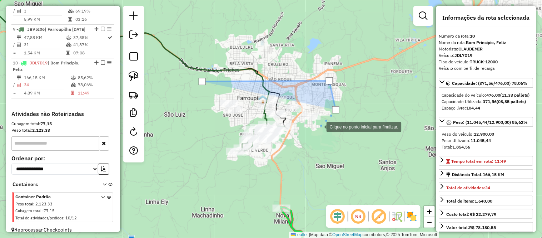
click at [319, 127] on div at bounding box center [319, 126] width 14 height 14
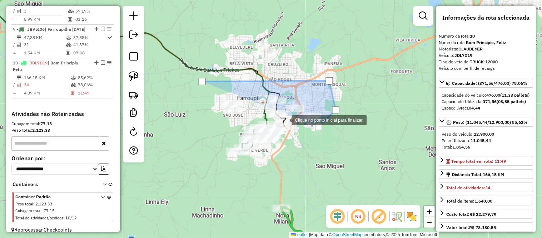
click at [285, 119] on div at bounding box center [285, 119] width 14 height 14
click at [248, 119] on div at bounding box center [248, 119] width 14 height 14
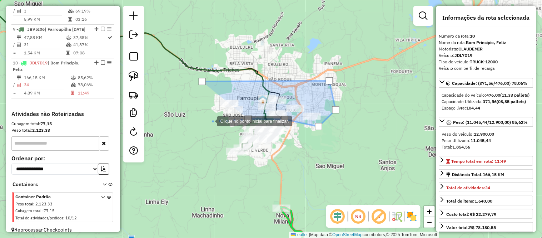
click at [210, 120] on div at bounding box center [210, 120] width 14 height 14
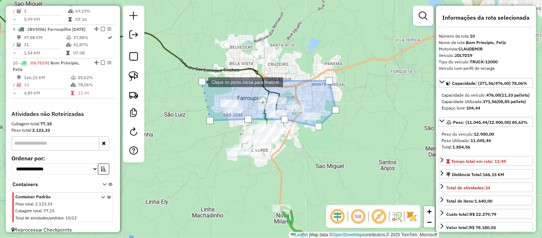
click at [201, 82] on div at bounding box center [202, 81] width 7 height 7
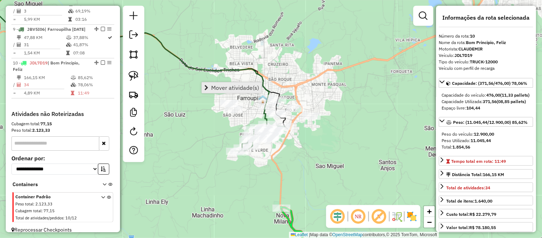
click at [214, 88] on span "Mover atividade(s)" at bounding box center [235, 88] width 48 height 6
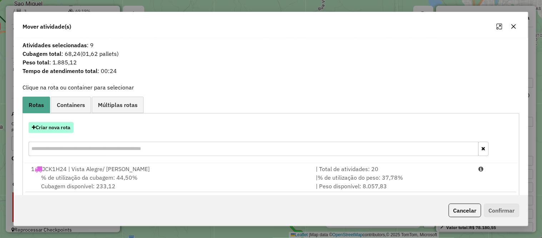
click at [43, 126] on button "Criar nova rota" at bounding box center [51, 127] width 45 height 11
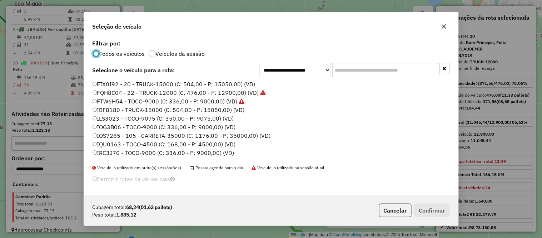
scroll to position [40, 0]
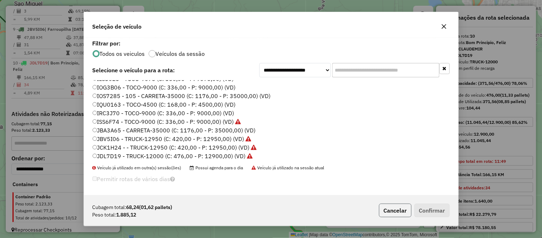
click at [397, 213] on button "Cancelar" at bounding box center [395, 210] width 33 height 14
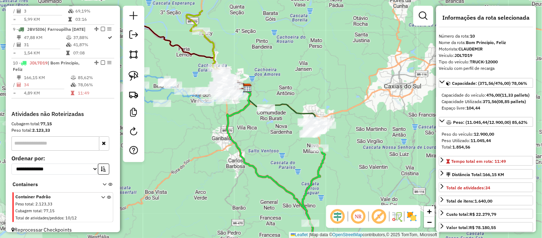
drag, startPoint x: 216, startPoint y: 45, endPoint x: 297, endPoint y: 79, distance: 88.2
click at [297, 79] on div "Janela de atendimento Grade de atendimento Capacidade Transportadoras Veículos …" at bounding box center [271, 119] width 542 height 238
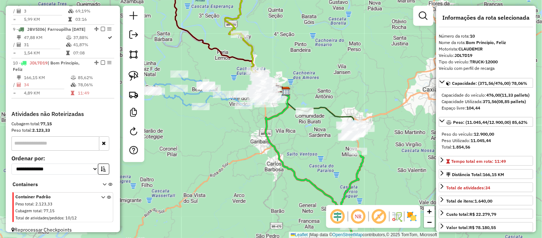
drag, startPoint x: 263, startPoint y: 71, endPoint x: 302, endPoint y: 74, distance: 38.7
click at [302, 74] on div "Janela de atendimento Grade de atendimento Capacidade Transportadoras Veículos …" at bounding box center [271, 119] width 542 height 238
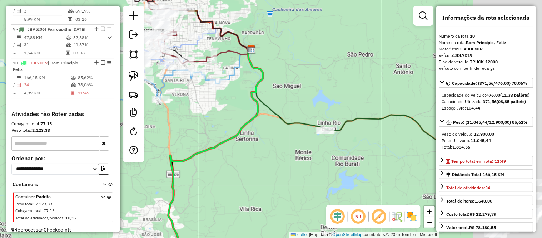
drag, startPoint x: 385, startPoint y: 54, endPoint x: 267, endPoint y: 33, distance: 119.1
click at [267, 33] on div "Janela de atendimento Grade de atendimento Capacidade Transportadoras Veículos …" at bounding box center [271, 119] width 542 height 238
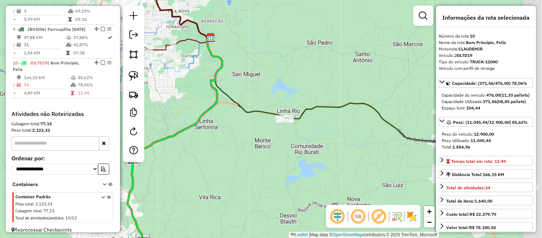
drag, startPoint x: 295, startPoint y: 61, endPoint x: 249, endPoint y: 49, distance: 48.1
click at [255, 50] on div "Janela de atendimento Grade de atendimento Capacidade Transportadoras Veículos …" at bounding box center [271, 119] width 542 height 238
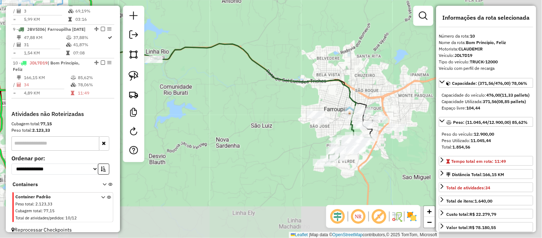
drag, startPoint x: 299, startPoint y: 77, endPoint x: 176, endPoint y: 13, distance: 138.5
click at [177, 14] on div "Janela de atendimento Grade de atendimento Capacidade Transportadoras Veículos …" at bounding box center [271, 119] width 542 height 238
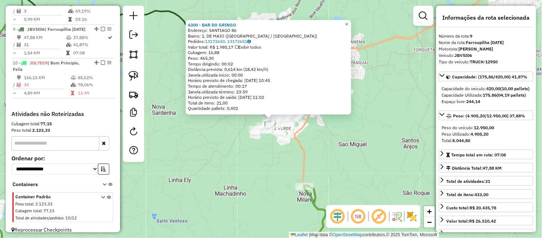
click at [349, 22] on span "×" at bounding box center [346, 24] width 3 height 6
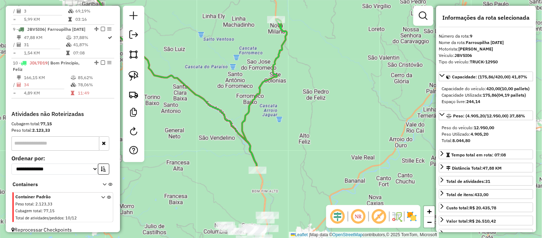
drag, startPoint x: 337, startPoint y: 129, endPoint x: 303, endPoint y: 33, distance: 101.6
click at [303, 33] on div "Janela de atendimento Grade de atendimento Capacidade Transportadoras Veículos …" at bounding box center [271, 119] width 542 height 238
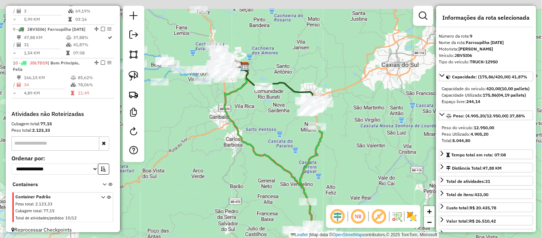
drag, startPoint x: 323, startPoint y: 43, endPoint x: 297, endPoint y: 72, distance: 38.7
click at [357, 136] on div "Janela de atendimento Grade de atendimento Capacidade Transportadoras Veículos …" at bounding box center [271, 119] width 542 height 238
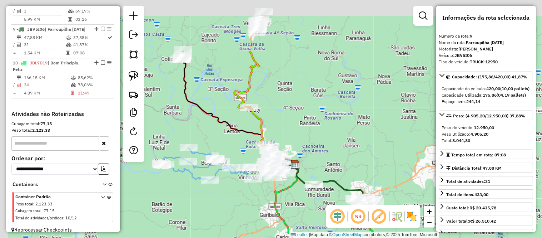
drag, startPoint x: 254, startPoint y: 10, endPoint x: 299, endPoint y: 86, distance: 88.3
click at [299, 86] on div "Janela de atendimento Grade de atendimento Capacidade Transportadoras Veículos …" at bounding box center [271, 119] width 542 height 238
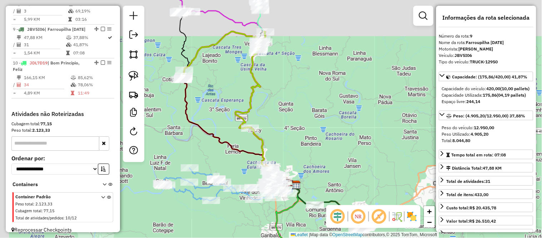
drag, startPoint x: 288, startPoint y: 47, endPoint x: 290, endPoint y: 83, distance: 35.8
click at [290, 83] on div "Janela de atendimento Grade de atendimento Capacidade Transportadoras Veículos …" at bounding box center [271, 119] width 542 height 238
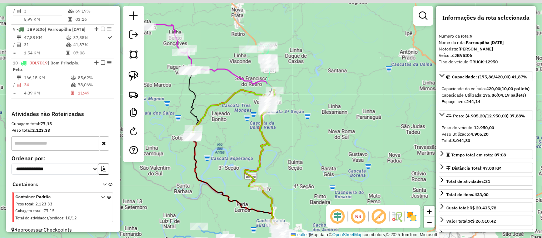
drag, startPoint x: 302, startPoint y: 48, endPoint x: 310, endPoint y: 90, distance: 42.5
click at [310, 90] on div "Janela de atendimento Grade de atendimento Capacidade Transportadoras Veículos …" at bounding box center [271, 119] width 542 height 238
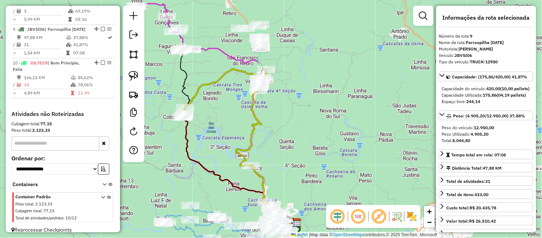
drag, startPoint x: 319, startPoint y: 99, endPoint x: 302, endPoint y: 33, distance: 67.9
click at [302, 33] on div "Janela de atendimento Grade de atendimento Capacidade Transportadoras Veículos …" at bounding box center [271, 119] width 542 height 238
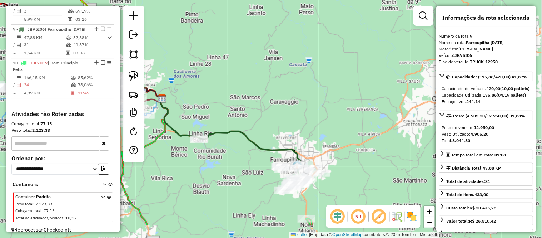
drag, startPoint x: 334, startPoint y: 156, endPoint x: 337, endPoint y: 116, distance: 40.2
click at [337, 116] on div "Janela de atendimento Grade de atendimento Capacidade Transportadoras Veículos …" at bounding box center [271, 119] width 542 height 238
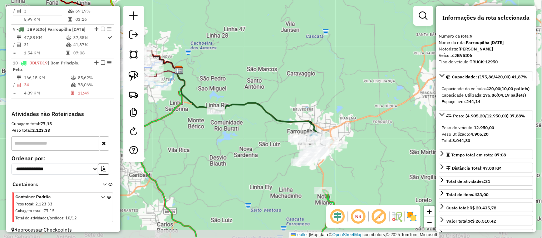
drag, startPoint x: 272, startPoint y: 115, endPoint x: 289, endPoint y: 90, distance: 29.9
click at [289, 90] on div "Janela de atendimento Grade de atendimento Capacidade Transportadoras Veículos …" at bounding box center [271, 119] width 542 height 238
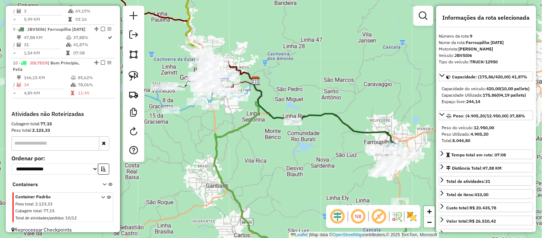
drag, startPoint x: 254, startPoint y: 86, endPoint x: 331, endPoint y: 97, distance: 77.6
click at [331, 97] on div "Janela de atendimento Grade de atendimento Capacidade Transportadoras Veículos …" at bounding box center [271, 119] width 542 height 238
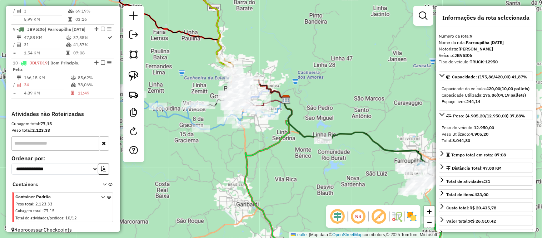
drag, startPoint x: 293, startPoint y: 70, endPoint x: 330, endPoint y: 91, distance: 42.4
click at [330, 91] on div "Janela de atendimento Grade de atendimento Capacidade Transportadoras Veículos …" at bounding box center [271, 119] width 542 height 238
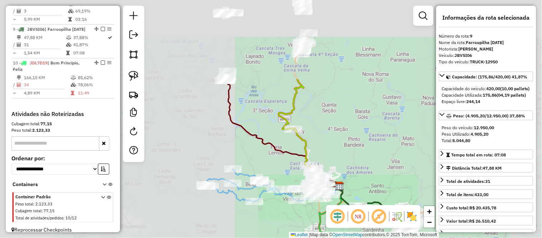
drag, startPoint x: 276, startPoint y: 31, endPoint x: 327, endPoint y: 98, distance: 83.7
click at [337, 135] on div "Janela de atendimento Grade de atendimento Capacidade Transportadoras Veículos …" at bounding box center [271, 119] width 542 height 238
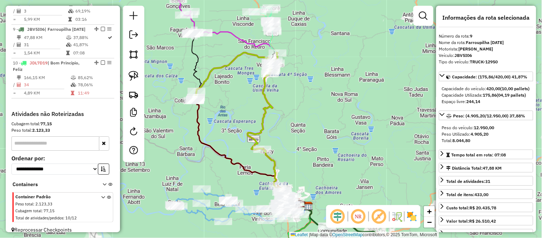
drag, startPoint x: 326, startPoint y: 88, endPoint x: 295, endPoint y: 107, distance: 36.4
click at [295, 107] on div "Janela de atendimento Grade de atendimento Capacidade Transportadoras Veículos …" at bounding box center [271, 119] width 542 height 238
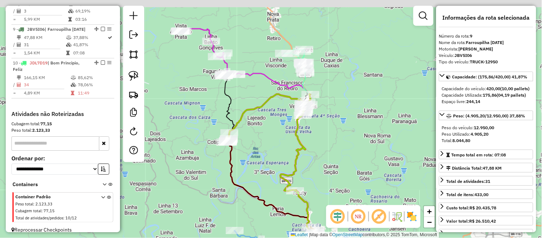
drag, startPoint x: 288, startPoint y: 104, endPoint x: 333, endPoint y: 147, distance: 62.2
click at [331, 148] on div "Janela de atendimento Grade de atendimento Capacidade Transportadoras Veículos …" at bounding box center [271, 119] width 542 height 238
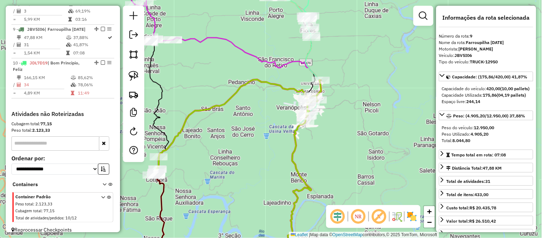
drag, startPoint x: 339, startPoint y: 93, endPoint x: 358, endPoint y: 144, distance: 54.9
click at [358, 144] on div "Janela de atendimento Grade de atendimento Capacidade Transportadoras Veículos …" at bounding box center [271, 119] width 542 height 238
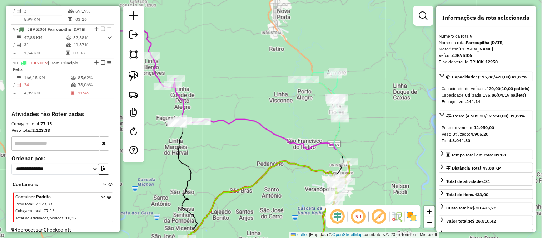
drag, startPoint x: 354, startPoint y: 96, endPoint x: 368, endPoint y: 134, distance: 41.2
click at [368, 134] on div "Janela de atendimento Grade de atendimento Capacidade Transportadoras Veículos …" at bounding box center [271, 119] width 542 height 238
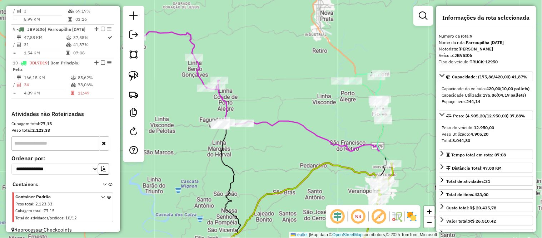
drag, startPoint x: 281, startPoint y: 107, endPoint x: 324, endPoint y: 108, distance: 43.3
click at [324, 108] on div "Janela de atendimento Grade de atendimento Capacidade Transportadoras Veículos …" at bounding box center [271, 119] width 542 height 238
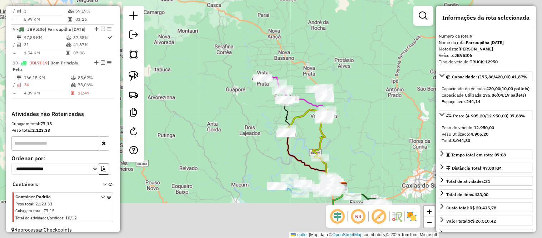
drag, startPoint x: 343, startPoint y: 83, endPoint x: 256, endPoint y: 53, distance: 92.1
click at [250, 43] on div "Janela de atendimento Grade de atendimento Capacidade Transportadoras Veículos …" at bounding box center [271, 119] width 542 height 238
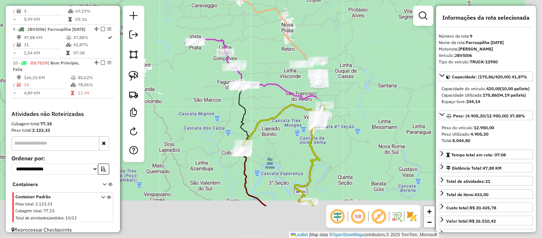
drag, startPoint x: 307, startPoint y: 68, endPoint x: 238, endPoint y: 13, distance: 88.2
click at [238, 13] on div "Janela de atendimento Grade de atendimento Capacidade Transportadoras Veículos …" at bounding box center [271, 119] width 542 height 238
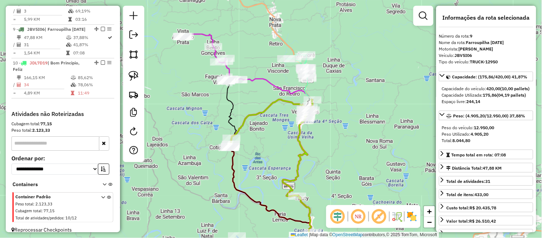
drag, startPoint x: 264, startPoint y: 46, endPoint x: 244, endPoint y: 35, distance: 22.9
click at [244, 35] on div "Janela de atendimento Grade de atendimento Capacidade Transportadoras Veículos …" at bounding box center [271, 119] width 542 height 238
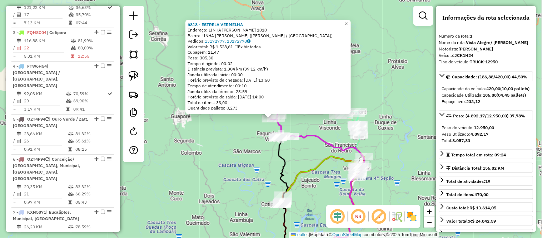
scroll to position [283, 0]
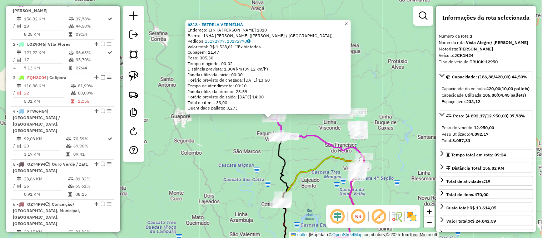
click at [348, 21] on span "×" at bounding box center [346, 24] width 3 height 6
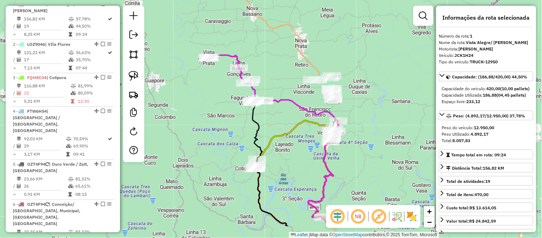
drag, startPoint x: 384, startPoint y: 77, endPoint x: 357, endPoint y: 41, distance: 45.0
click at [357, 41] on div "Janela de atendimento Grade de atendimento Capacidade Transportadoras Veículos …" at bounding box center [271, 119] width 542 height 238
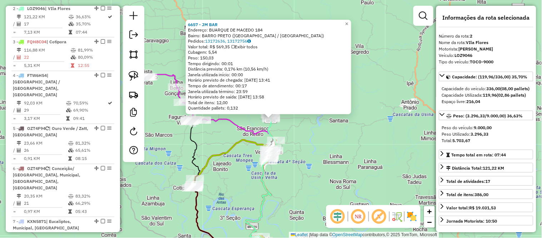
scroll to position [323, 0]
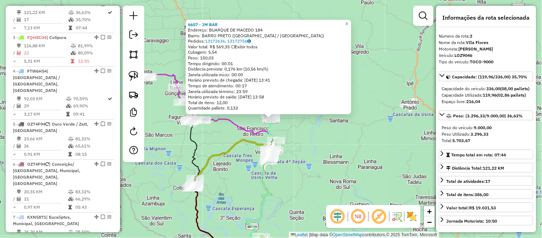
click at [351, 26] on div "6657 - JM BAR Endereço: BUARQUE DE MACEDO 184 Bairro: BARRO PRETO (VILA FLORES …" at bounding box center [269, 67] width 166 height 95
click at [349, 21] on span "×" at bounding box center [346, 24] width 3 height 6
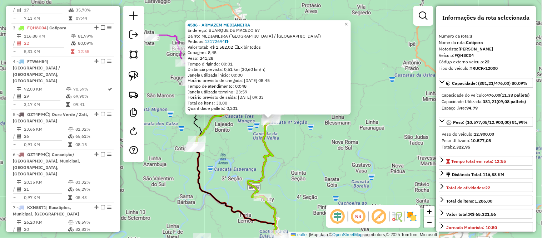
scroll to position [356, 0]
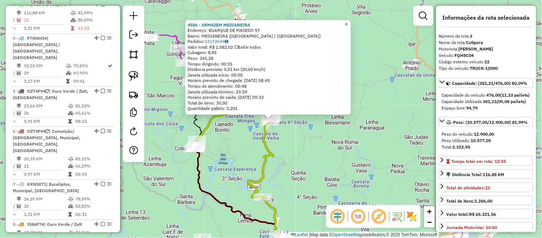
click at [348, 21] on span "×" at bounding box center [346, 24] width 3 height 6
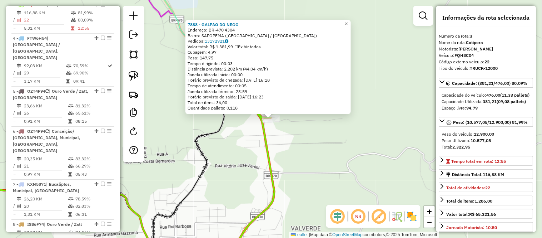
drag, startPoint x: 276, startPoint y: 131, endPoint x: 277, endPoint y: 136, distance: 5.1
click at [276, 131] on div "7888 - GALPAO DO NEGO Endereço: BR-470 4304 Bairro: SAPOPEMA (VERANOPOLIS / RS)…" at bounding box center [271, 119] width 542 height 238
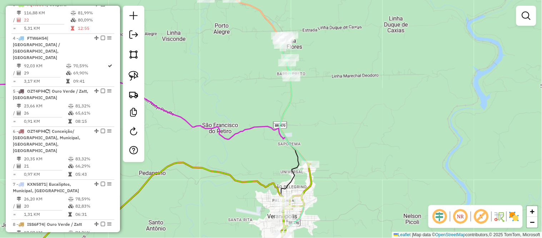
drag, startPoint x: 344, startPoint y: 90, endPoint x: 344, endPoint y: 145, distance: 54.7
click at [344, 145] on div "Janela de atendimento Grade de atendimento Capacidade Transportadoras Veículos …" at bounding box center [271, 119] width 542 height 238
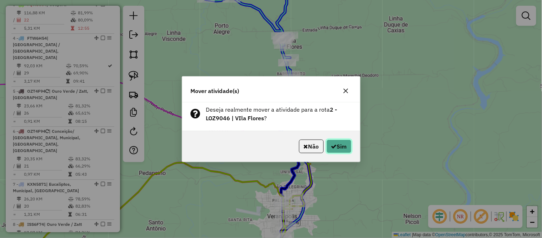
click at [340, 143] on button "Sim" at bounding box center [339, 146] width 25 height 14
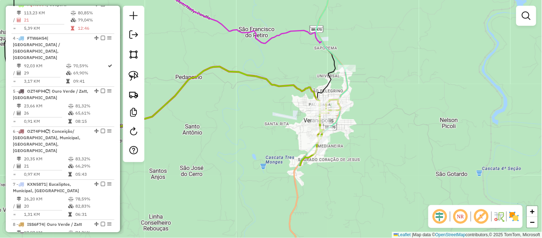
drag, startPoint x: 337, startPoint y: 150, endPoint x: 374, endPoint y: 54, distance: 102.8
click at [374, 54] on div "Janela de atendimento Grade de atendimento Capacidade Transportadoras Veículos …" at bounding box center [271, 119] width 542 height 238
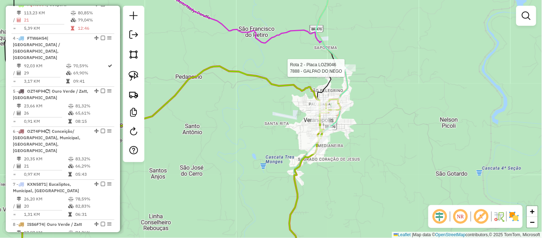
click at [349, 71] on div at bounding box center [347, 67] width 18 height 7
select select "*********"
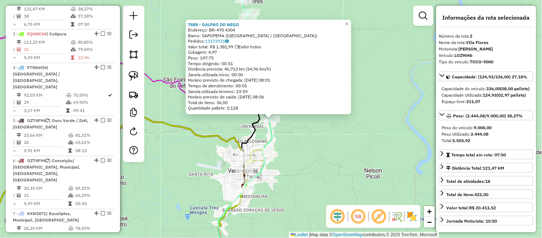
scroll to position [323, 0]
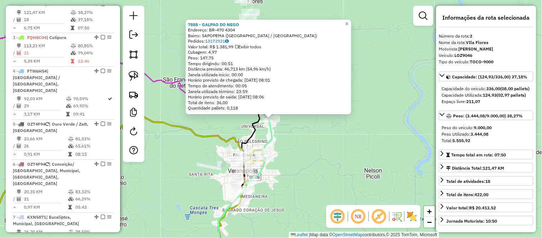
click at [316, 158] on div "7888 - GALPAO DO NEGO Endereço: BR-470 4304 Bairro: SAPOPEMA (VERANOPOLIS / RS)…" at bounding box center [271, 119] width 542 height 238
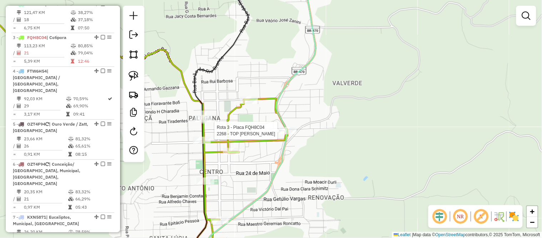
select select "*********"
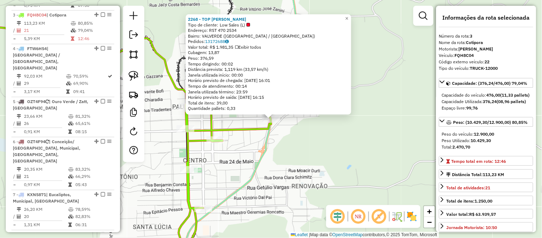
scroll to position [356, 0]
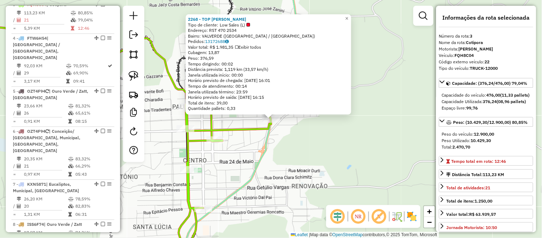
click at [324, 138] on div "2268 - TOP FRASSUL VALVERDE Tipo de cliente: Low Sales (L) Endereço: RST 470 25…" at bounding box center [271, 119] width 542 height 238
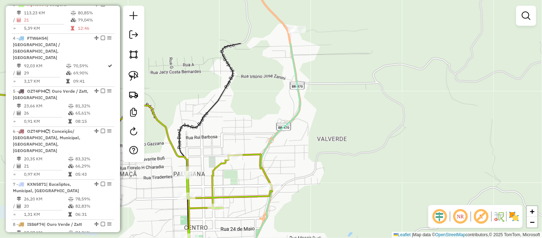
drag, startPoint x: 326, startPoint y: 84, endPoint x: 327, endPoint y: 152, distance: 67.6
click at [327, 152] on div "Janela de atendimento Grade de atendimento Capacidade Transportadoras Veículos …" at bounding box center [271, 119] width 542 height 238
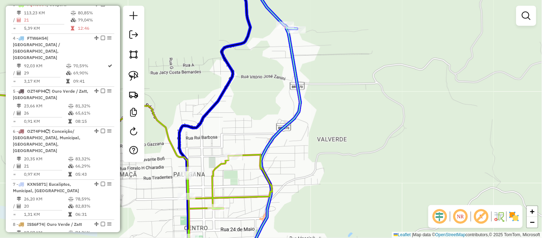
click at [287, 20] on div "Janela de atendimento Grade de atendimento Capacidade Transportadoras Veículos …" at bounding box center [271, 119] width 542 height 238
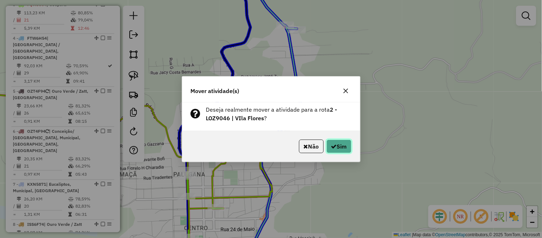
click at [339, 145] on button "Sim" at bounding box center [339, 146] width 25 height 14
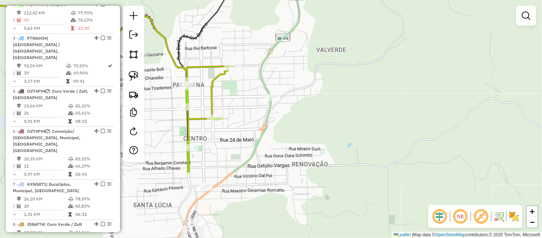
drag, startPoint x: 342, startPoint y: 192, endPoint x: 335, endPoint y: 87, distance: 105.0
click at [335, 87] on div "Janela de atendimento Grade de atendimento Capacidade Transportadoras Veículos …" at bounding box center [271, 119] width 542 height 238
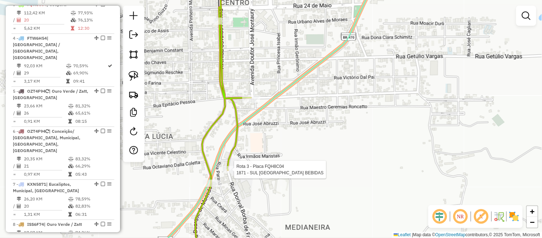
select select "*********"
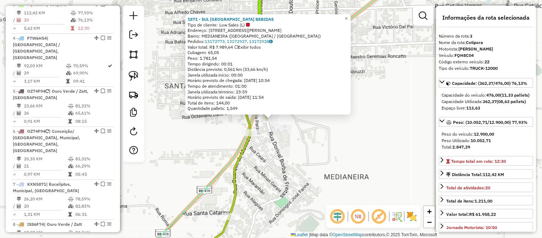
click at [316, 159] on div "1871 - SUL BRASIL BEBIDAS Tipo de cliente: Low Sales (L) Endereço: RUA MARCELIN…" at bounding box center [271, 119] width 542 height 238
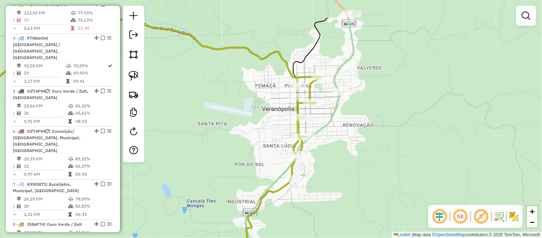
drag, startPoint x: 348, startPoint y: 120, endPoint x: 325, endPoint y: 159, distance: 45.4
click at [325, 162] on div "Janela de atendimento Grade de atendimento Capacidade Transportadoras Veículos …" at bounding box center [271, 119] width 542 height 238
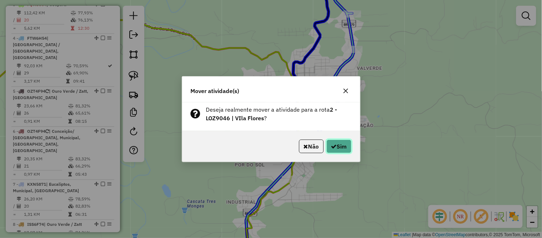
click at [337, 145] on button "Sim" at bounding box center [339, 146] width 25 height 14
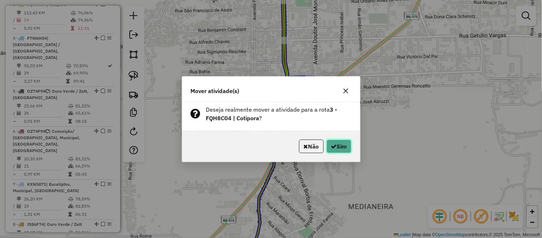
click at [337, 147] on button "Sim" at bounding box center [339, 146] width 25 height 14
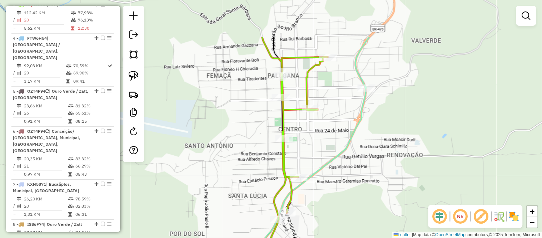
drag, startPoint x: 389, startPoint y: 159, endPoint x: 340, endPoint y: 218, distance: 76.7
click at [339, 219] on div "Janela de atendimento Grade de atendimento Capacidade Transportadoras Veículos …" at bounding box center [271, 119] width 542 height 238
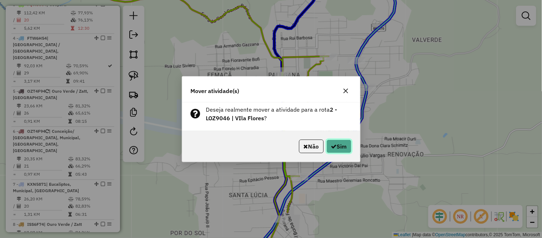
click at [340, 144] on button "Sim" at bounding box center [339, 146] width 25 height 14
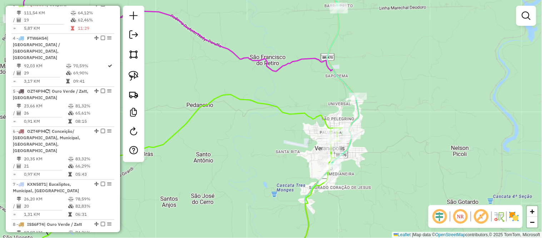
drag, startPoint x: 354, startPoint y: 197, endPoint x: 362, endPoint y: 133, distance: 64.4
click at [362, 132] on div "Janela de atendimento Grade de atendimento Capacidade Transportadoras Veículos …" at bounding box center [271, 119] width 542 height 238
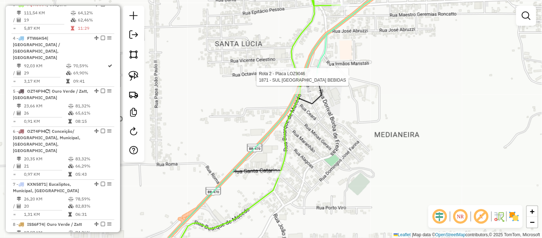
select select "*********"
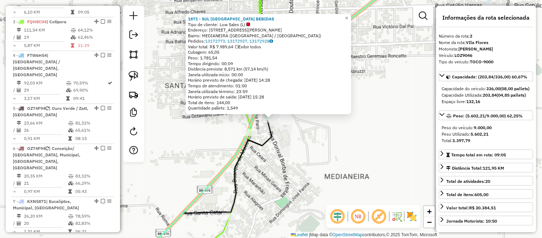
scroll to position [323, 0]
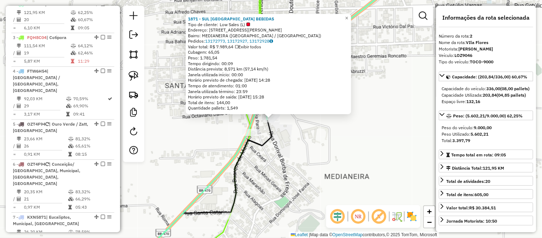
click at [417, 178] on div "1871 - SUL BRASIL BEBIDAS Tipo de cliente: Low Sales (L) Endereço: RUA MARCELIN…" at bounding box center [271, 119] width 542 height 238
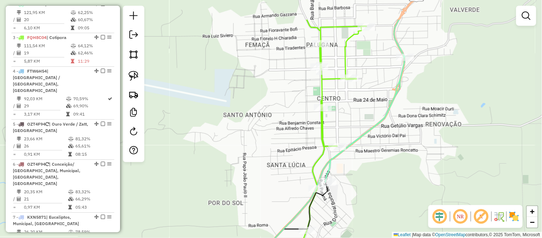
drag, startPoint x: 428, startPoint y: 126, endPoint x: 419, endPoint y: 170, distance: 44.9
click at [419, 170] on div "Janela de atendimento Grade de atendimento Capacidade Transportadoras Veículos …" at bounding box center [271, 119] width 542 height 238
select select "*********"
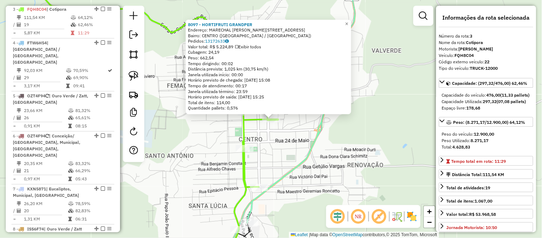
scroll to position [356, 0]
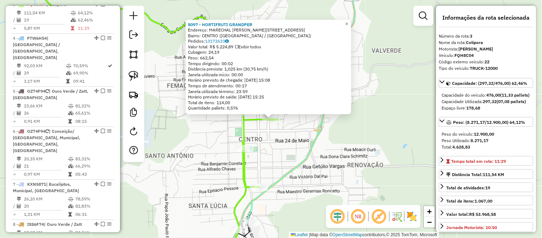
click at [383, 177] on div "8097 - HORTIFRUTI GRANDPER Endereço: MARECHAL DEODORO DA FONSECA 339 Bairro: CE…" at bounding box center [271, 119] width 542 height 238
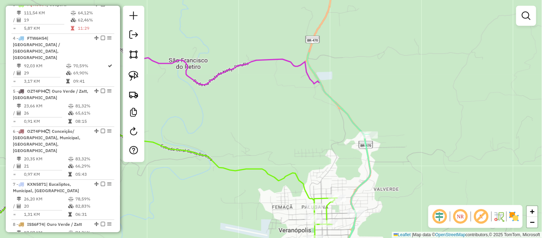
drag, startPoint x: 398, startPoint y: 92, endPoint x: 399, endPoint y: 168, distance: 76.2
click at [399, 168] on div "Janela de atendimento Grade de atendimento Capacidade Transportadoras Veículos …" at bounding box center [271, 119] width 542 height 238
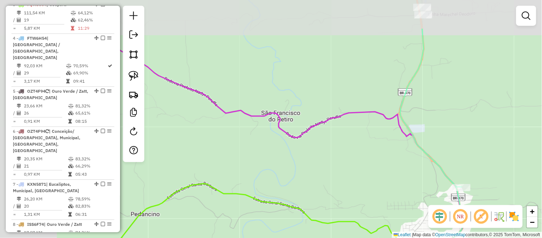
drag, startPoint x: 231, startPoint y: 110, endPoint x: 323, endPoint y: 162, distance: 106.5
click at [323, 162] on div "Janela de atendimento Grade de atendimento Capacidade Transportadoras Veículos …" at bounding box center [271, 119] width 542 height 238
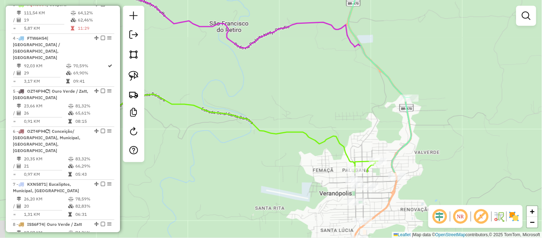
drag, startPoint x: 325, startPoint y: 164, endPoint x: 241, endPoint y: 24, distance: 163.8
click at [242, 26] on div "Janela de atendimento Grade de atendimento Capacidade Transportadoras Veículos …" at bounding box center [271, 119] width 542 height 238
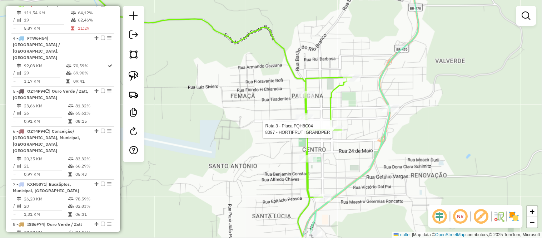
select select "*********"
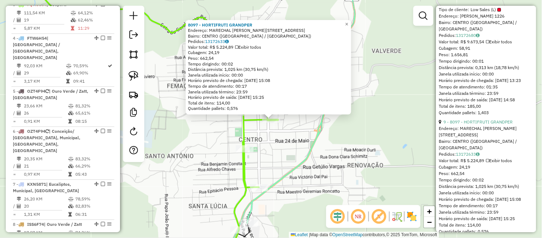
scroll to position [437, 0]
click at [313, 168] on div "8097 - HORTIFRUTI GRANDPER Endereço: MARECHAL DEODORO DA FONSECA 339 Bairro: CE…" at bounding box center [271, 119] width 542 height 238
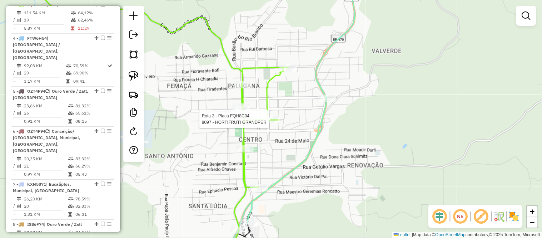
select select "*********"
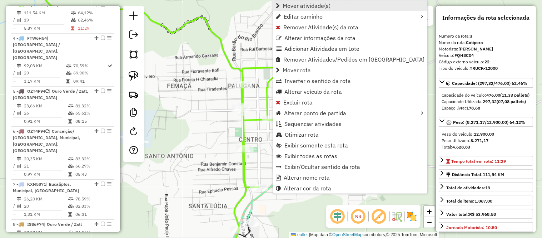
click at [297, 3] on span "Mover atividade(s)" at bounding box center [307, 6] width 48 height 6
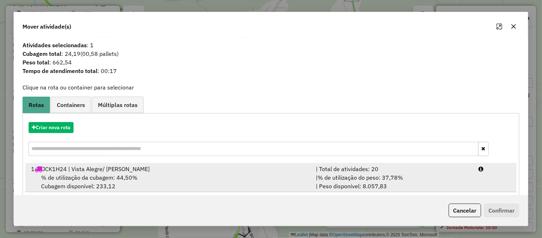
click at [105, 174] on span "% de utilização da cubagem: 44,50%" at bounding box center [89, 177] width 97 height 7
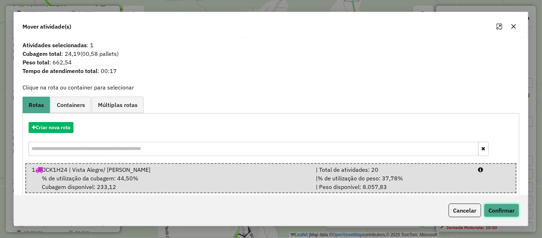
click at [508, 208] on button "Confirmar" at bounding box center [501, 210] width 35 height 14
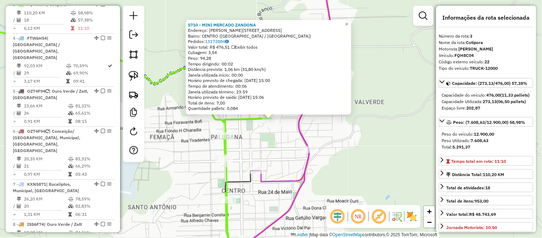
click at [337, 173] on div "5710 - MINI MERCADO ZANDONA Endereço: EDUARDO DUARTE 329 Bairro: CENTRO (VERANO…" at bounding box center [271, 119] width 542 height 238
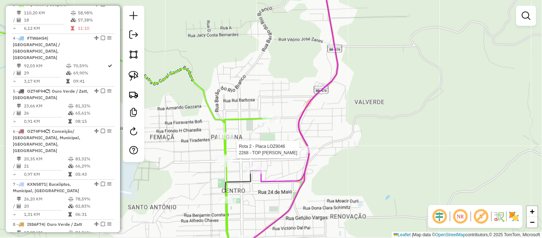
select select "*********"
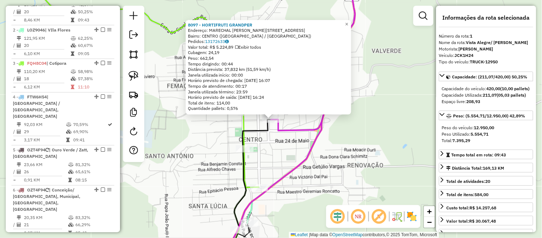
scroll to position [283, 0]
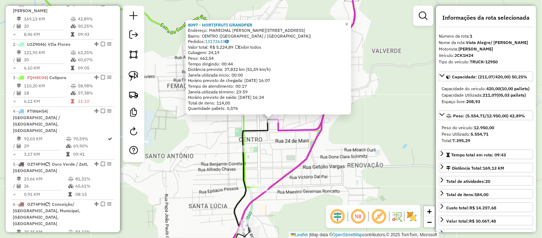
click at [310, 181] on div "8097 - HORTIFRUTI GRANDPER Endereço: MARECHAL DEODORO DA FONSECA 339 Bairro: CE…" at bounding box center [271, 119] width 542 height 238
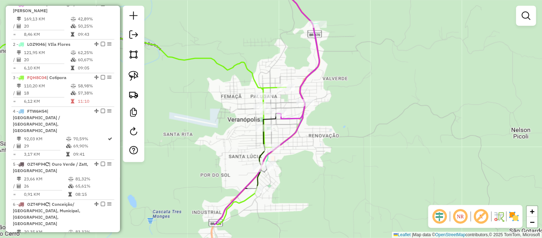
drag, startPoint x: 328, startPoint y: 199, endPoint x: 309, endPoint y: 144, distance: 58.5
click at [309, 144] on div "Janela de atendimento Grade de atendimento Capacidade Transportadoras Veículos …" at bounding box center [271, 119] width 542 height 238
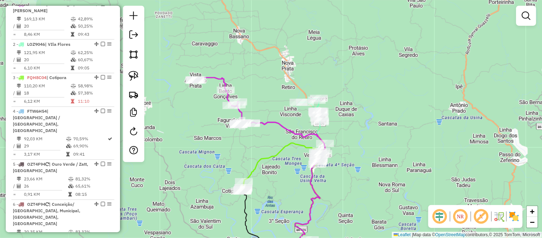
drag, startPoint x: 363, startPoint y: 174, endPoint x: 359, endPoint y: 109, distance: 65.2
click at [359, 109] on div "Janela de atendimento Grade de atendimento Capacidade Transportadoras Veículos …" at bounding box center [271, 119] width 542 height 238
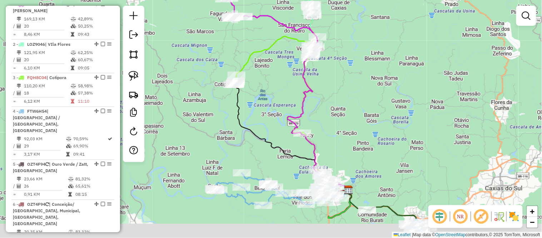
drag, startPoint x: 350, startPoint y: 180, endPoint x: 338, endPoint y: 99, distance: 82.4
click at [338, 99] on div "Janela de atendimento Grade de atendimento Capacidade Transportadoras Veículos …" at bounding box center [271, 119] width 542 height 238
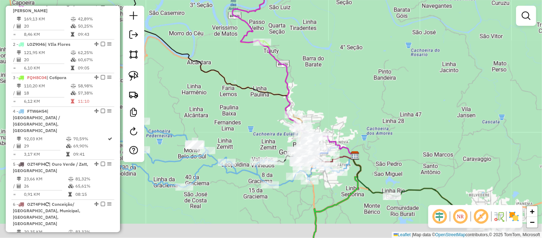
drag, startPoint x: 340, startPoint y: 125, endPoint x: 355, endPoint y: 87, distance: 41.4
click at [355, 87] on div "Janela de atendimento Grade de atendimento Capacidade Transportadoras Veículos …" at bounding box center [271, 119] width 542 height 238
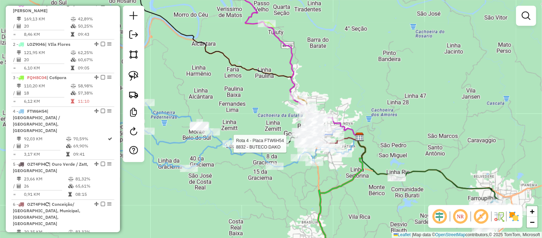
select select "*********"
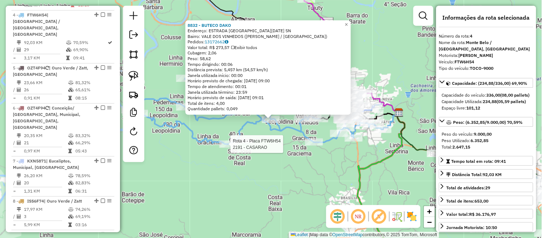
scroll to position [390, 0]
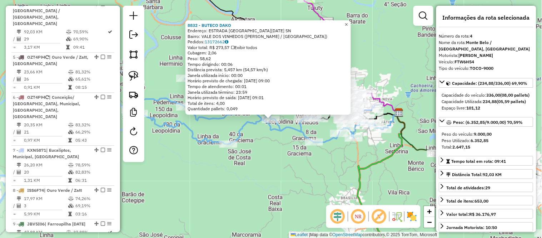
click at [348, 21] on span "×" at bounding box center [346, 24] width 3 height 6
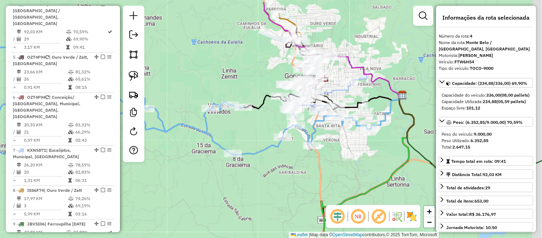
drag, startPoint x: 361, startPoint y: 142, endPoint x: 336, endPoint y: 165, distance: 33.9
click at [336, 165] on div "Janela de atendimento Grade de atendimento Capacidade Transportadoras Veículos …" at bounding box center [271, 119] width 542 height 238
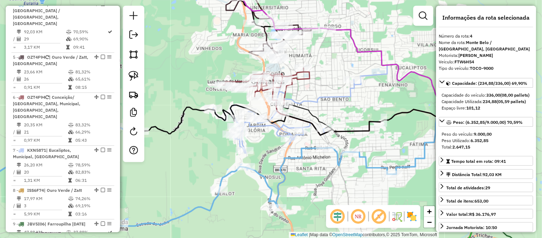
drag, startPoint x: 322, startPoint y: 83, endPoint x: 323, endPoint y: 92, distance: 8.6
click at [323, 92] on div "Janela de atendimento Grade de atendimento Capacidade Transportadoras Veículos …" at bounding box center [271, 119] width 542 height 238
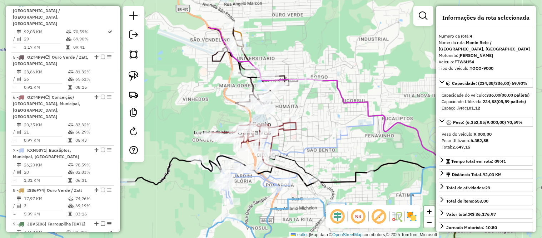
drag, startPoint x: 326, startPoint y: 48, endPoint x: 312, endPoint y: 99, distance: 52.5
click at [312, 99] on div "Janela de atendimento Grade de atendimento Capacidade Transportadoras Veículos …" at bounding box center [271, 119] width 542 height 238
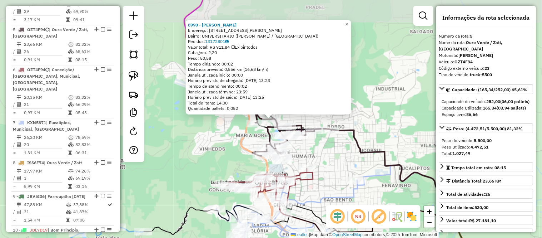
scroll to position [430, 0]
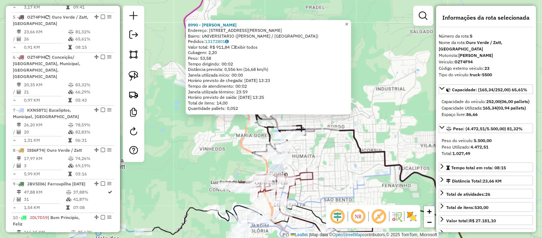
click at [349, 21] on span "×" at bounding box center [346, 24] width 3 height 6
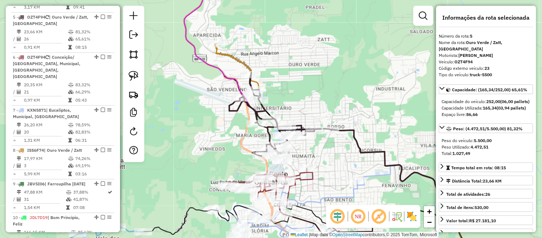
drag, startPoint x: 330, startPoint y: 154, endPoint x: 321, endPoint y: 131, distance: 25.2
click at [321, 131] on div "Janela de atendimento Grade de atendimento Capacidade Transportadoras Veículos …" at bounding box center [271, 119] width 542 height 238
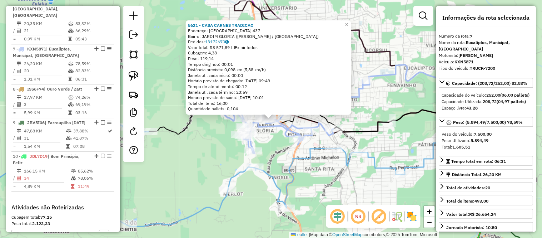
scroll to position [517, 0]
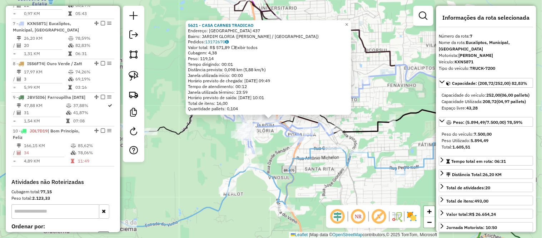
click at [350, 17] on div "5621 - CASA CARNES TRADICAO Endereço: CAXIAS DO SUL 437 Bairro: JARDIM GLORIA (…" at bounding box center [271, 119] width 542 height 238
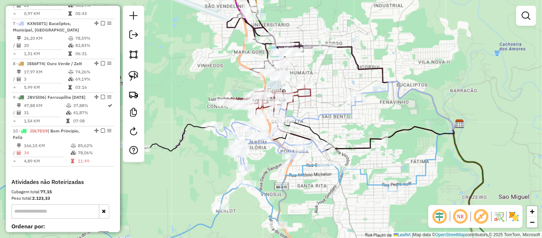
drag, startPoint x: 330, startPoint y: 65, endPoint x: 321, endPoint y: 84, distance: 21.6
click at [321, 84] on div "Janela de atendimento Grade de atendimento Capacidade Transportadoras Veículos …" at bounding box center [271, 119] width 542 height 238
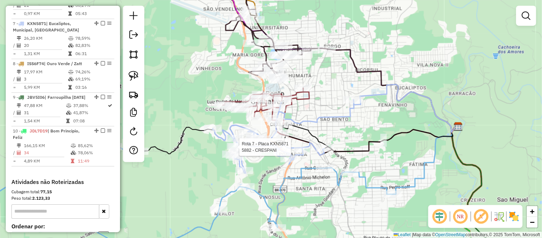
select select "*********"
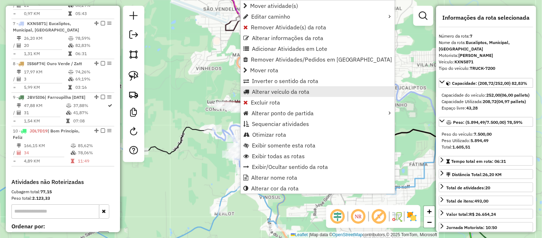
click at [294, 92] on span "Alterar veículo da rota" at bounding box center [281, 92] width 58 height 6
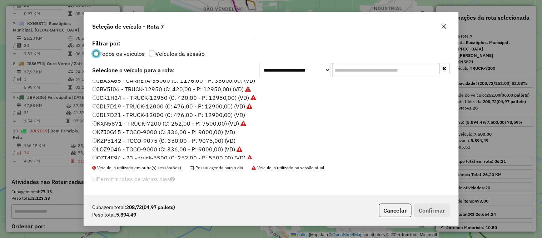
scroll to position [93, 0]
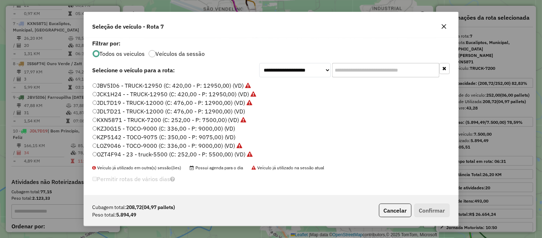
click at [119, 152] on label "OZT4F94 - 23 - truck-5500 (C: 252,00 - P: 5500,00) (VD)" at bounding box center [173, 154] width 161 height 9
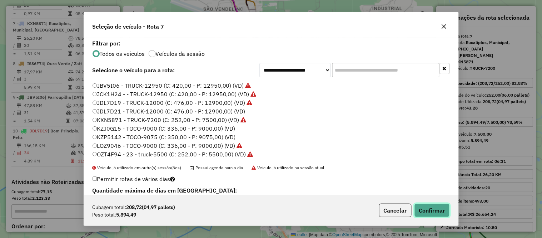
click at [434, 207] on button "Confirmar" at bounding box center [432, 210] width 35 height 14
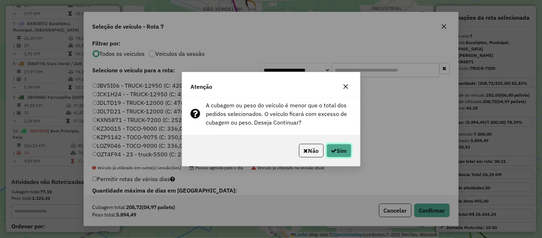
click at [344, 155] on button "Sim" at bounding box center [339, 151] width 25 height 14
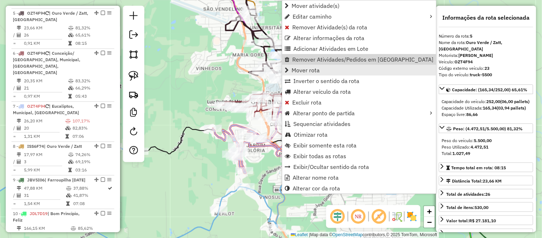
scroll to position [430, 0]
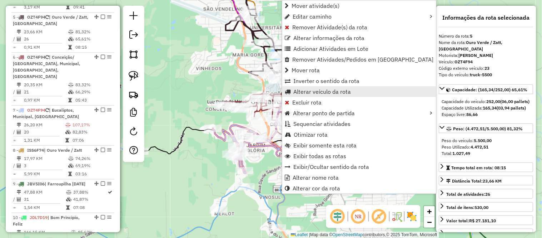
click at [315, 92] on span "Alterar veículo da rota" at bounding box center [322, 92] width 58 height 6
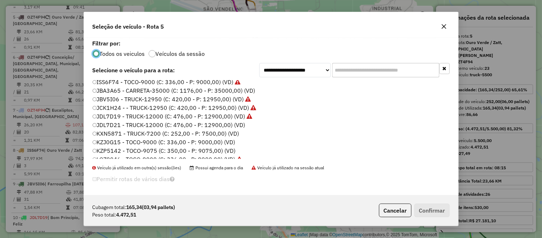
scroll to position [93, 0]
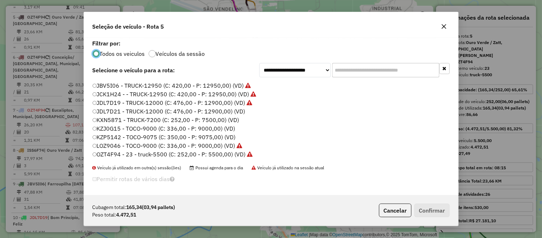
click at [121, 122] on label "KXN5871 - TRUCK-7200 (C: 252,00 - P: 7500,00) (VD)" at bounding box center [166, 119] width 147 height 9
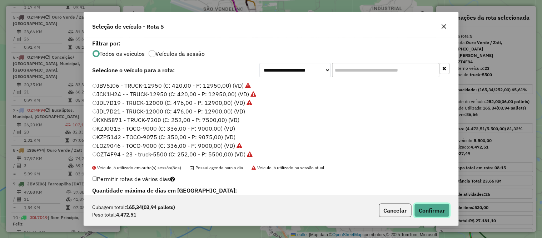
click at [425, 212] on button "Confirmar" at bounding box center [432, 210] width 35 height 14
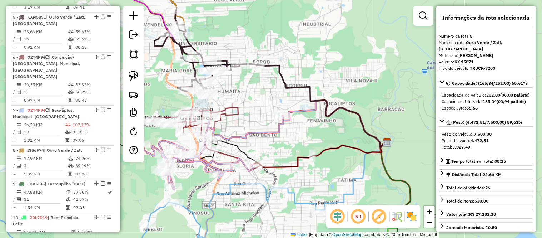
drag, startPoint x: 322, startPoint y: 80, endPoint x: 248, endPoint y: 95, distance: 75.0
click at [248, 95] on div "Janela de atendimento Grade de atendimento Capacidade Transportadoras Veículos …" at bounding box center [271, 119] width 542 height 238
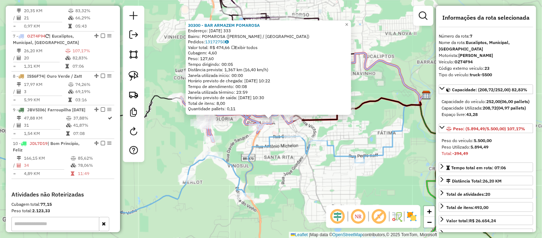
scroll to position [517, 0]
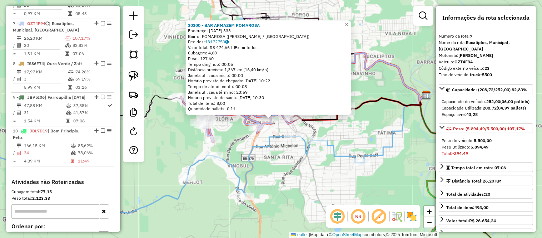
click at [349, 22] on link "×" at bounding box center [347, 24] width 9 height 9
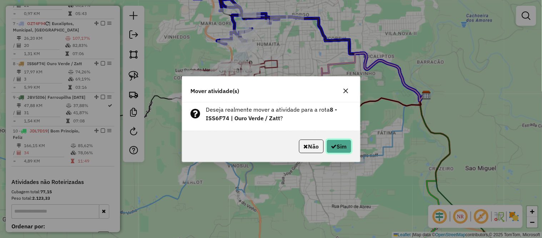
click at [340, 147] on button "Sim" at bounding box center [339, 146] width 25 height 14
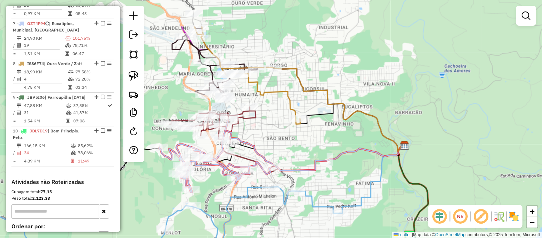
drag, startPoint x: 353, startPoint y: 24, endPoint x: 331, endPoint y: 74, distance: 54.9
click at [331, 74] on div "Janela de atendimento Grade de atendimento Capacidade Transportadoras Veículos …" at bounding box center [271, 119] width 542 height 238
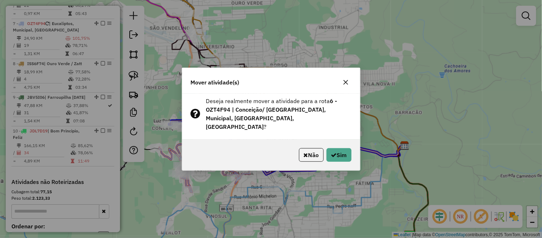
click at [351, 88] on div at bounding box center [345, 81] width 11 height 11
click at [345, 85] on icon "button" at bounding box center [346, 82] width 6 height 6
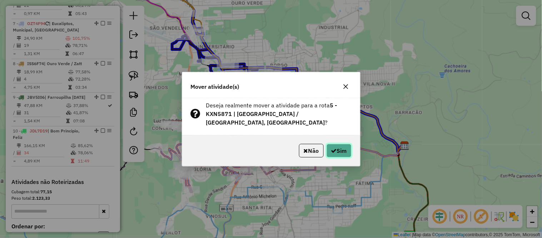
click at [346, 145] on button "Sim" at bounding box center [339, 151] width 25 height 14
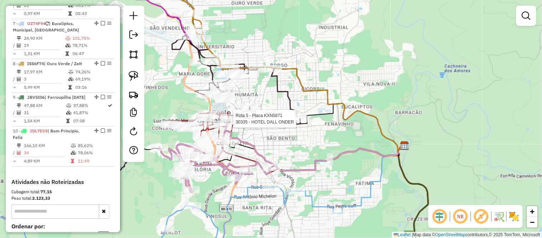
select select "*********"
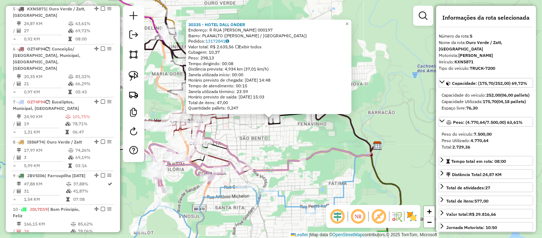
scroll to position [430, 0]
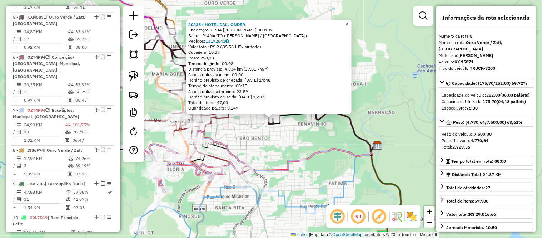
click at [349, 24] on span "×" at bounding box center [347, 24] width 3 height 6
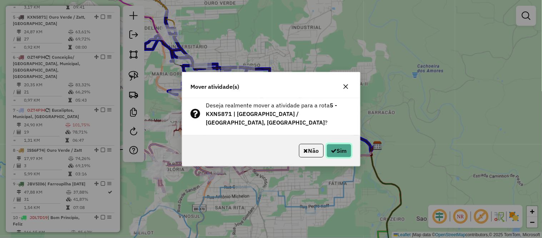
click at [347, 152] on button "Sim" at bounding box center [339, 151] width 25 height 14
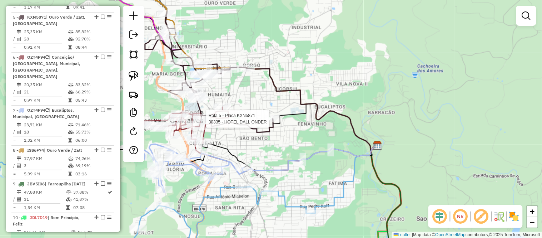
select select "*********"
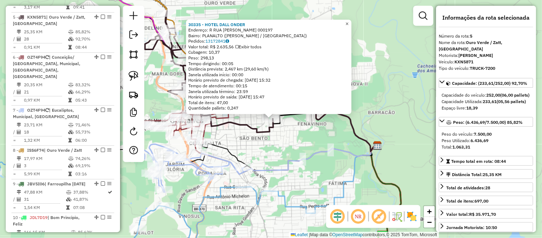
click at [349, 23] on span "×" at bounding box center [347, 24] width 3 height 6
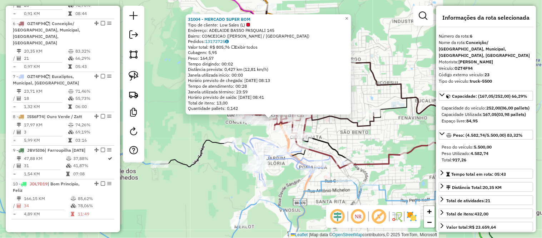
scroll to position [470, 0]
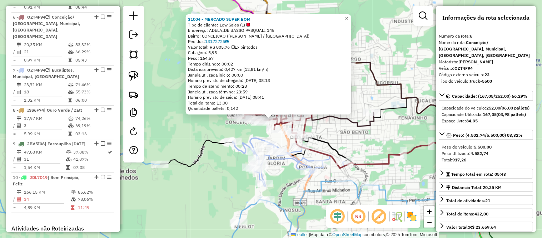
click at [349, 15] on span "×" at bounding box center [346, 18] width 3 height 6
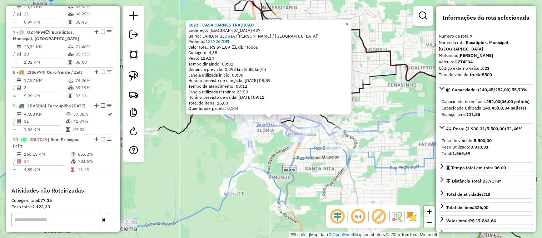
scroll to position [517, 0]
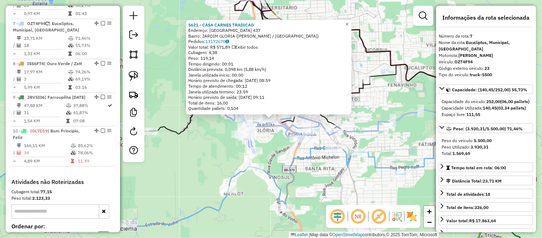
click at [352, 22] on link "×" at bounding box center [347, 24] width 9 height 9
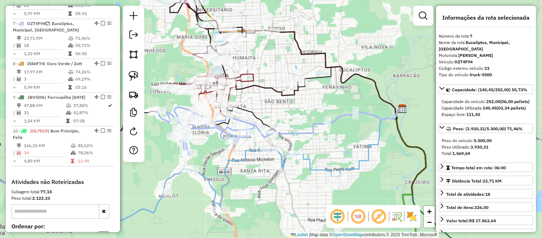
drag, startPoint x: 385, startPoint y: 33, endPoint x: 320, endPoint y: 35, distance: 65.1
click at [320, 35] on div "Janela de atendimento Grade de atendimento Capacidade Transportadoras Veículos …" at bounding box center [271, 119] width 542 height 238
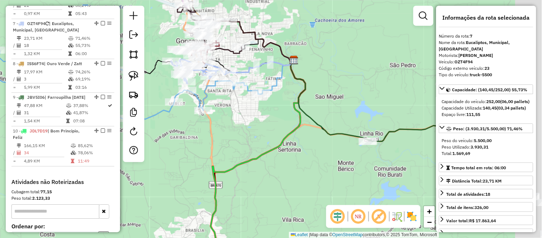
drag, startPoint x: 370, startPoint y: 44, endPoint x: 296, endPoint y: 27, distance: 75.5
click at [296, 27] on div "Janela de atendimento Grade de atendimento Capacidade Transportadoras Veículos …" at bounding box center [271, 119] width 542 height 238
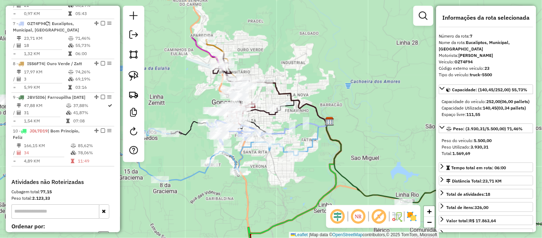
drag, startPoint x: 296, startPoint y: 27, endPoint x: 335, endPoint y: 89, distance: 72.6
click at [335, 89] on div "Janela de atendimento Grade de atendimento Capacidade Transportadoras Veículos …" at bounding box center [271, 119] width 542 height 238
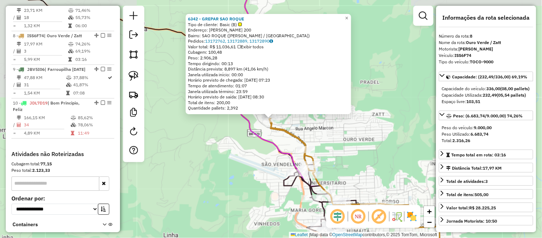
scroll to position [556, 0]
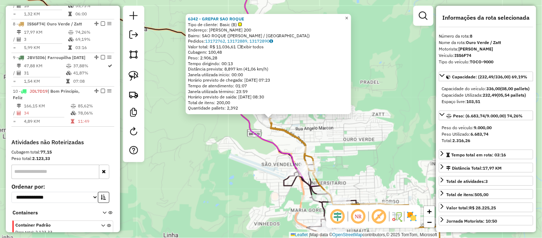
click at [349, 15] on span "×" at bounding box center [346, 18] width 3 height 6
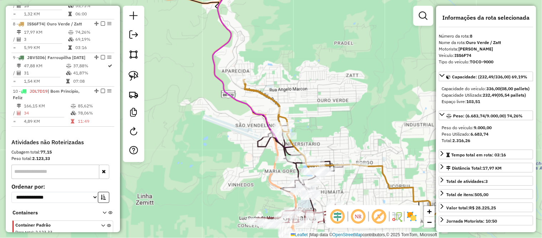
drag, startPoint x: 361, startPoint y: 108, endPoint x: 314, endPoint y: 27, distance: 93.7
click at [314, 27] on div "Janela de atendimento Grade de atendimento Capacidade Transportadoras Veículos …" at bounding box center [271, 119] width 542 height 238
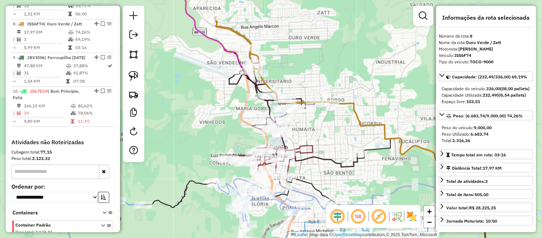
drag, startPoint x: 317, startPoint y: 73, endPoint x: 310, endPoint y: 52, distance: 21.9
click at [310, 52] on div "Janela de atendimento Grade de atendimento Capacidade Transportadoras Veículos …" at bounding box center [271, 119] width 542 height 238
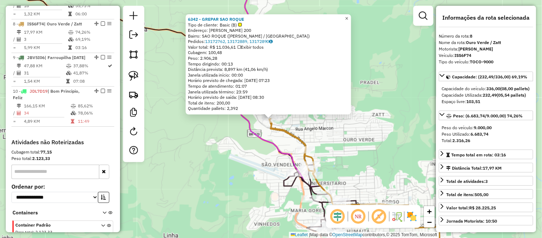
click at [349, 15] on span "×" at bounding box center [346, 18] width 3 height 6
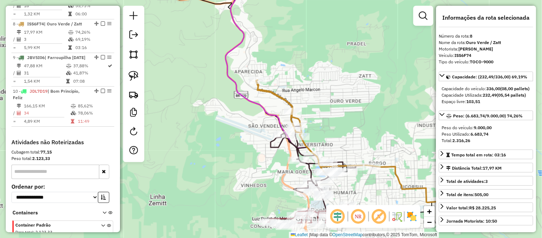
drag, startPoint x: 324, startPoint y: 115, endPoint x: 310, endPoint y: 76, distance: 40.8
click at [310, 76] on div "Janela de atendimento Grade de atendimento Capacidade Transportadoras Veículos …" at bounding box center [271, 119] width 542 height 238
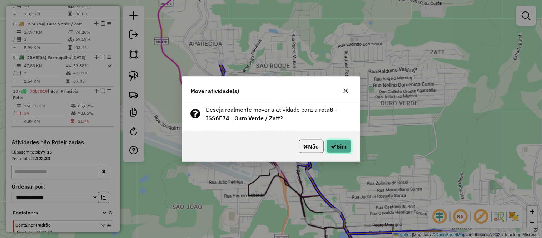
click at [334, 143] on icon "button" at bounding box center [334, 146] width 6 height 6
click at [347, 148] on button "Sim" at bounding box center [339, 146] width 25 height 14
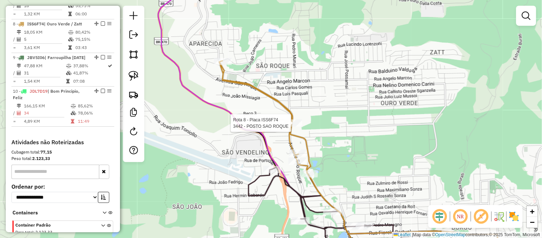
select select "*********"
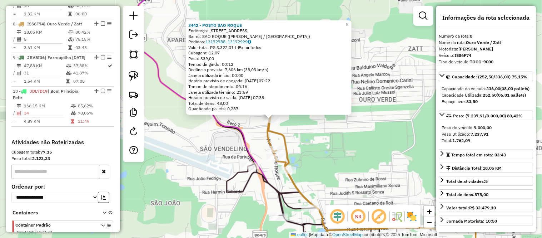
click at [349, 23] on span "×" at bounding box center [347, 24] width 3 height 6
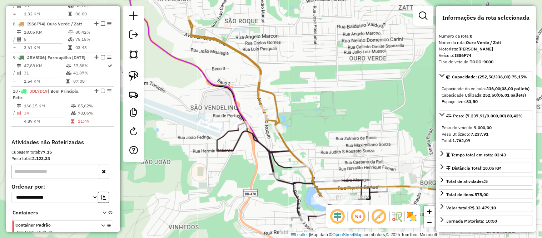
drag, startPoint x: 337, startPoint y: 138, endPoint x: 326, endPoint y: 92, distance: 47.4
click at [326, 92] on div "Janela de atendimento Grade de atendimento Capacidade Transportadoras Veículos …" at bounding box center [271, 119] width 542 height 238
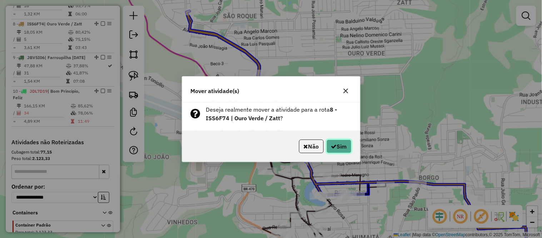
click at [336, 145] on button "Sim" at bounding box center [339, 146] width 25 height 14
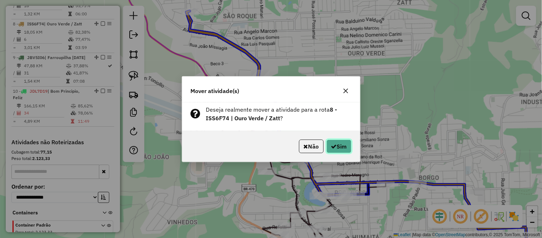
click at [336, 146] on button "Sim" at bounding box center [339, 146] width 25 height 14
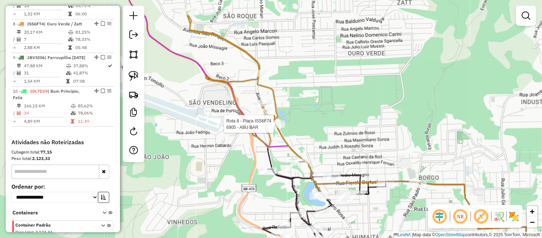
click at [273, 128] on div at bounding box center [276, 123] width 18 height 7
select select "*********"
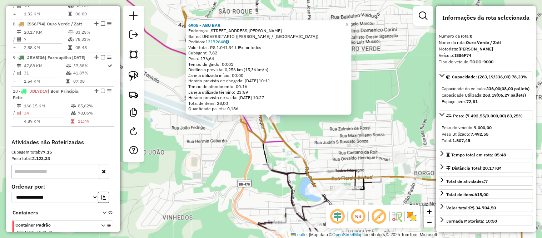
click at [349, 21] on span "×" at bounding box center [347, 24] width 3 height 6
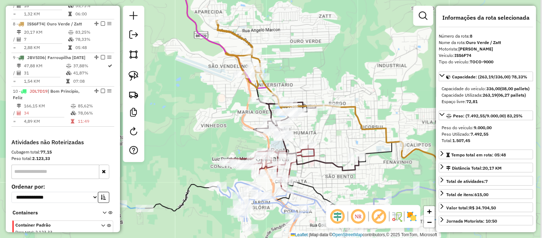
drag, startPoint x: 351, startPoint y: 113, endPoint x: 293, endPoint y: 42, distance: 92.0
click at [293, 41] on div "Janela de atendimento Grade de atendimento Capacidade Transportadoras Veículos …" at bounding box center [271, 119] width 542 height 238
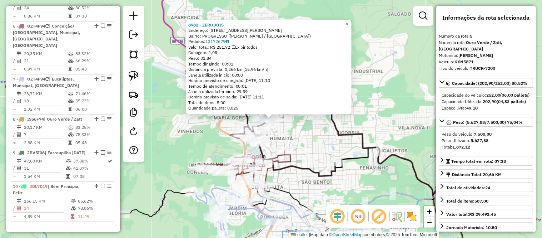
scroll to position [430, 0]
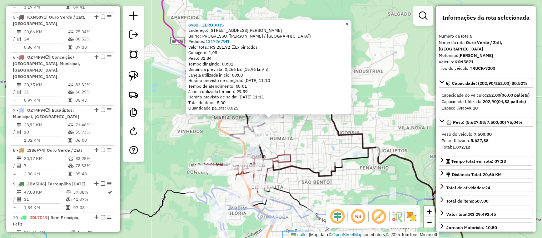
click at [349, 20] on link "×" at bounding box center [347, 24] width 9 height 9
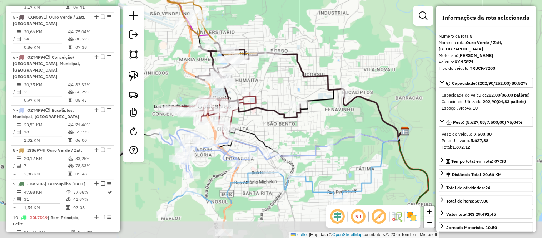
drag, startPoint x: 352, startPoint y: 73, endPoint x: 317, endPoint y: 14, distance: 69.1
click at [317, 14] on div "Janela de atendimento Grade de atendimento Capacidade Transportadoras Veículos …" at bounding box center [271, 119] width 542 height 238
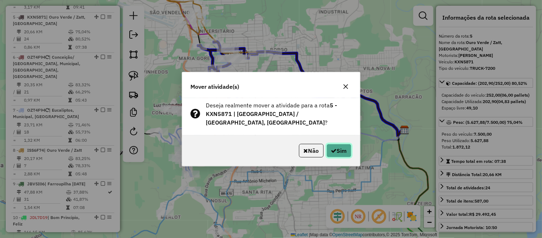
click at [341, 144] on button "Sim" at bounding box center [339, 151] width 25 height 14
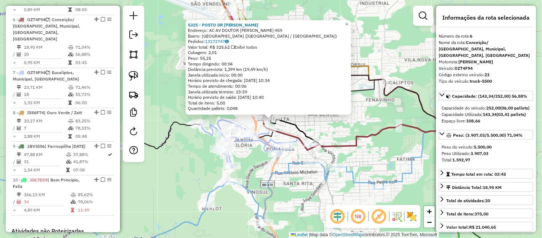
scroll to position [470, 0]
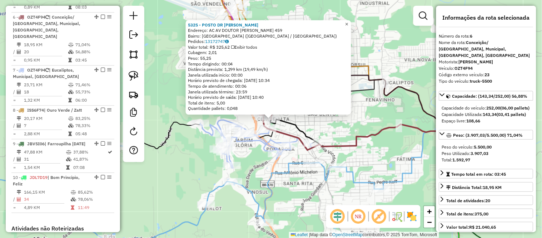
click at [349, 21] on span "×" at bounding box center [346, 24] width 3 height 6
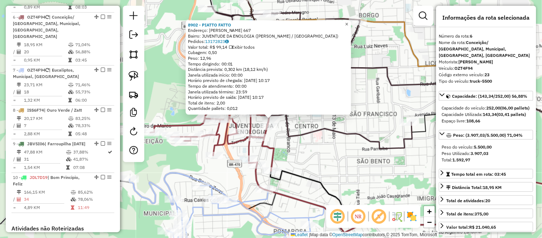
click at [349, 21] on span "×" at bounding box center [346, 24] width 3 height 6
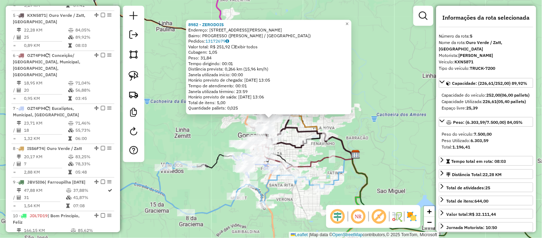
scroll to position [430, 0]
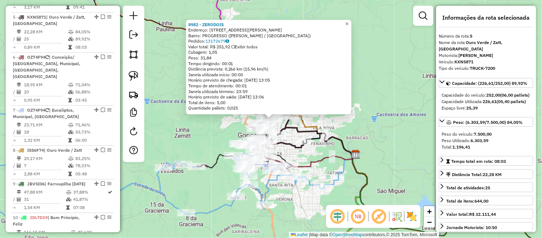
click at [349, 23] on span "×" at bounding box center [347, 24] width 3 height 6
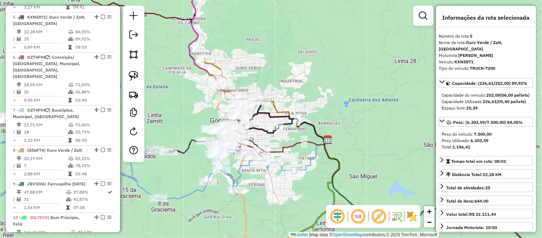
drag, startPoint x: 352, startPoint y: 75, endPoint x: 276, endPoint y: 29, distance: 90.0
click at [276, 29] on div "Janela de atendimento Grade de atendimento Capacidade Transportadoras Veículos …" at bounding box center [271, 119] width 542 height 238
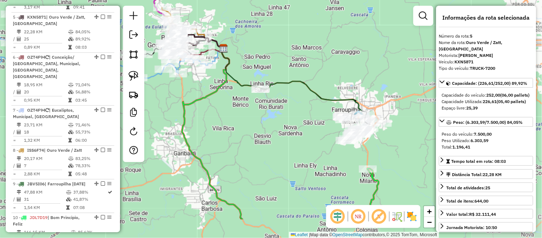
drag, startPoint x: 351, startPoint y: 104, endPoint x: 280, endPoint y: 61, distance: 82.9
click at [280, 61] on div "Janela de atendimento Grade de atendimento Capacidade Transportadoras Veículos …" at bounding box center [271, 119] width 542 height 238
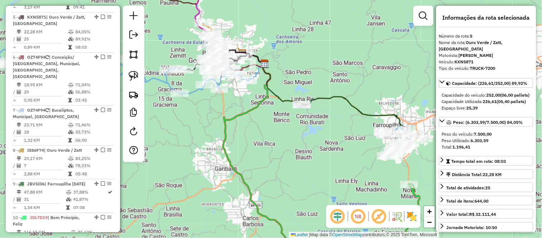
drag, startPoint x: 281, startPoint y: 43, endPoint x: 322, endPoint y: 59, distance: 43.9
click at [322, 59] on div "Janela de atendimento Grade de atendimento Capacidade Transportadoras Veículos …" at bounding box center [271, 119] width 542 height 238
drag, startPoint x: 301, startPoint y: 47, endPoint x: 328, endPoint y: 63, distance: 31.6
click at [328, 63] on div "Janela de atendimento Grade de atendimento Capacidade Transportadoras Veículos …" at bounding box center [271, 119] width 542 height 238
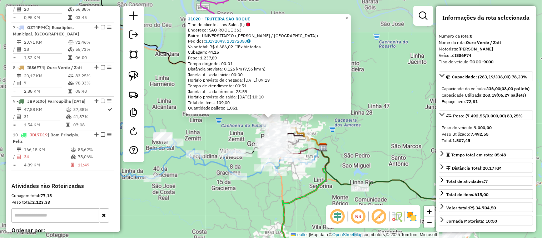
scroll to position [556, 0]
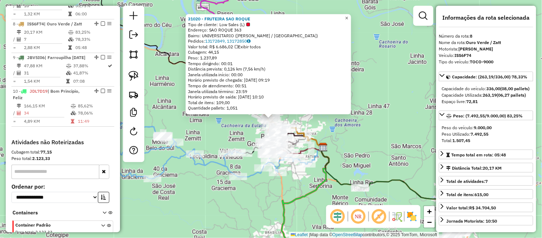
click at [349, 15] on span "×" at bounding box center [346, 18] width 3 height 6
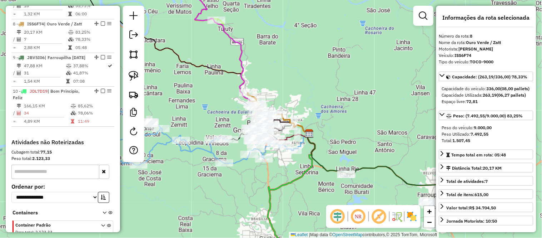
drag, startPoint x: 344, startPoint y: 100, endPoint x: 272, endPoint y: 18, distance: 109.7
click at [272, 18] on div "Janela de atendimento Grade de atendimento Capacidade Transportadoras Veículos …" at bounding box center [271, 119] width 542 height 238
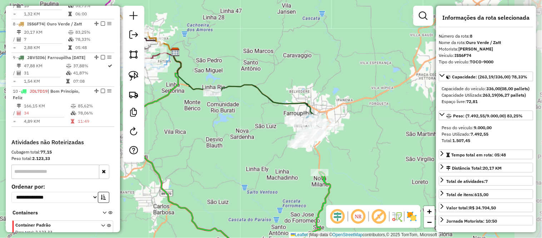
drag, startPoint x: 317, startPoint y: 46, endPoint x: 252, endPoint y: 33, distance: 66.1
click at [252, 33] on div "Janela de atendimento Grade de atendimento Capacidade Transportadoras Veículos …" at bounding box center [271, 119] width 542 height 238
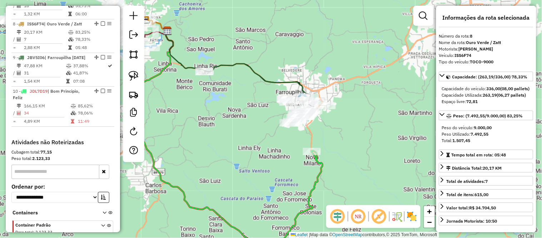
drag, startPoint x: 330, startPoint y: 94, endPoint x: 322, endPoint y: 73, distance: 22.5
click at [322, 73] on div "Janela de atendimento Grade de atendimento Capacidade Transportadoras Veículos …" at bounding box center [271, 119] width 542 height 238
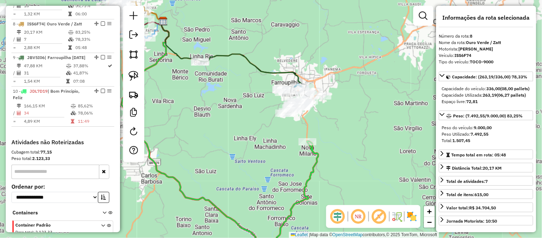
drag, startPoint x: 277, startPoint y: 51, endPoint x: 285, endPoint y: 53, distance: 8.3
click at [285, 53] on div "Janela de atendimento Grade de atendimento Capacidade Transportadoras Veículos …" at bounding box center [271, 119] width 542 height 238
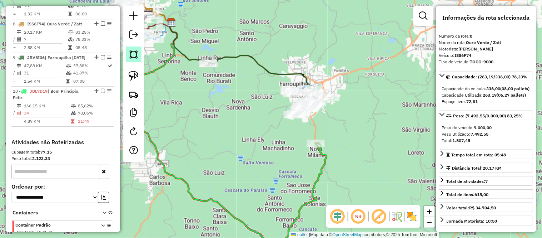
click at [138, 56] on img at bounding box center [134, 54] width 10 height 10
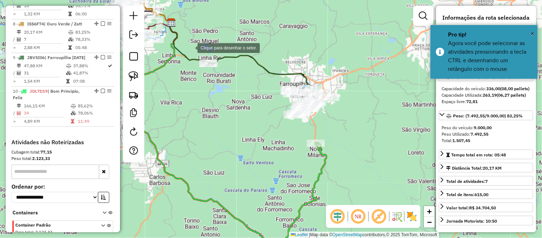
click at [191, 47] on div at bounding box center [190, 47] width 14 height 14
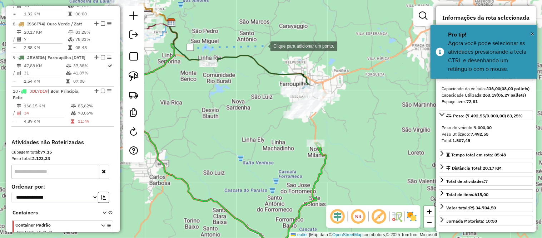
click at [271, 45] on div at bounding box center [263, 45] width 14 height 14
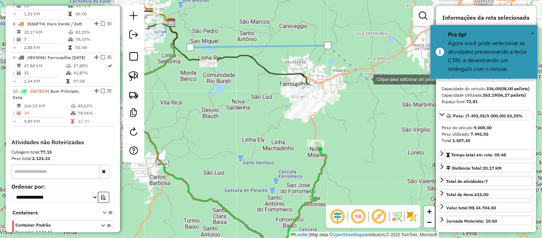
click at [367, 79] on div at bounding box center [367, 78] width 14 height 14
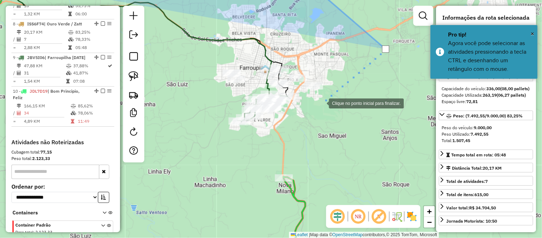
click at [322, 103] on div at bounding box center [322, 102] width 14 height 14
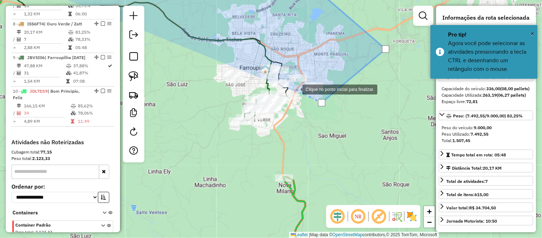
click at [296, 89] on div at bounding box center [295, 89] width 14 height 14
drag, startPoint x: 269, startPoint y: 89, endPoint x: 258, endPoint y: 90, distance: 10.8
click at [267, 89] on div at bounding box center [273, 89] width 14 height 14
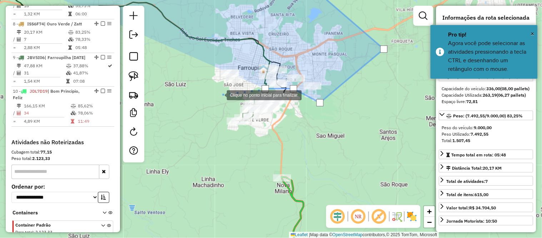
click at [220, 94] on div at bounding box center [220, 94] width 14 height 14
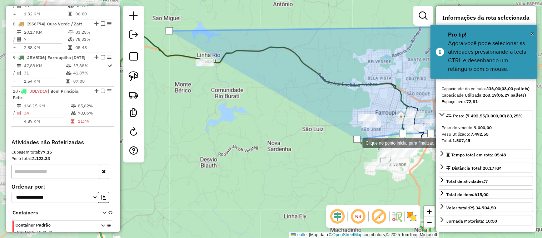
drag, startPoint x: 220, startPoint y: 94, endPoint x: 354, endPoint y: 142, distance: 142.6
click at [354, 142] on div at bounding box center [357, 138] width 7 height 7
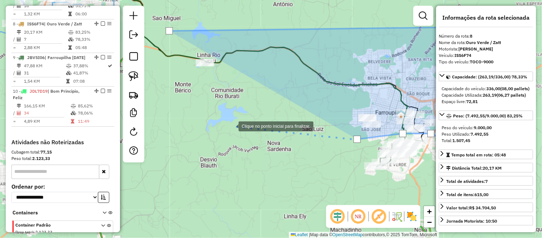
click at [224, 123] on div at bounding box center [231, 125] width 14 height 14
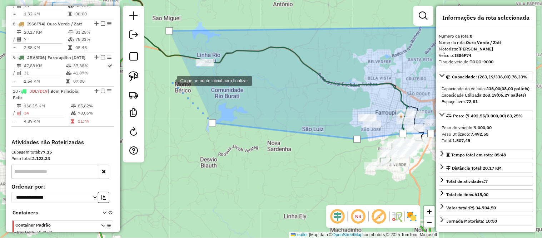
drag, startPoint x: 170, startPoint y: 80, endPoint x: 172, endPoint y: 44, distance: 35.8
click at [170, 79] on div at bounding box center [170, 80] width 14 height 14
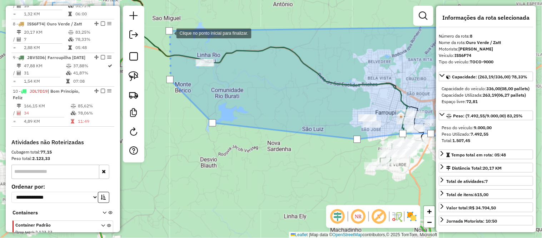
click at [169, 31] on div at bounding box center [169, 30] width 7 height 7
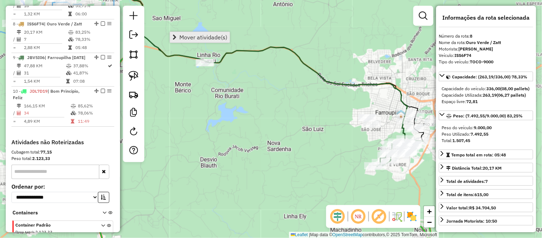
click at [217, 35] on span "Mover atividade(s)" at bounding box center [203, 37] width 48 height 6
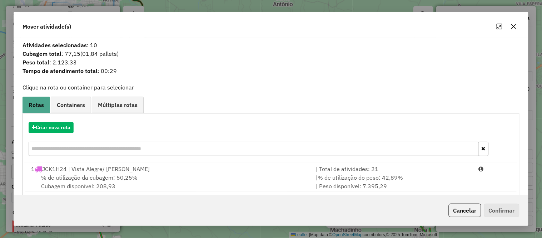
click at [518, 23] on button "button" at bounding box center [513, 26] width 11 height 11
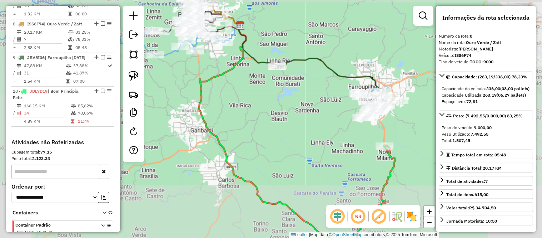
drag, startPoint x: 378, startPoint y: 57, endPoint x: 241, endPoint y: -6, distance: 151.2
click at [241, 0] on html "Aguarde... Pop-up bloqueado! Seu navegador bloqueou automáticamente a abertura …" at bounding box center [271, 119] width 542 height 238
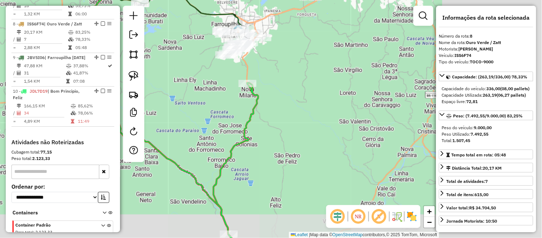
drag, startPoint x: 292, startPoint y: 153, endPoint x: 309, endPoint y: 88, distance: 67.2
click at [309, 90] on div "Rota 9 - Placa JBV5I06 6135 - LANCHONETE MAFALDA Janela de atendimento Grade de…" at bounding box center [271, 119] width 542 height 238
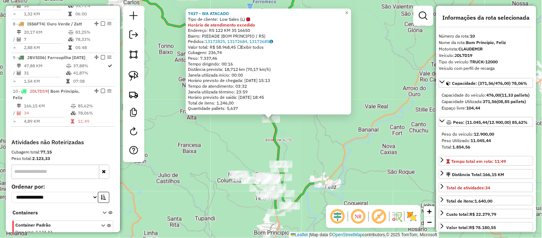
scroll to position [584, 0]
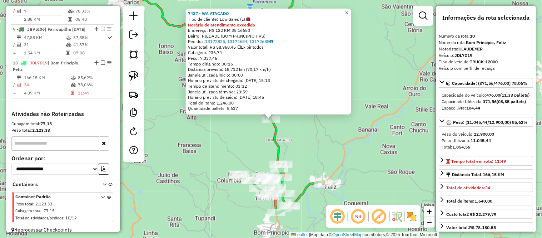
click at [351, 12] on link "×" at bounding box center [347, 13] width 9 height 9
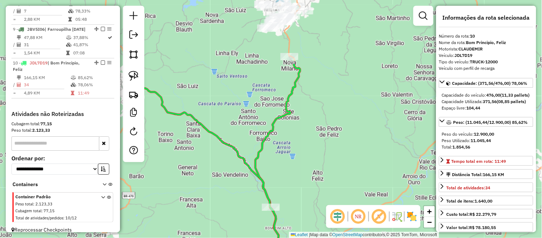
drag, startPoint x: 345, startPoint y: 42, endPoint x: 345, endPoint y: 127, distance: 84.7
click at [345, 127] on div "Janela de atendimento Grade de atendimento Capacidade Transportadoras Veículos …" at bounding box center [271, 119] width 542 height 238
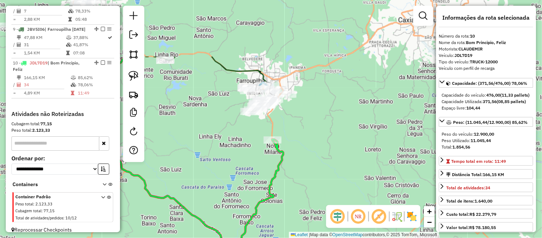
drag, startPoint x: 349, startPoint y: 56, endPoint x: 332, endPoint y: 137, distance: 82.2
click at [332, 137] on div "Janela de atendimento Grade de atendimento Capacidade Transportadoras Veículos …" at bounding box center [271, 119] width 542 height 238
drag, startPoint x: 327, startPoint y: 169, endPoint x: 316, endPoint y: 55, distance: 114.5
click at [316, 60] on div "Janela de atendimento Grade de atendimento Capacidade Transportadoras Veículos …" at bounding box center [271, 119] width 542 height 238
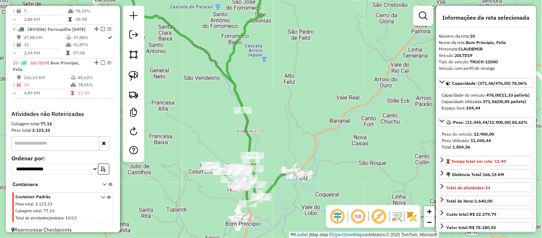
drag, startPoint x: 316, startPoint y: 144, endPoint x: 315, endPoint y: 113, distance: 31.8
click at [315, 113] on div "Janela de atendimento Grade de atendimento Capacidade Transportadoras Veículos …" at bounding box center [271, 119] width 542 height 238
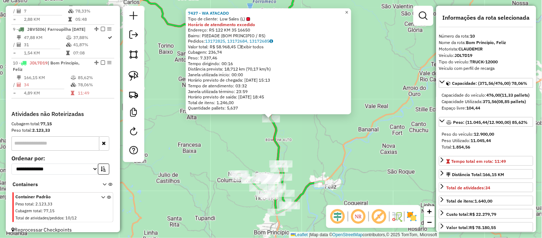
click at [349, 10] on span "×" at bounding box center [346, 13] width 3 height 6
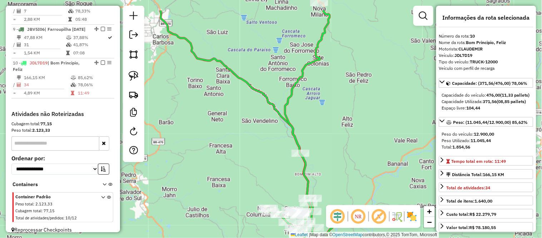
drag, startPoint x: 292, startPoint y: 70, endPoint x: 356, endPoint y: 122, distance: 81.9
click at [351, 116] on div "Janela de atendimento Grade de atendimento Capacidade Transportadoras Veículos …" at bounding box center [271, 119] width 542 height 238
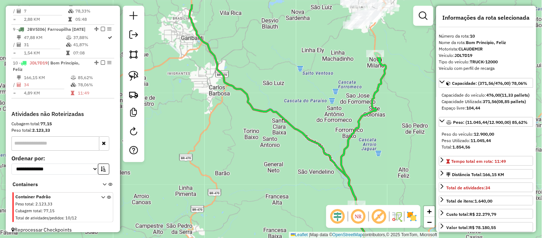
drag, startPoint x: 280, startPoint y: 69, endPoint x: 279, endPoint y: 83, distance: 14.3
click at [279, 83] on div "Janela de atendimento Grade de atendimento Capacidade Transportadoras Veículos …" at bounding box center [271, 119] width 542 height 238
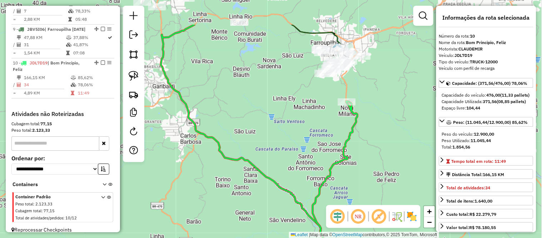
drag, startPoint x: 288, startPoint y: 50, endPoint x: 259, endPoint y: 98, distance: 56.1
click at [259, 98] on div "Janela de atendimento Grade de atendimento Capacidade Transportadoras Veículos …" at bounding box center [271, 119] width 542 height 238
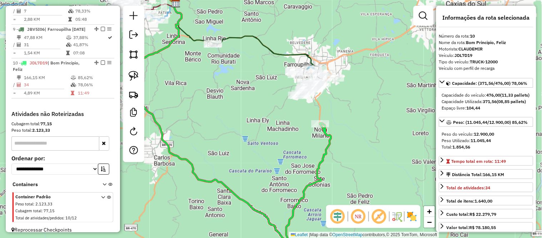
drag, startPoint x: 290, startPoint y: 63, endPoint x: 259, endPoint y: 94, distance: 43.7
click at [259, 94] on div "Janela de atendimento Grade de atendimento Capacidade Transportadoras Veículos …" at bounding box center [271, 119] width 542 height 238
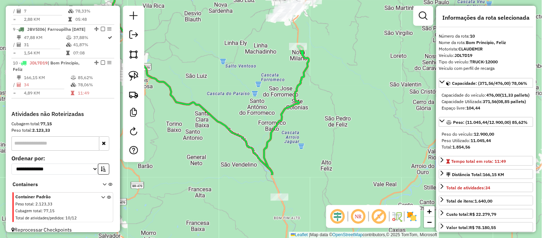
drag, startPoint x: 255, startPoint y: 137, endPoint x: 237, endPoint y: 50, distance: 88.8
click at [237, 50] on div "Janela de atendimento Grade de atendimento Capacidade Transportadoras Veículos …" at bounding box center [271, 119] width 542 height 238
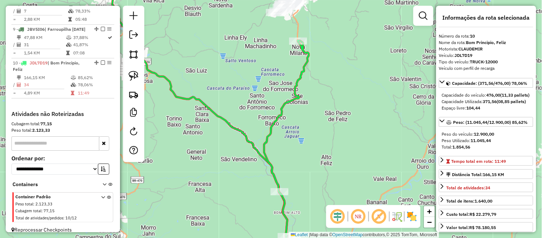
drag, startPoint x: 288, startPoint y: 181, endPoint x: 279, endPoint y: 141, distance: 40.9
click at [279, 141] on div "Janela de atendimento Grade de atendimento Capacidade Transportadoras Veículos …" at bounding box center [271, 119] width 542 height 238
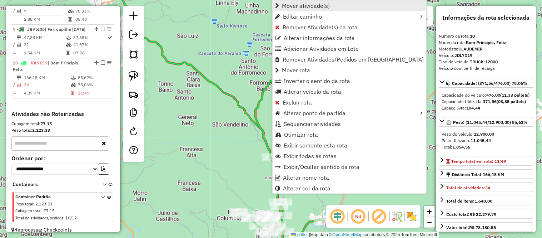
click at [287, 4] on span "Mover atividade(s)" at bounding box center [306, 6] width 48 height 6
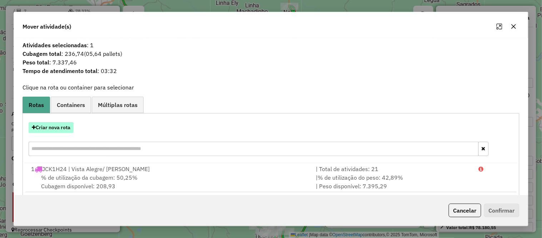
click at [55, 129] on button "Criar nova rota" at bounding box center [51, 127] width 45 height 11
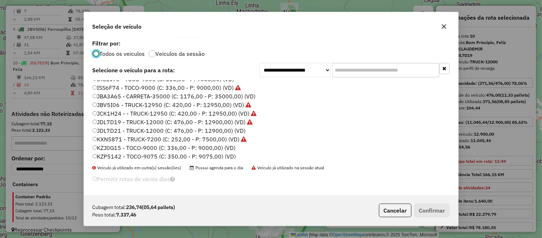
scroll to position [79, 0]
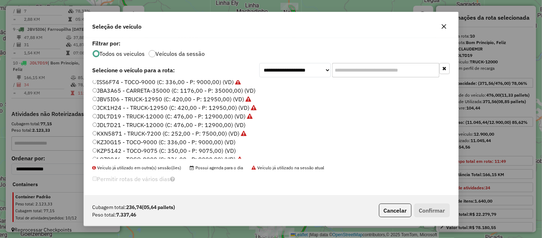
click at [115, 127] on label "JDL7D21 - TRUCK-12000 (C: 476,00 - P: 12900,00) (VD)" at bounding box center [169, 124] width 153 height 9
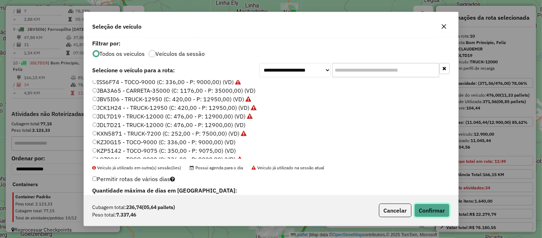
click at [426, 212] on button "Confirmar" at bounding box center [432, 210] width 35 height 14
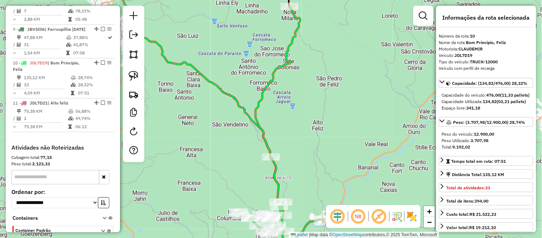
scroll to position [618, 0]
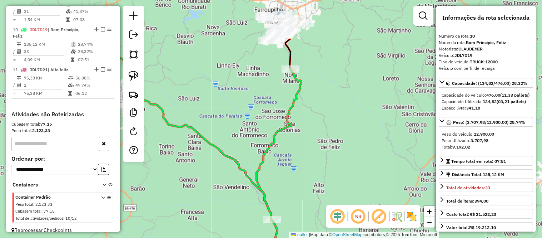
drag, startPoint x: 332, startPoint y: 103, endPoint x: 333, endPoint y: 165, distance: 62.6
click at [333, 165] on div "Janela de atendimento Grade de atendimento Capacidade Transportadoras Veículos …" at bounding box center [271, 119] width 542 height 238
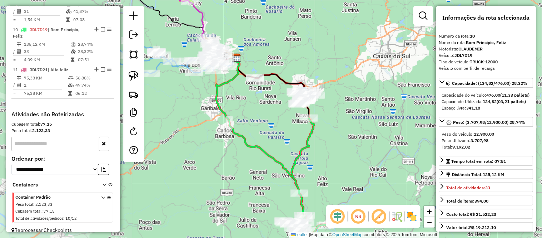
drag, startPoint x: 345, startPoint y: 94, endPoint x: 345, endPoint y: 111, distance: 16.8
click at [345, 111] on div "Janela de atendimento Grade de atendimento Capacidade Transportadoras Veículos …" at bounding box center [271, 119] width 542 height 238
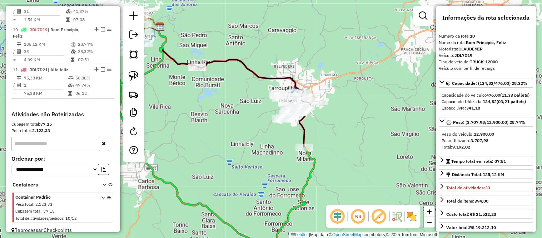
drag, startPoint x: 251, startPoint y: 33, endPoint x: 276, endPoint y: 41, distance: 26.5
click at [276, 41] on div "Janela de atendimento Grade de atendimento Capacidade Transportadoras Veículos …" at bounding box center [271, 119] width 542 height 238
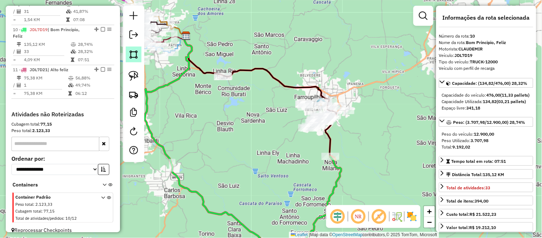
click at [127, 52] on link at bounding box center [134, 54] width 16 height 16
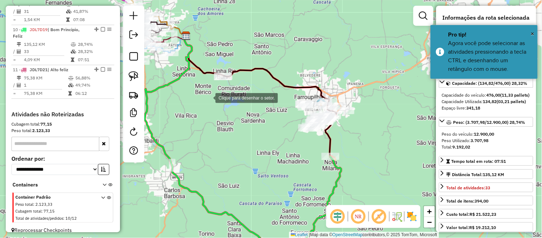
drag, startPoint x: 205, startPoint y: 88, endPoint x: 205, endPoint y: 81, distance: 6.8
click at [205, 90] on div at bounding box center [208, 97] width 14 height 14
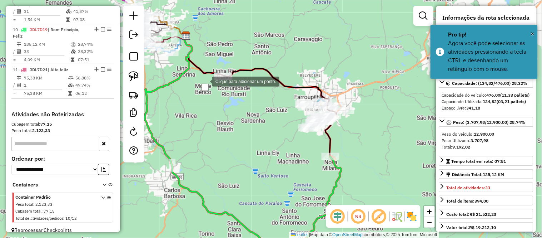
click at [212, 74] on div at bounding box center [205, 81] width 14 height 14
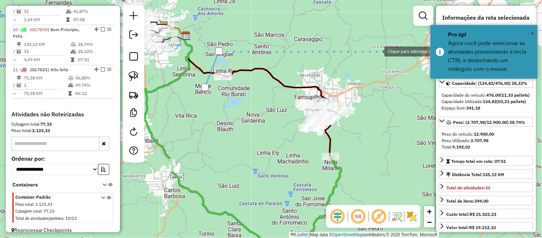
click at [377, 51] on div at bounding box center [377, 51] width 14 height 14
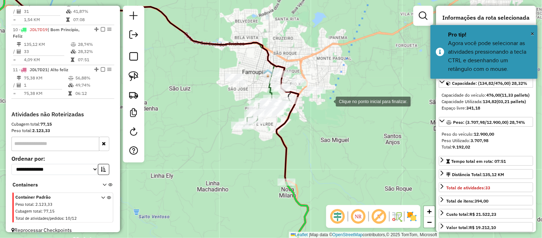
click at [329, 101] on div at bounding box center [329, 101] width 14 height 14
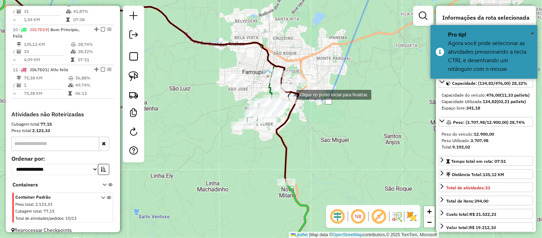
click at [290, 94] on div at bounding box center [289, 94] width 14 height 14
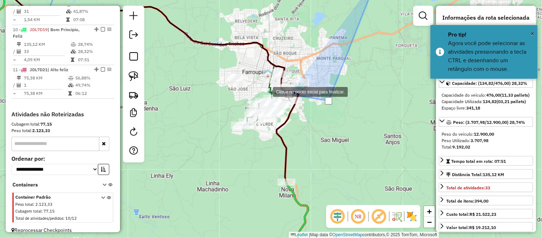
click at [266, 91] on div at bounding box center [266, 91] width 14 height 14
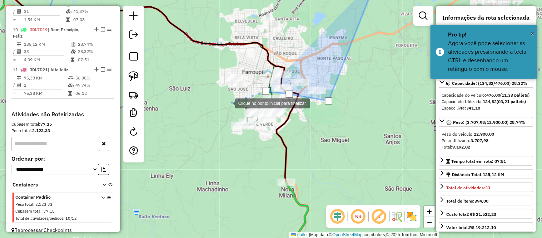
click at [221, 109] on div at bounding box center [228, 102] width 14 height 14
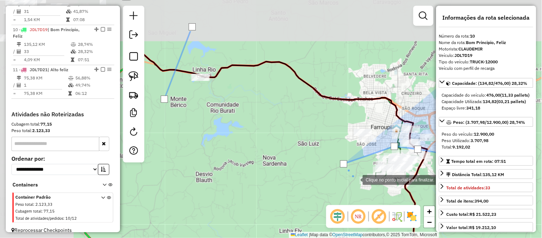
drag, startPoint x: 271, startPoint y: 145, endPoint x: 354, endPoint y: 179, distance: 89.8
click at [354, 179] on div at bounding box center [356, 179] width 14 height 14
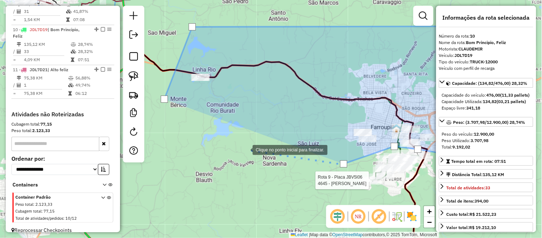
click at [246, 149] on div at bounding box center [245, 149] width 14 height 14
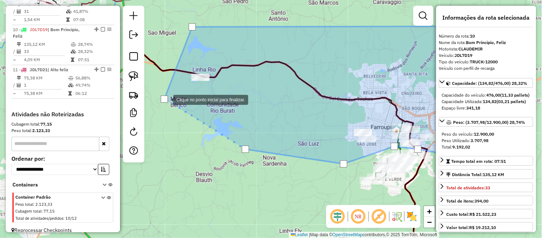
click at [166, 99] on div at bounding box center [164, 98] width 7 height 7
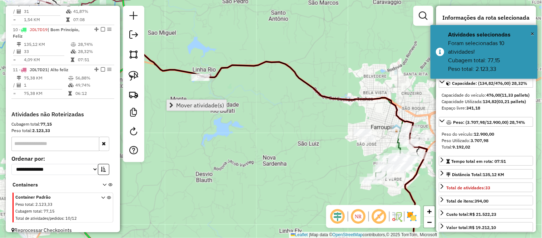
click at [182, 100] on link "Mover atividade(s)" at bounding box center [197, 105] width 60 height 11
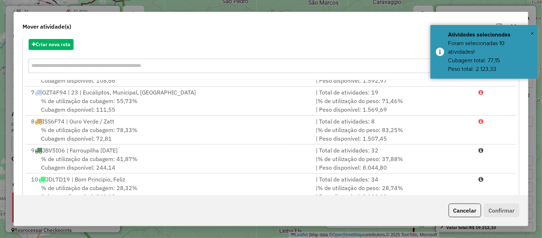
scroll to position [123, 0]
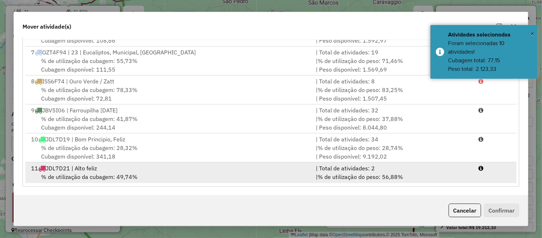
click at [108, 172] on div "% de utilização da cubagem: 49,74% Cubagem disponível: 239,26" at bounding box center [169, 180] width 285 height 17
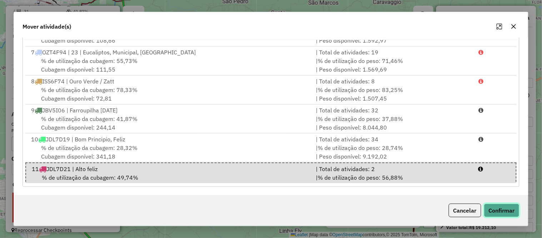
click at [510, 206] on button "Confirmar" at bounding box center [501, 210] width 35 height 14
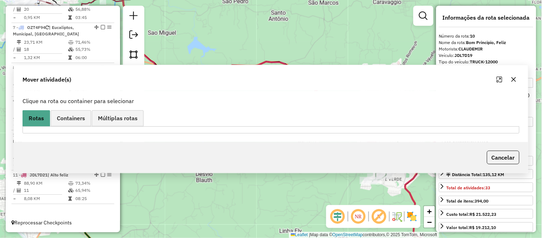
scroll to position [0, 0]
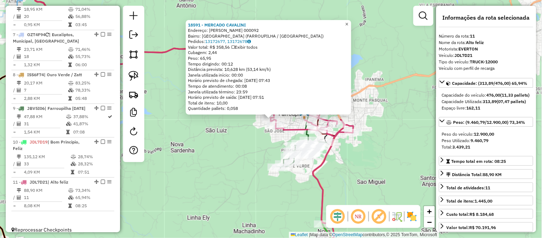
click at [349, 21] on span "×" at bounding box center [346, 24] width 3 height 6
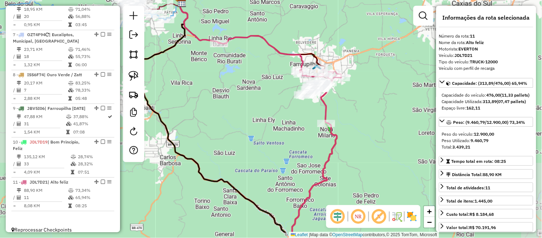
drag, startPoint x: 366, startPoint y: 86, endPoint x: 365, endPoint y: 56, distance: 29.3
click at [365, 56] on div "Janela de atendimento Grade de atendimento Capacidade Transportadoras Veículos …" at bounding box center [271, 119] width 542 height 238
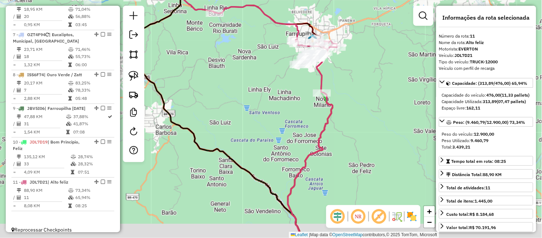
drag, startPoint x: 360, startPoint y: 117, endPoint x: 353, endPoint y: 83, distance: 34.0
click at [355, 83] on div "Janela de atendimento Grade de atendimento Capacidade Transportadoras Veículos …" at bounding box center [271, 119] width 542 height 238
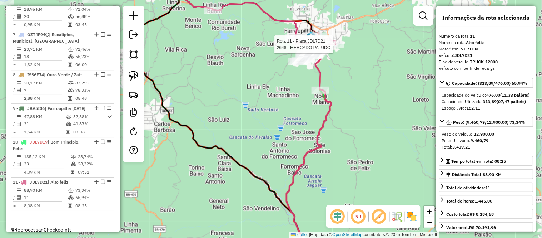
click at [339, 48] on div at bounding box center [336, 44] width 18 height 7
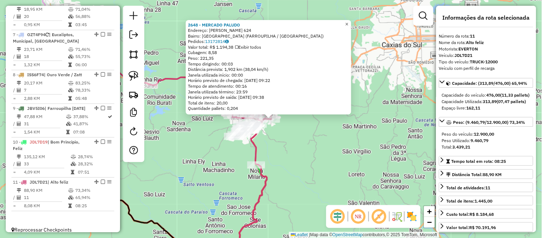
click at [349, 22] on span "×" at bounding box center [346, 24] width 3 height 6
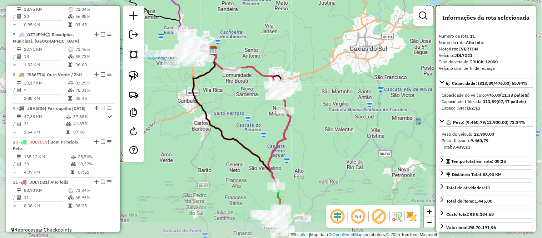
drag, startPoint x: 329, startPoint y: 154, endPoint x: 322, endPoint y: 80, distance: 73.6
click at [322, 80] on div "Janela de atendimento Grade de atendimento Capacidade Transportadoras Veículos …" at bounding box center [271, 119] width 542 height 238
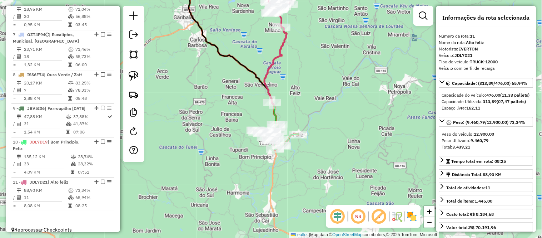
drag, startPoint x: 316, startPoint y: 127, endPoint x: 316, endPoint y: 98, distance: 29.0
click at [316, 98] on div "Janela de atendimento Grade de atendimento Capacidade Transportadoras Veículos …" at bounding box center [271, 119] width 542 height 238
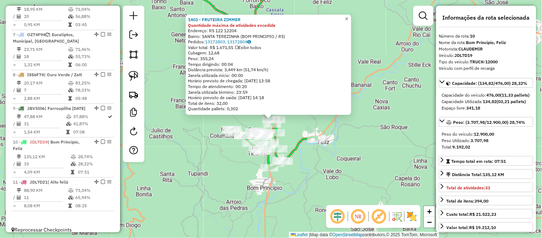
click at [349, 16] on span "×" at bounding box center [346, 19] width 3 height 6
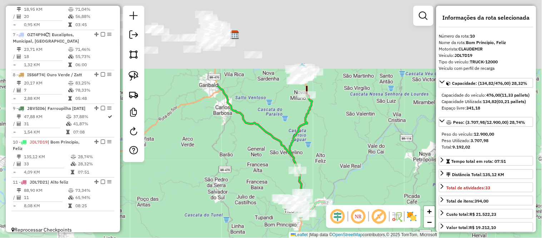
drag, startPoint x: 321, startPoint y: 19, endPoint x: 331, endPoint y: 135, distance: 116.7
click at [331, 136] on div "Janela de atendimento Grade de atendimento Capacidade Transportadoras Veículos …" at bounding box center [271, 119] width 542 height 238
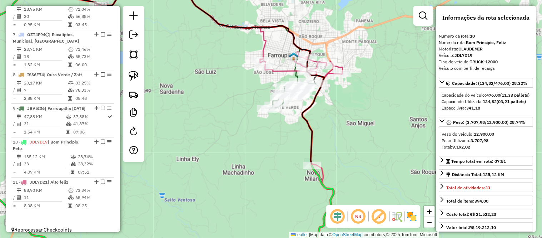
drag, startPoint x: 335, startPoint y: 78, endPoint x: 334, endPoint y: 90, distance: 11.9
click at [334, 90] on div "Janela de atendimento Grade de atendimento Capacidade Transportadoras Veículos …" at bounding box center [271, 119] width 542 height 238
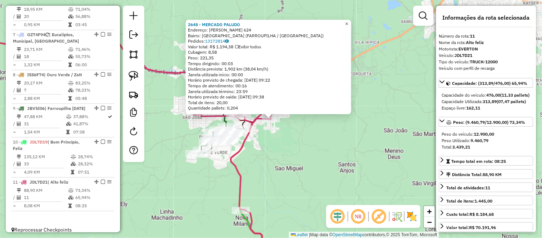
click at [349, 21] on span "×" at bounding box center [346, 24] width 3 height 6
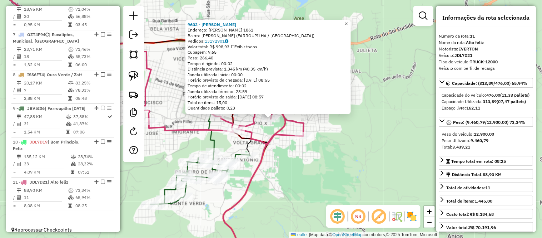
click at [348, 21] on span "×" at bounding box center [346, 24] width 3 height 6
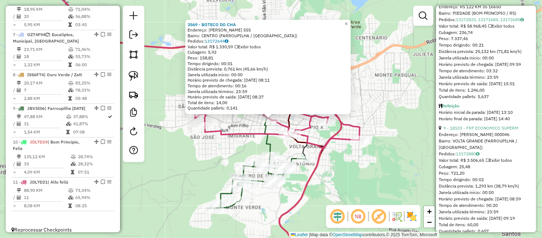
scroll to position [317, 0]
click at [500, 130] on link "9 - 18103 - FRF ECONOMICO SUPERM" at bounding box center [481, 127] width 75 height 5
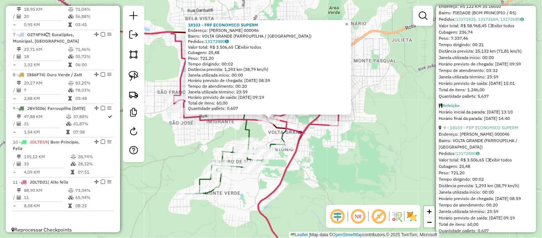
click at [349, 24] on span "×" at bounding box center [346, 24] width 3 height 6
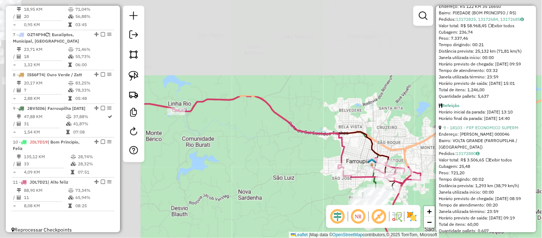
drag, startPoint x: 207, startPoint y: 22, endPoint x: 356, endPoint y: 142, distance: 192.0
click at [356, 142] on div "Janela de atendimento Grade de atendimento Capacidade Transportadoras Veículos …" at bounding box center [271, 119] width 542 height 238
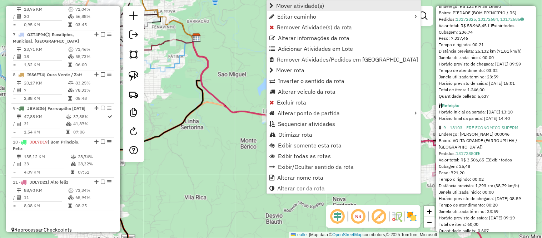
click at [295, 6] on span "Mover atividade(s)" at bounding box center [300, 6] width 48 height 6
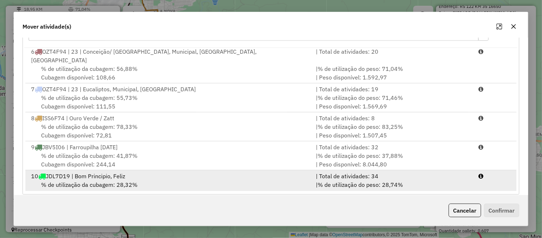
scroll to position [123, 0]
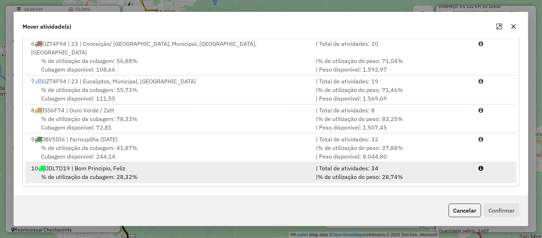
click at [129, 173] on span "% de utilização da cubagem: 28,32%" at bounding box center [89, 176] width 97 height 7
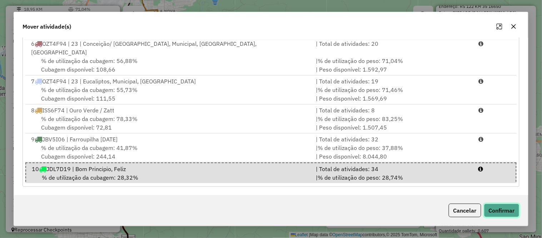
click at [510, 213] on button "Confirmar" at bounding box center [501, 210] width 35 height 14
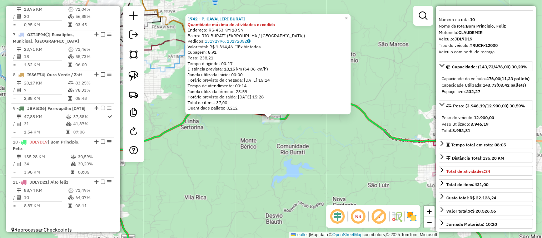
scroll to position [40, 0]
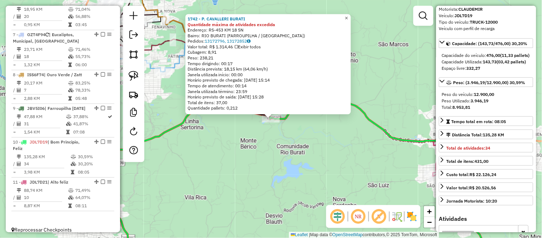
click at [348, 17] on span "×" at bounding box center [346, 18] width 3 height 6
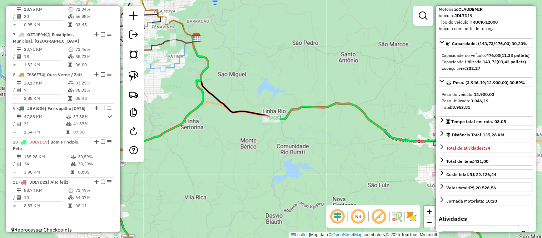
drag, startPoint x: 392, startPoint y: 79, endPoint x: 273, endPoint y: 43, distance: 124.5
click at [273, 43] on div "Janela de atendimento Grade de atendimento Capacidade Transportadoras Veículos …" at bounding box center [271, 119] width 542 height 238
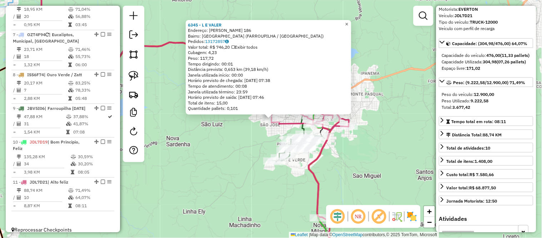
click at [349, 21] on span "×" at bounding box center [346, 24] width 3 height 6
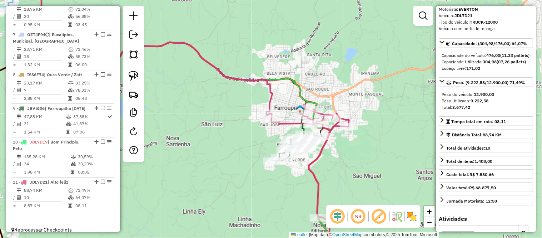
drag, startPoint x: 363, startPoint y: 176, endPoint x: 356, endPoint y: 151, distance: 25.8
click at [356, 152] on div "Janela de atendimento Grade de atendimento Capacidade Transportadoras Veículos …" at bounding box center [271, 119] width 542 height 238
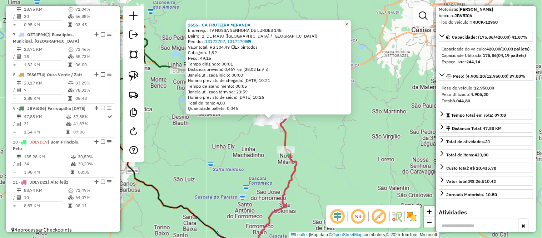
click at [349, 21] on span "×" at bounding box center [346, 24] width 3 height 6
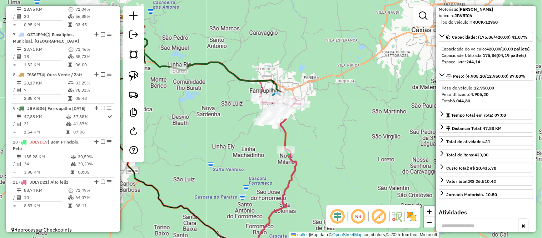
drag, startPoint x: 288, startPoint y: 59, endPoint x: 297, endPoint y: 46, distance: 16.3
click at [297, 46] on div "Janela de atendimento Grade de atendimento Capacidade Transportadoras Veículos …" at bounding box center [271, 119] width 542 height 238
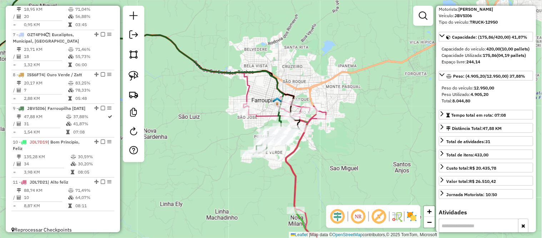
drag, startPoint x: 302, startPoint y: 62, endPoint x: 305, endPoint y: 47, distance: 14.9
click at [305, 47] on div "Janela de atendimento Grade de atendimento Capacidade Transportadoras Veículos …" at bounding box center [271, 119] width 542 height 238
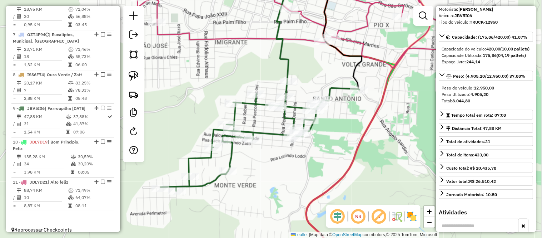
drag, startPoint x: 266, startPoint y: 155, endPoint x: 287, endPoint y: 154, distance: 21.8
click at [287, 154] on div "Janela de atendimento Grade de atendimento Capacidade Transportadoras Veículos …" at bounding box center [271, 119] width 542 height 238
click at [289, 82] on icon at bounding box center [260, 136] width 199 height 109
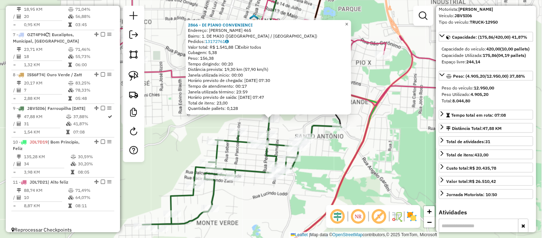
click at [349, 21] on span "×" at bounding box center [346, 24] width 3 height 6
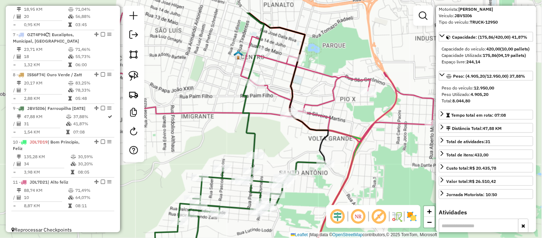
drag, startPoint x: 311, startPoint y: 103, endPoint x: 292, endPoint y: 144, distance: 45.1
click at [292, 144] on div "Janela de atendimento Grade de atendimento Capacidade Transportadoras Veículos …" at bounding box center [271, 119] width 542 height 238
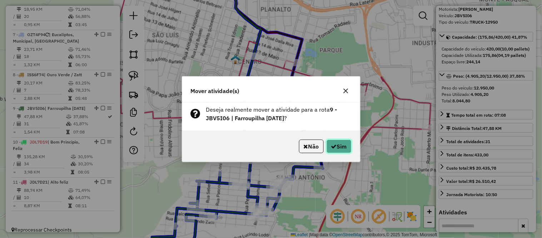
click at [336, 144] on button "Sim" at bounding box center [339, 146] width 25 height 14
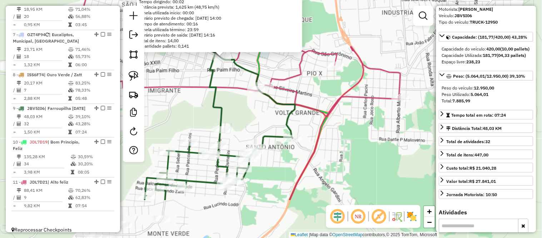
drag, startPoint x: 286, startPoint y: 160, endPoint x: 236, endPoint y: 97, distance: 80.2
click at [236, 97] on div "3569 - BOTECO DO CHA Endereço: ROMUO NORO 555 Bairro: CENTRO (FARROUPILHA / RS)…" at bounding box center [271, 119] width 542 height 238
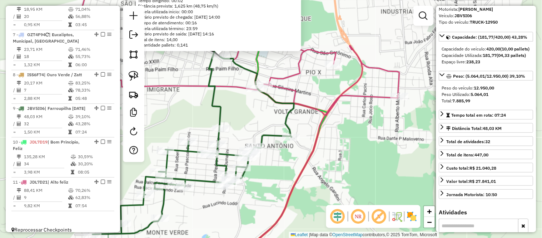
click at [234, 106] on div "3569 - BOTECO DO CHA Endereço: ROMUO NORO 555 Bairro: CENTRO (FARROUPILHA / RS)…" at bounding box center [271, 119] width 542 height 238
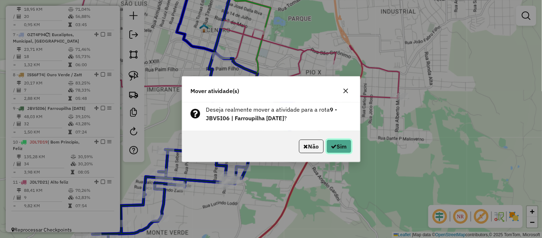
click at [338, 142] on button "Sim" at bounding box center [339, 146] width 25 height 14
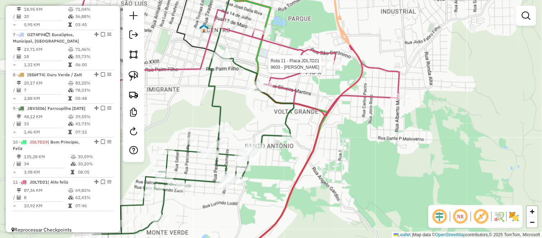
select select "*********"
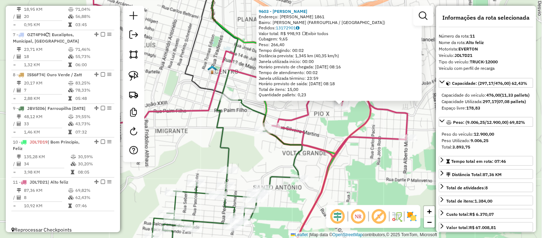
drag, startPoint x: 287, startPoint y: 190, endPoint x: 357, endPoint y: 177, distance: 71.7
click at [357, 177] on div "9603 - BRUNO DOS SANTOS Endereço: SERAFIN SPERAFICO 1861 Bairro: PIO X (FARROUP…" at bounding box center [271, 119] width 542 height 238
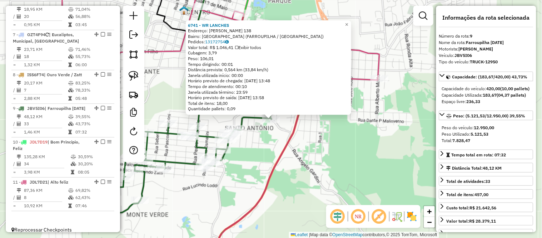
click at [247, 166] on div "6741 - WR LANCHES Endereço: ANGELO GARDINI 138 Bairro: SANTO ANTONIO (FARROUPIL…" at bounding box center [271, 119] width 542 height 238
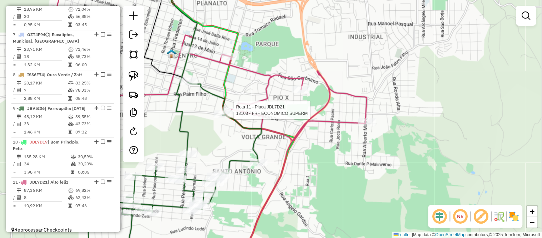
select select "*********"
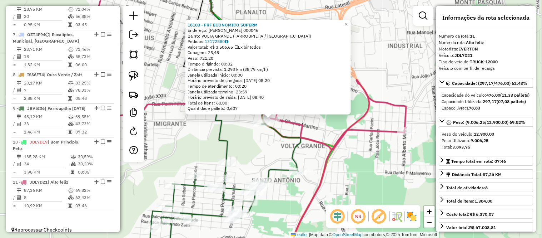
click at [255, 157] on div "18103 - FRF ECONOMICO SUPERM Endereço: SILVEIRA MARTINS 000046 Bairro: VOLTA GR…" at bounding box center [271, 119] width 542 height 238
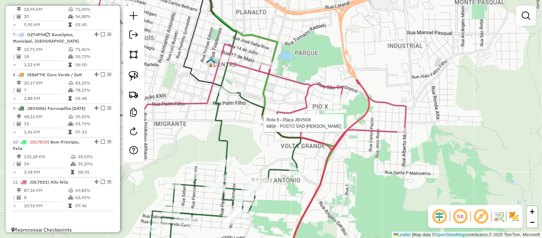
select select "*********"
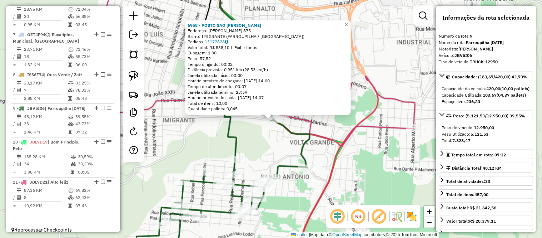
click at [261, 142] on div "6958 - POSTO SAO LUIZ Endereço: PEDRO GRENDENE 875 Bairro: IMIGRANTE (FARROUPIL…" at bounding box center [271, 119] width 542 height 238
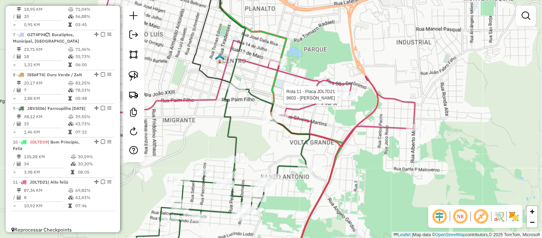
select select "*********"
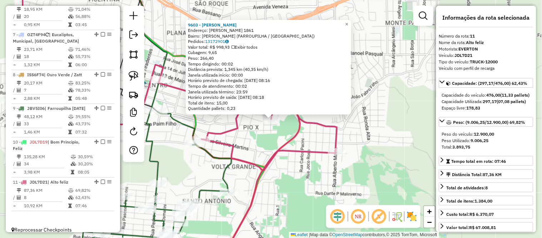
click at [241, 151] on div "9603 - BRUNO DOS SANTOS Endereço: SERAFIN SPERAFICO 1861 Bairro: PIO X (FARROUP…" at bounding box center [271, 119] width 542 height 238
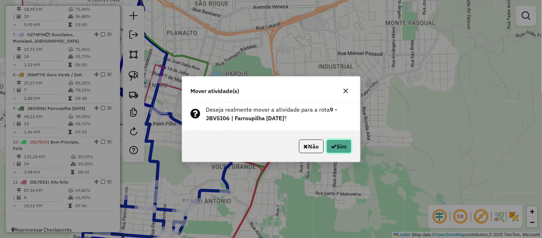
click at [338, 144] on button "Sim" at bounding box center [339, 146] width 25 height 14
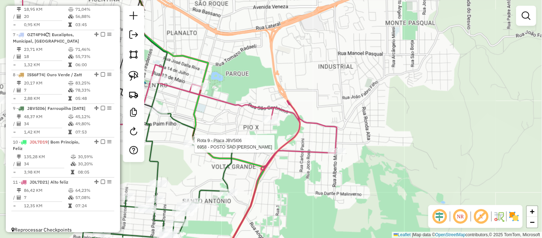
select select "*********"
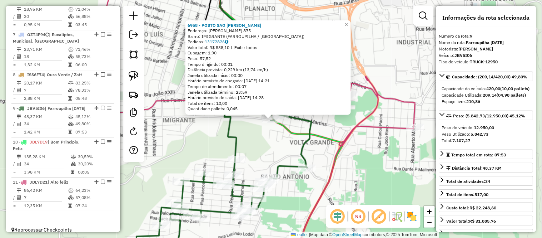
click at [260, 161] on div "6958 - POSTO SAO LUIZ Endereço: PEDRO GRENDENE 875 Bairro: IMIGRANTE (FARROUPIL…" at bounding box center [271, 119] width 542 height 238
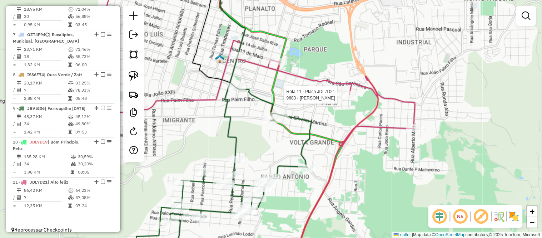
select select "*********"
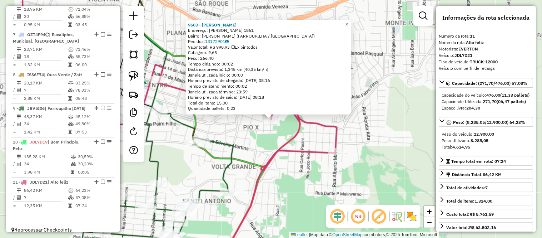
click at [277, 155] on icon at bounding box center [172, 163] width 330 height 197
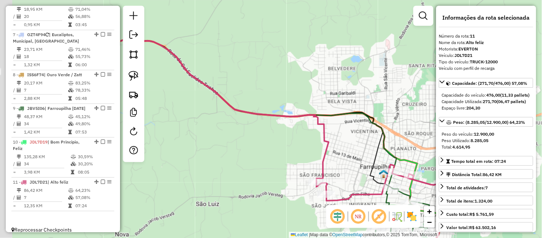
drag, startPoint x: 178, startPoint y: 99, endPoint x: 354, endPoint y: 151, distance: 183.5
click at [354, 151] on div "Janela de atendimento Grade de atendimento Capacidade Transportadoras Veículos …" at bounding box center [271, 119] width 542 height 238
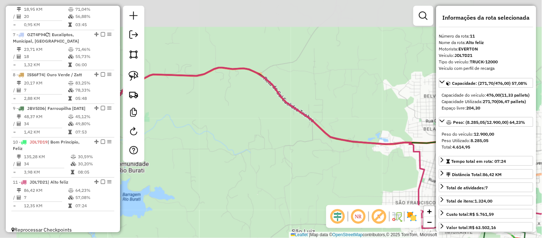
drag, startPoint x: 347, startPoint y: 159, endPoint x: 358, endPoint y: 158, distance: 10.8
click at [362, 161] on div "Janela de atendimento Grade de atendimento Capacidade Transportadoras Veículos …" at bounding box center [271, 119] width 542 height 238
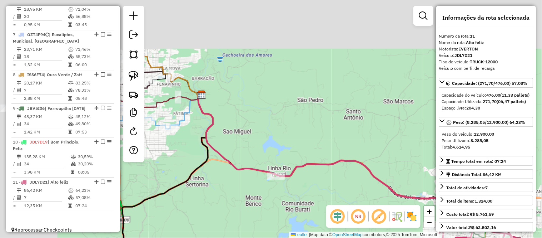
drag, startPoint x: 218, startPoint y: 104, endPoint x: 324, endPoint y: 166, distance: 122.4
click at [324, 166] on icon at bounding box center [321, 162] width 246 height 137
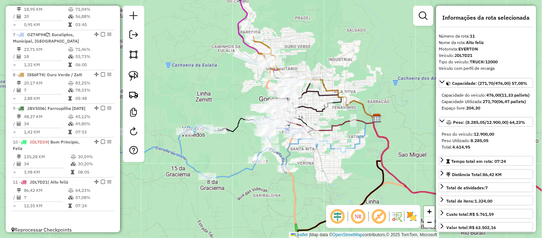
drag, startPoint x: 210, startPoint y: 129, endPoint x: 381, endPoint y: 149, distance: 172.0
click at [381, 149] on icon at bounding box center [497, 186] width 246 height 137
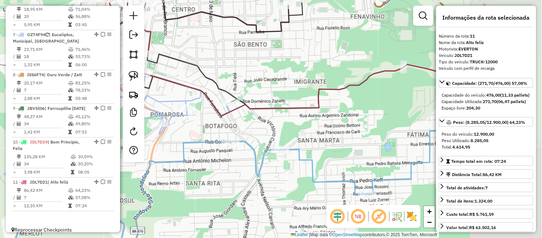
drag, startPoint x: 405, startPoint y: 140, endPoint x: 280, endPoint y: 167, distance: 127.5
click at [280, 167] on div "Janela de atendimento Grade de atendimento Capacidade Transportadoras Veículos …" at bounding box center [271, 119] width 542 height 238
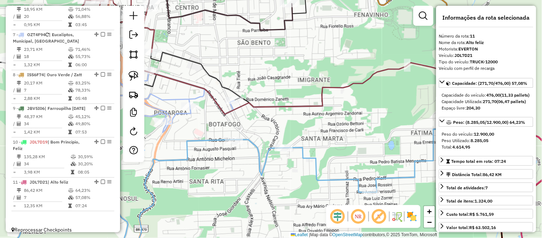
drag, startPoint x: 404, startPoint y: 172, endPoint x: 408, endPoint y: 170, distance: 4.6
click at [408, 170] on div "Janela de atendimento Grade de atendimento Capacidade Transportadoras Veículos …" at bounding box center [271, 119] width 542 height 238
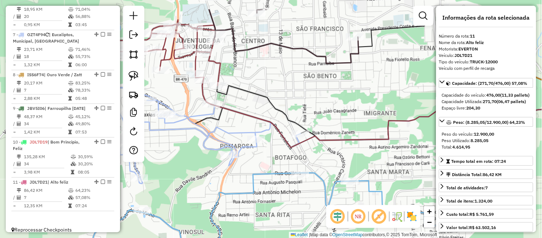
drag, startPoint x: 315, startPoint y: 103, endPoint x: 381, endPoint y: 137, distance: 74.5
click at [381, 137] on icon at bounding box center [388, 118] width 354 height 59
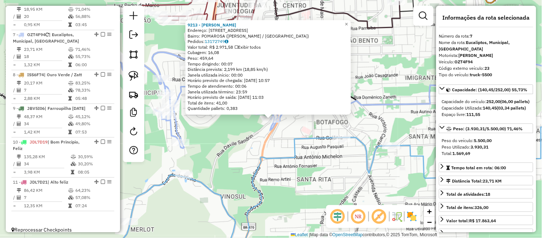
click at [258, 163] on icon at bounding box center [212, 182] width 533 height 159
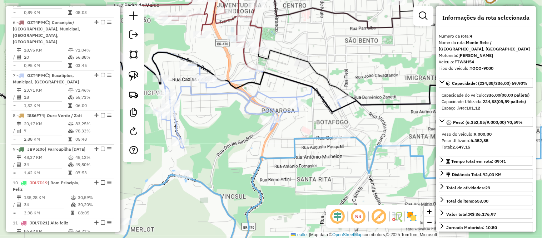
scroll to position [390, 0]
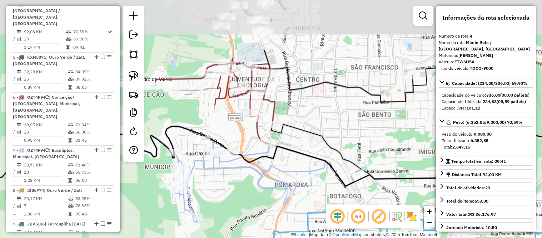
drag, startPoint x: 309, startPoint y: 51, endPoint x: 322, endPoint y: 133, distance: 82.7
click at [322, 133] on div "Janela de atendimento Grade de atendimento Capacidade Transportadoras Veículos …" at bounding box center [271, 119] width 542 height 238
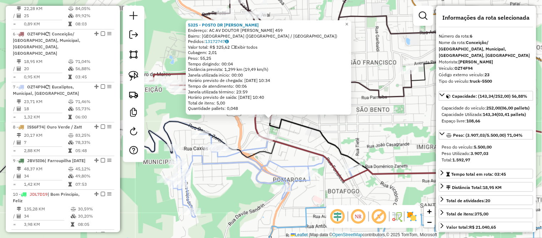
scroll to position [470, 0]
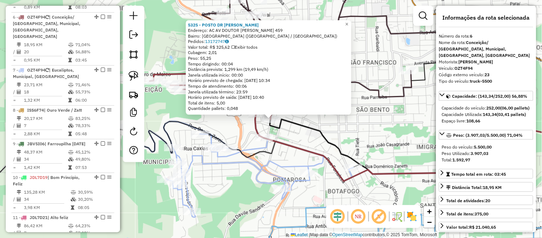
click at [311, 142] on div "5325 - POSTO DR CASAGRANDE Endereço: AC AV DOUTOR CASAGRANDE 459 Bairro: CIDADE…" at bounding box center [271, 119] width 542 height 238
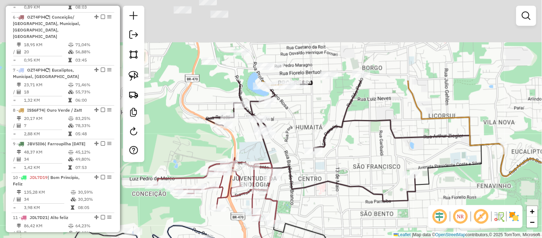
drag, startPoint x: 308, startPoint y: 97, endPoint x: 312, endPoint y: 202, distance: 105.2
click at [312, 205] on div "Janela de atendimento Grade de atendimento Capacidade Transportadoras Veículos …" at bounding box center [271, 119] width 542 height 238
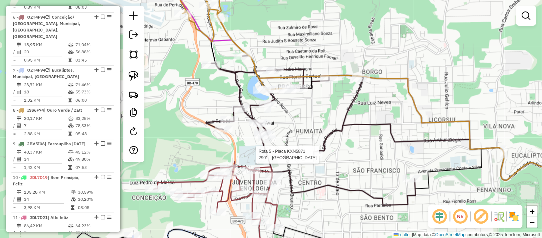
select select "*********"
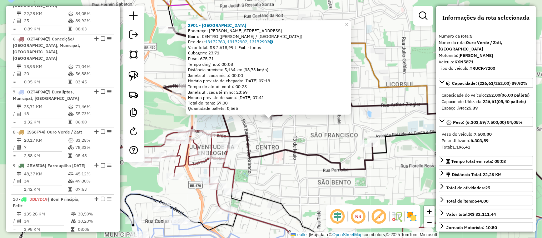
scroll to position [430, 0]
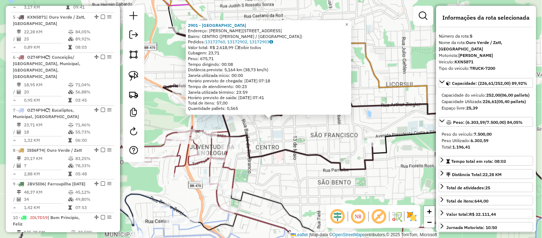
click at [306, 170] on div "2901 - GREPAR CENTRO Endereço: RAMIRO BARCELOS 107 Bairro: CENTRO (BENTO GONCAL…" at bounding box center [271, 119] width 542 height 238
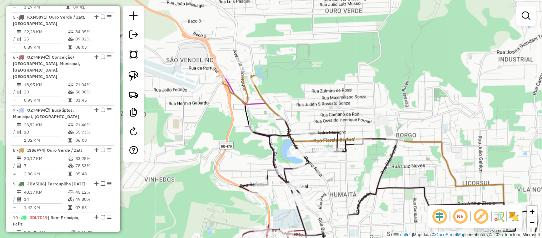
drag, startPoint x: 247, startPoint y: 75, endPoint x: 323, endPoint y: 174, distance: 124.6
click at [323, 174] on div "Janela de atendimento Grade de atendimento Capacidade Transportadoras Veículos …" at bounding box center [271, 119] width 542 height 238
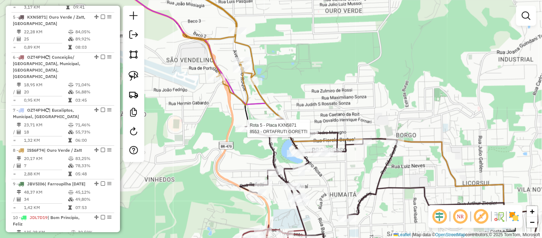
select select "*********"
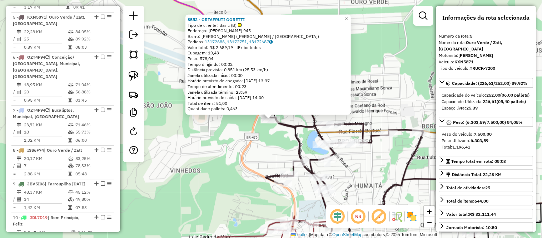
click at [269, 128] on div "8553 - ORTAFRUTI GORETTI Tipo de cliente: Basic (B) Endereço: GUILHERME FASOLO …" at bounding box center [271, 119] width 542 height 238
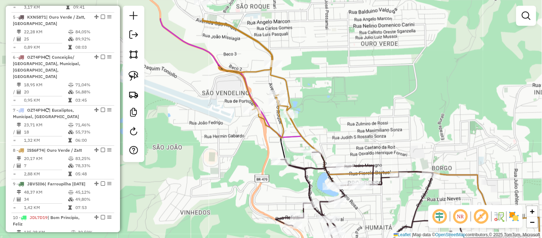
drag, startPoint x: 319, startPoint y: 80, endPoint x: 329, endPoint y: 122, distance: 43.0
click at [329, 122] on div "Janela de atendimento Grade de atendimento Capacidade Transportadoras Veículos …" at bounding box center [271, 119] width 542 height 238
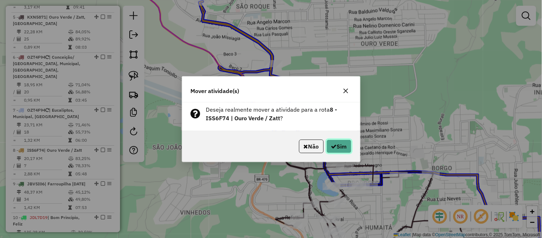
click at [336, 143] on button "Sim" at bounding box center [339, 146] width 25 height 14
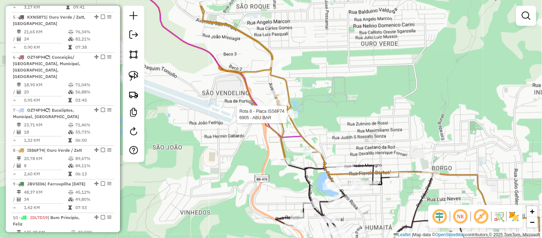
select select "*********"
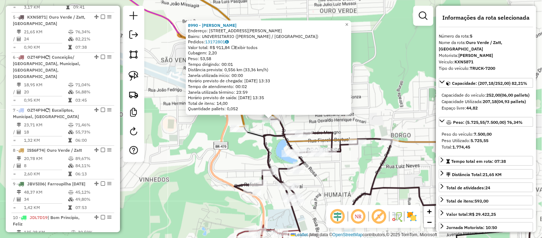
click at [331, 185] on div "8990 - DOUGLAS TRICHES Endereço: RUA FRANCISCO BALDI 428 Bairro: UNIVERSITARIO …" at bounding box center [271, 119] width 542 height 238
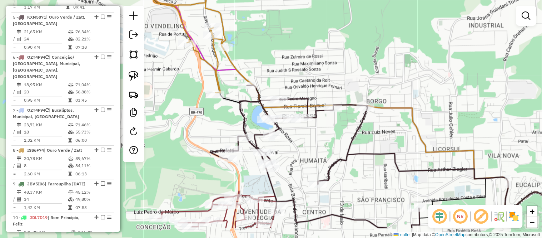
drag, startPoint x: 331, startPoint y: 185, endPoint x: 306, endPoint y: 150, distance: 42.3
click at [306, 150] on div "Janela de atendimento Grade de atendimento Capacidade Transportadoras Veículos …" at bounding box center [271, 119] width 542 height 238
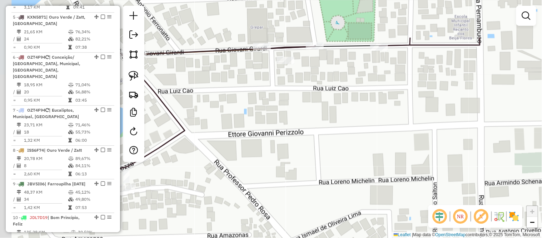
drag, startPoint x: 279, startPoint y: 116, endPoint x: 338, endPoint y: 177, distance: 84.2
click at [338, 177] on div "Janela de atendimento Grade de atendimento Capacidade Transportadoras Veículos …" at bounding box center [271, 119] width 542 height 238
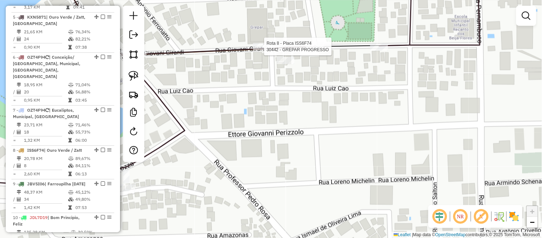
select select "*********"
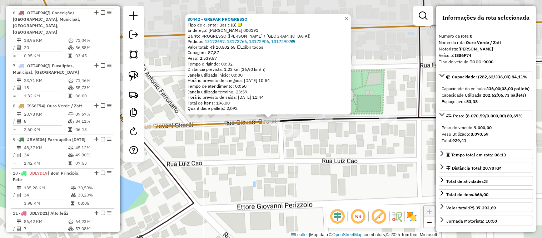
scroll to position [505, 0]
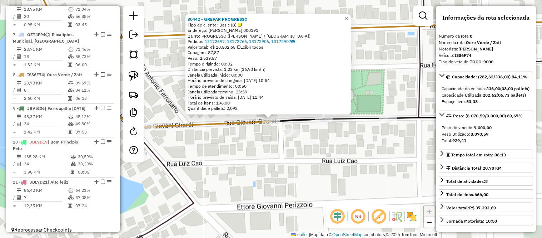
click at [258, 153] on div "30442 - GREPAR PROGRESSO Tipo de cliente: Basic (B) Endereço: GIOVANI GIRARDI 0…" at bounding box center [271, 119] width 542 height 238
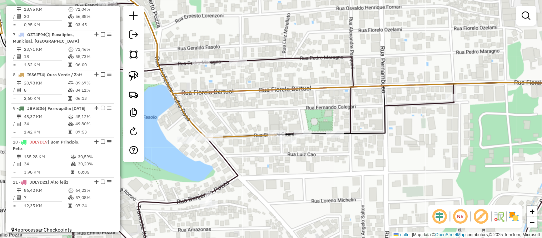
drag, startPoint x: 237, startPoint y: 172, endPoint x: 305, endPoint y: 137, distance: 77.1
click at [305, 137] on div "Janela de atendimento Grade de atendimento Capacidade Transportadoras Veículos …" at bounding box center [271, 119] width 542 height 238
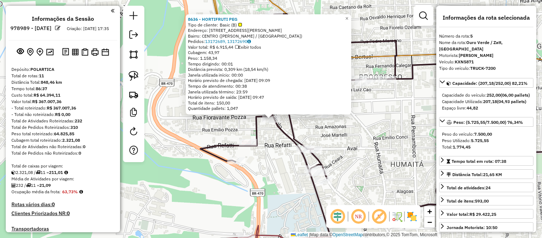
select select "*********"
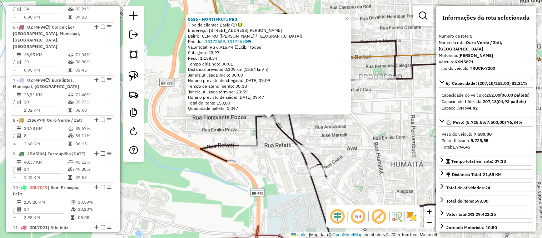
scroll to position [430, 0]
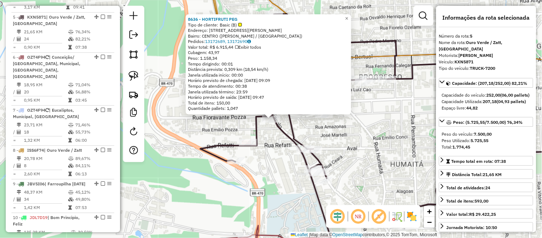
click at [348, 129] on div "8636 - HORTIFRUTI PEG Tipo de cliente: Basic (B) Endereço: RUA GUILHERME FASOLO…" at bounding box center [271, 119] width 542 height 238
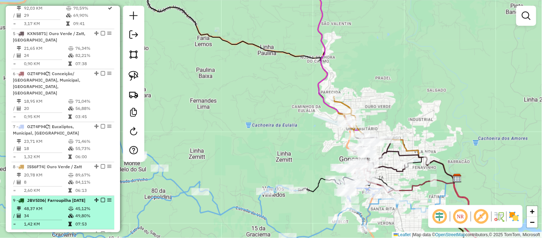
scroll to position [426, 0]
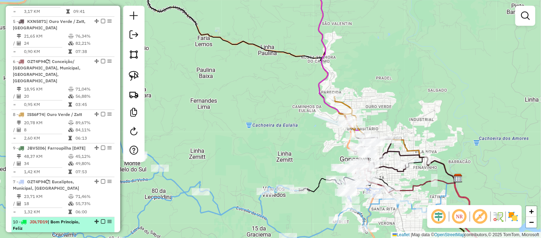
drag, startPoint x: 95, startPoint y: 99, endPoint x: 92, endPoint y: 212, distance: 112.7
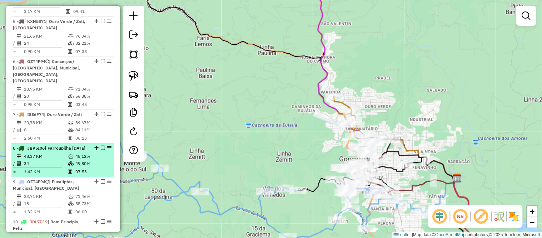
scroll to position [465, 0]
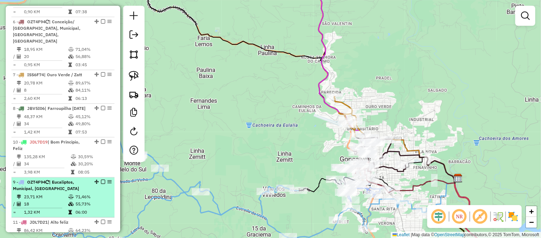
drag, startPoint x: 94, startPoint y: 133, endPoint x: 88, endPoint y: 205, distance: 72.1
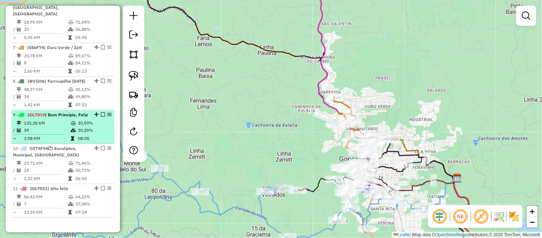
scroll to position [505, 0]
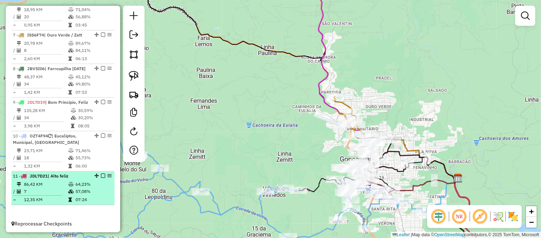
drag, startPoint x: 96, startPoint y: 133, endPoint x: 90, endPoint y: 177, distance: 45.1
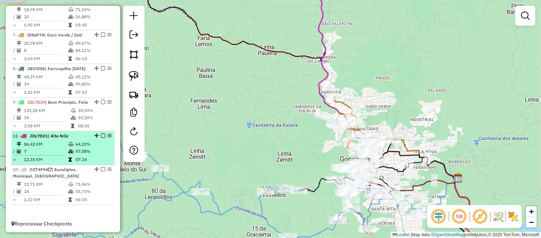
drag, startPoint x: 93, startPoint y: 176, endPoint x: 95, endPoint y: 134, distance: 42.2
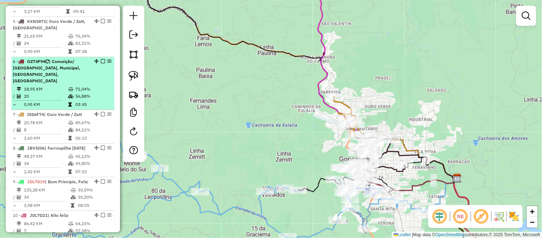
scroll to position [465, 0]
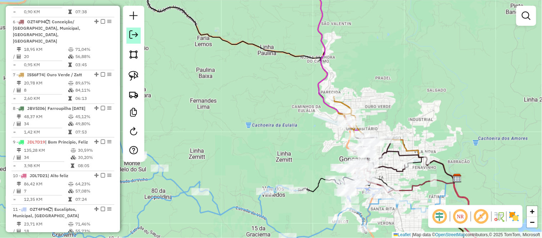
click at [131, 36] on em at bounding box center [133, 34] width 9 height 9
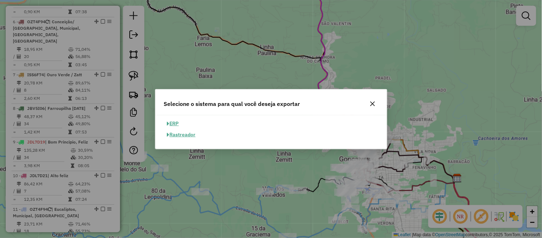
click at [173, 120] on button "ERP" at bounding box center [173, 123] width 18 height 11
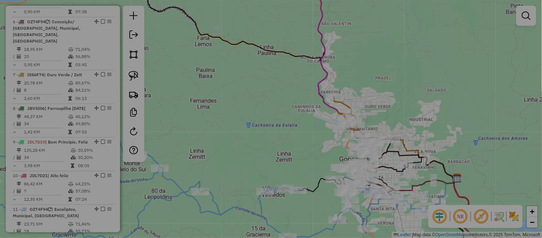
select select "**"
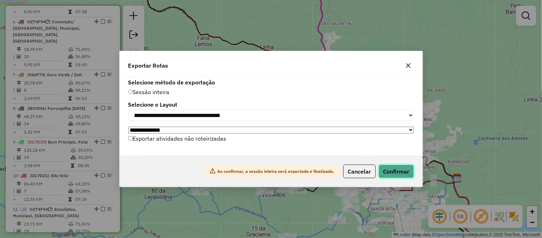
click at [401, 171] on button "Confirmar" at bounding box center [396, 171] width 35 height 14
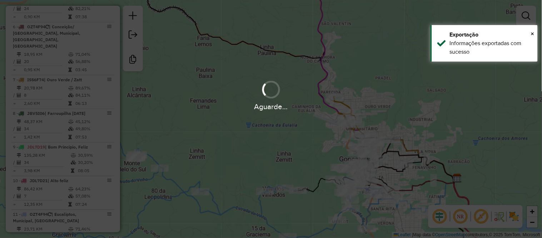
scroll to position [470, 0]
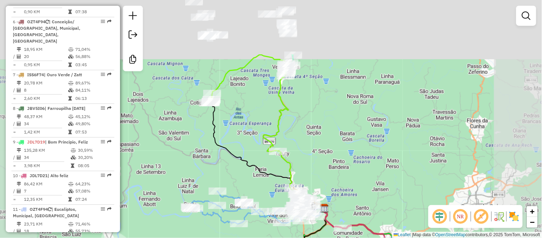
drag, startPoint x: 220, startPoint y: 41, endPoint x: 240, endPoint y: 125, distance: 86.7
click at [239, 129] on div "Janela de atendimento Grade de atendimento Capacidade Transportadoras Veículos …" at bounding box center [271, 119] width 542 height 238
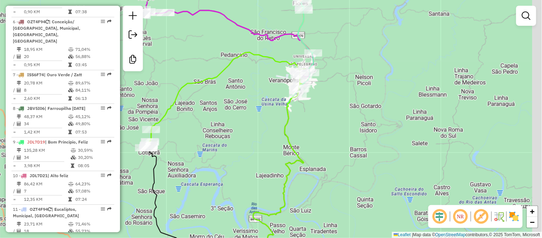
drag, startPoint x: 357, startPoint y: 98, endPoint x: 335, endPoint y: 123, distance: 33.7
click at [335, 123] on div "Janela de atendimento Grade de atendimento Capacidade Transportadoras Veículos …" at bounding box center [271, 119] width 542 height 238
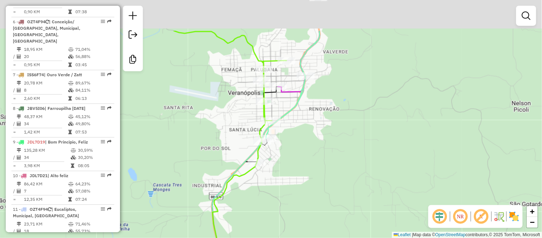
drag, startPoint x: 323, startPoint y: 68, endPoint x: 290, endPoint y: 123, distance: 64.0
click at [290, 123] on div "Janela de atendimento Grade de atendimento Capacidade Transportadoras Veículos …" at bounding box center [271, 119] width 542 height 238
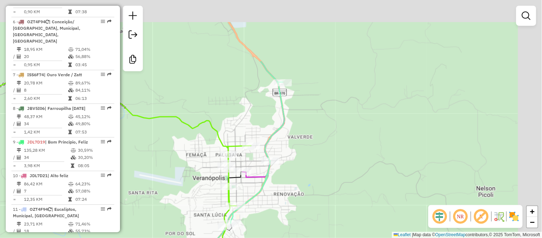
drag, startPoint x: 339, startPoint y: 49, endPoint x: 303, endPoint y: 137, distance: 94.9
click at [303, 137] on div "Janela de atendimento Grade de atendimento Capacidade Transportadoras Veículos …" at bounding box center [271, 119] width 542 height 238
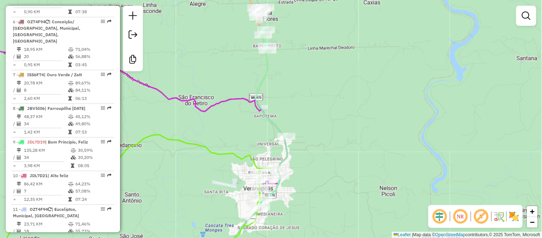
drag, startPoint x: 297, startPoint y: 99, endPoint x: 298, endPoint y: 114, distance: 14.7
click at [298, 114] on div "Janela de atendimento Grade de atendimento Capacidade Transportadoras Veículos …" at bounding box center [271, 119] width 542 height 238
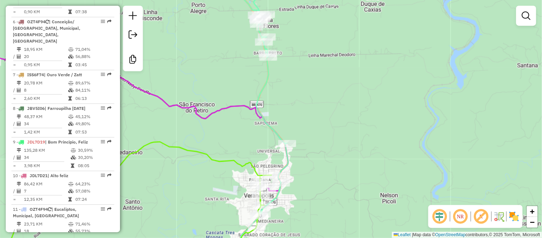
drag, startPoint x: 299, startPoint y: 86, endPoint x: 304, endPoint y: 128, distance: 42.1
click at [304, 128] on div "Janela de atendimento Grade de atendimento Capacidade Transportadoras Veículos …" at bounding box center [271, 119] width 542 height 238
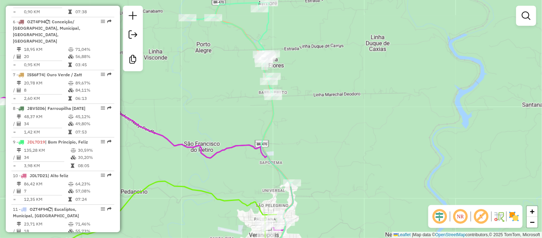
drag, startPoint x: 309, startPoint y: 140, endPoint x: 310, endPoint y: 83, distance: 57.6
click at [310, 84] on div "Janela de atendimento Grade de atendimento Capacidade Transportadoras Veículos …" at bounding box center [271, 119] width 542 height 238
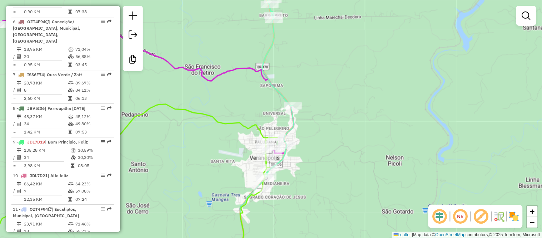
drag, startPoint x: 309, startPoint y: 115, endPoint x: 309, endPoint y: 69, distance: 46.1
click at [309, 66] on div "Janela de atendimento Grade de atendimento Capacidade Transportadoras Veículos …" at bounding box center [271, 119] width 542 height 238
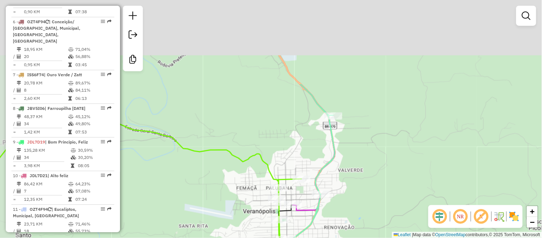
drag, startPoint x: 319, startPoint y: 49, endPoint x: 340, endPoint y: 158, distance: 111.8
click at [340, 158] on div "Janela de atendimento Grade de atendimento Capacidade Transportadoras Veículos …" at bounding box center [271, 119] width 542 height 238
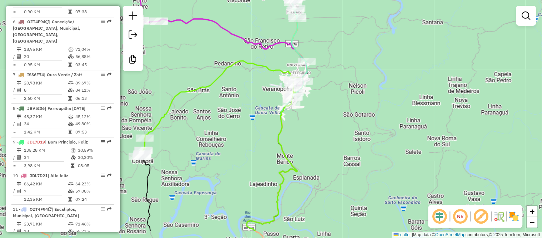
drag, startPoint x: 324, startPoint y: 63, endPoint x: 310, endPoint y: 26, distance: 40.3
click at [310, 26] on div "Janela de atendimento Grade de atendimento Capacidade Transportadoras Veículos …" at bounding box center [271, 119] width 542 height 238
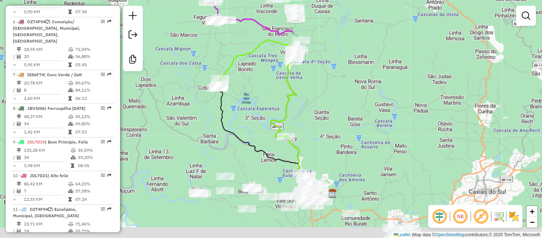
drag, startPoint x: 352, startPoint y: 205, endPoint x: 330, endPoint y: 115, distance: 92.6
click at [331, 114] on div "Janela de atendimento Grade de atendimento Capacidade Transportadoras Veículos …" at bounding box center [271, 119] width 542 height 238
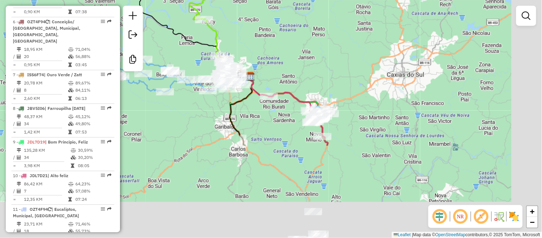
drag, startPoint x: 378, startPoint y: 152, endPoint x: 327, endPoint y: 110, distance: 66.0
click at [287, 26] on div "Janela de atendimento Grade de atendimento Capacidade Transportadoras Veículos …" at bounding box center [271, 119] width 542 height 238
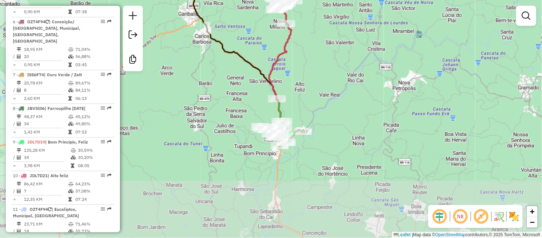
drag, startPoint x: 310, startPoint y: 134, endPoint x: 317, endPoint y: 97, distance: 37.6
click at [316, 94] on div "Janela de atendimento Grade de atendimento Capacidade Transportadoras Veículos …" at bounding box center [271, 119] width 542 height 238
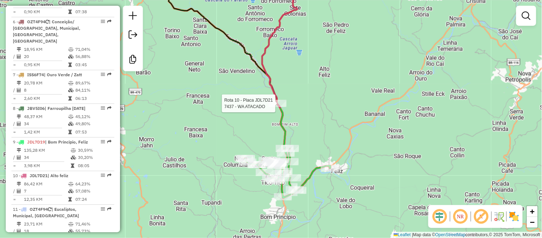
select select "*********"
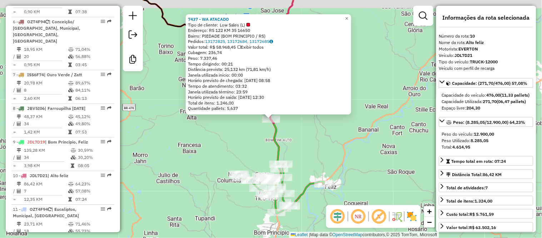
scroll to position [494, 0]
